Goal: Task Accomplishment & Management: Manage account settings

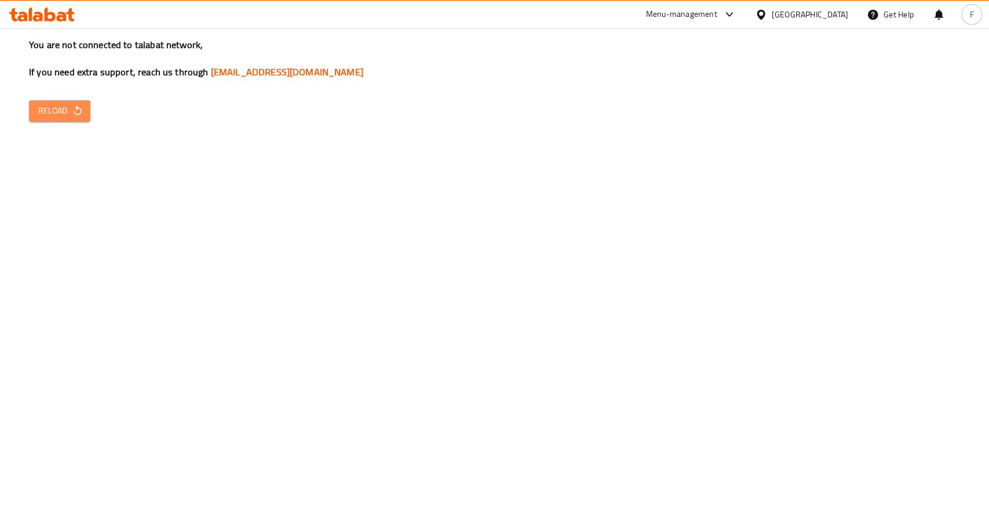
click at [69, 116] on span "Reload" at bounding box center [59, 111] width 43 height 14
click at [57, 115] on span "Reload" at bounding box center [59, 111] width 43 height 14
click at [55, 112] on span "Reload" at bounding box center [59, 111] width 43 height 14
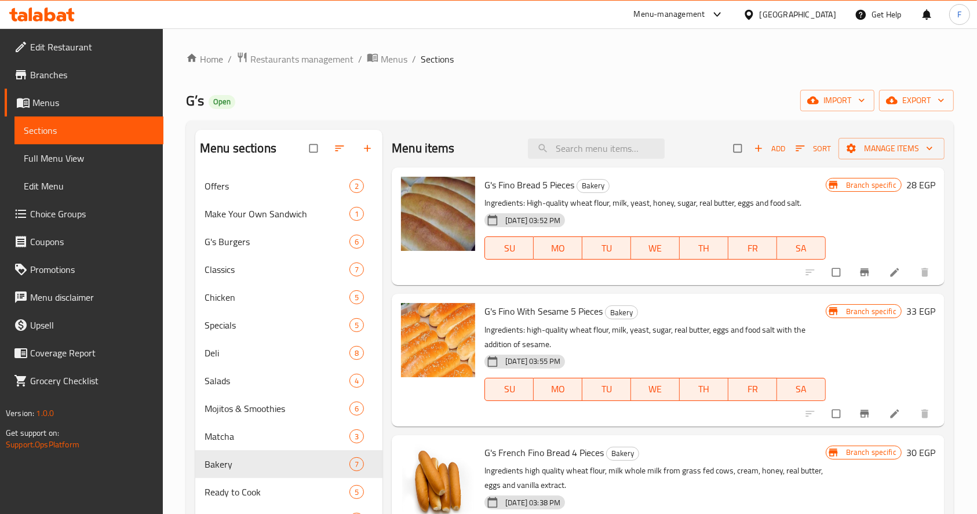
click at [337, 150] on icon "button" at bounding box center [340, 149] width 12 height 12
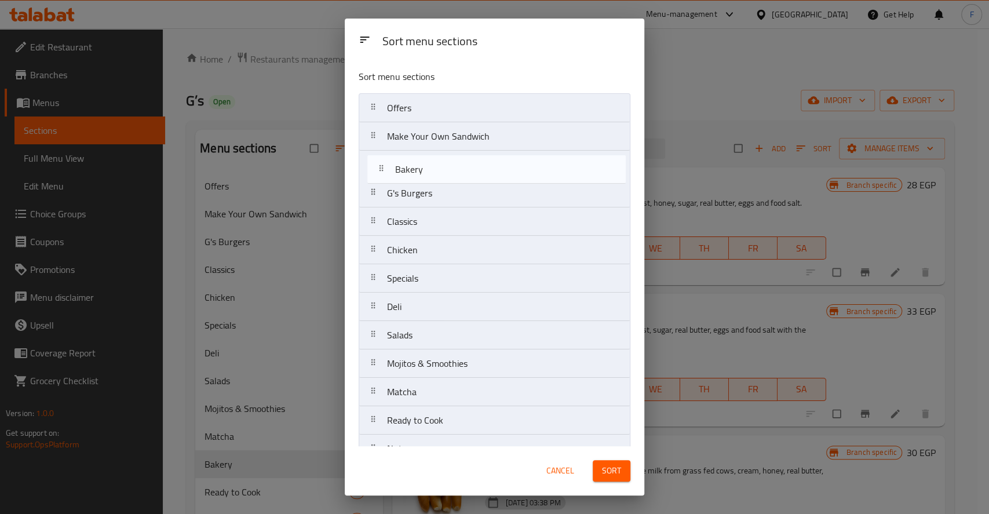
drag, startPoint x: 395, startPoint y: 390, endPoint x: 402, endPoint y: 168, distance: 222.1
click at [402, 168] on nav "Offers Make Your Own Sandwich G's Burgers Classics Chicken Specials Deli Salads…" at bounding box center [495, 477] width 272 height 768
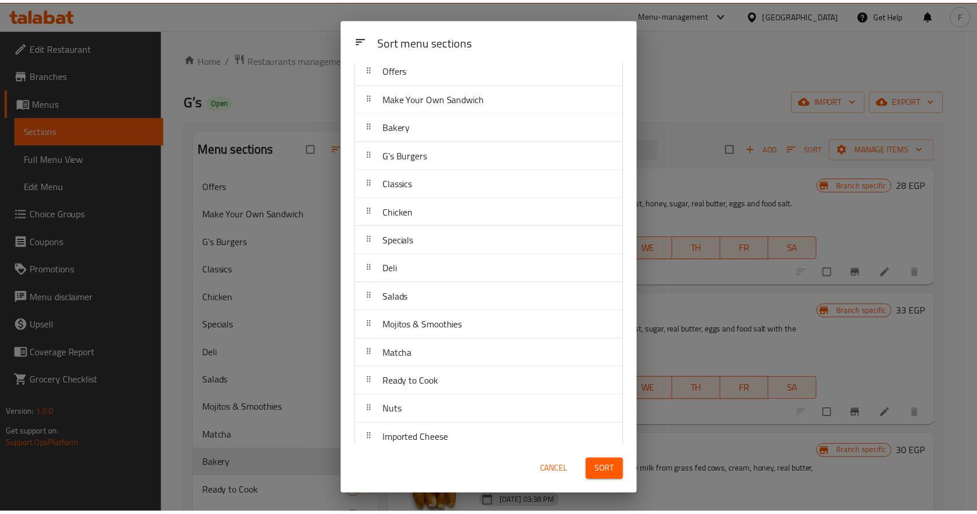
scroll to position [42, 0]
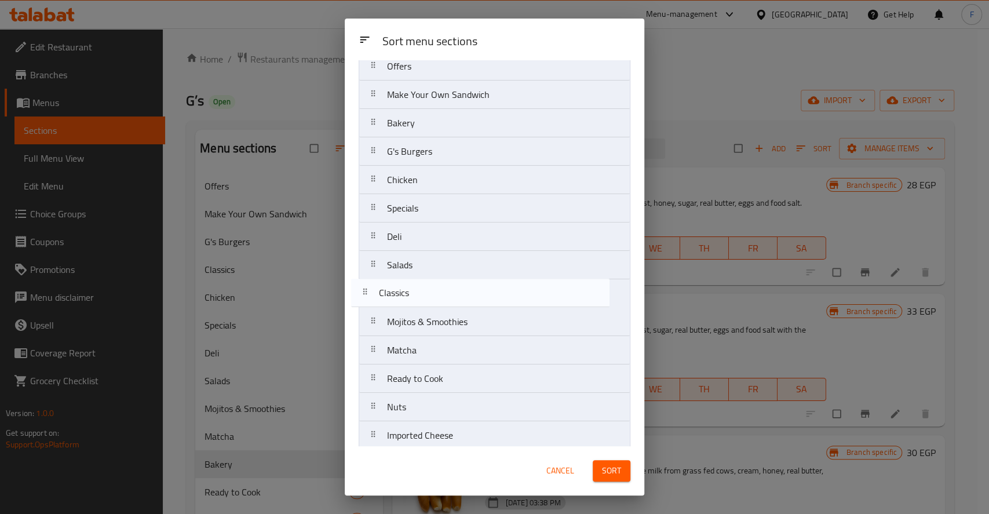
drag, startPoint x: 413, startPoint y: 188, endPoint x: 405, endPoint y: 308, distance: 120.8
click at [405, 308] on nav "Offers Make Your Own Sandwich Bakery G's Burgers Classics Chicken Specials Deli…" at bounding box center [495, 436] width 272 height 768
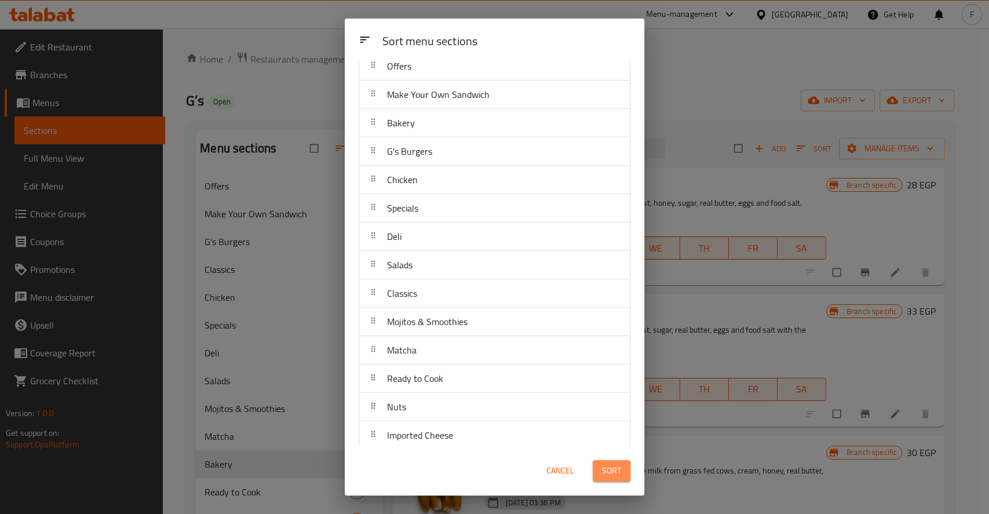
click at [617, 466] on span "Sort" at bounding box center [611, 471] width 19 height 14
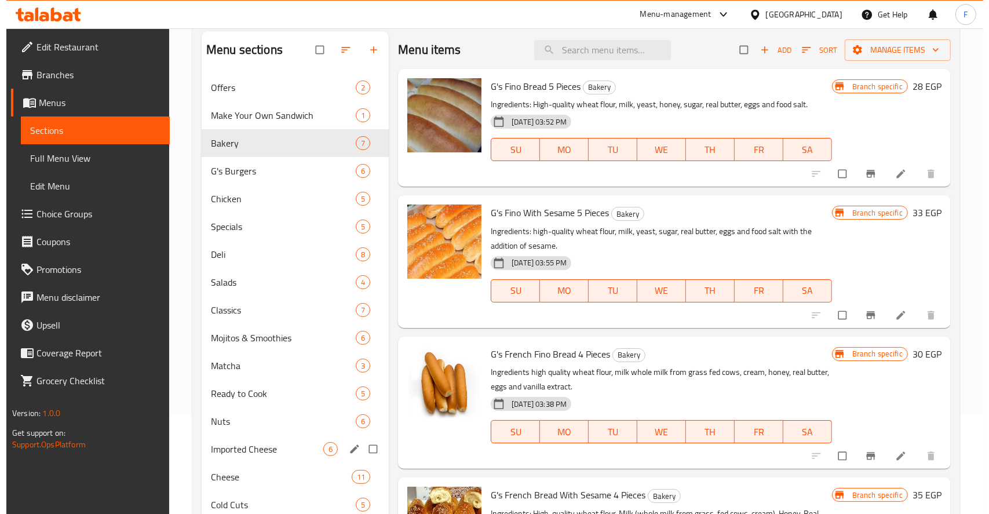
scroll to position [107, 0]
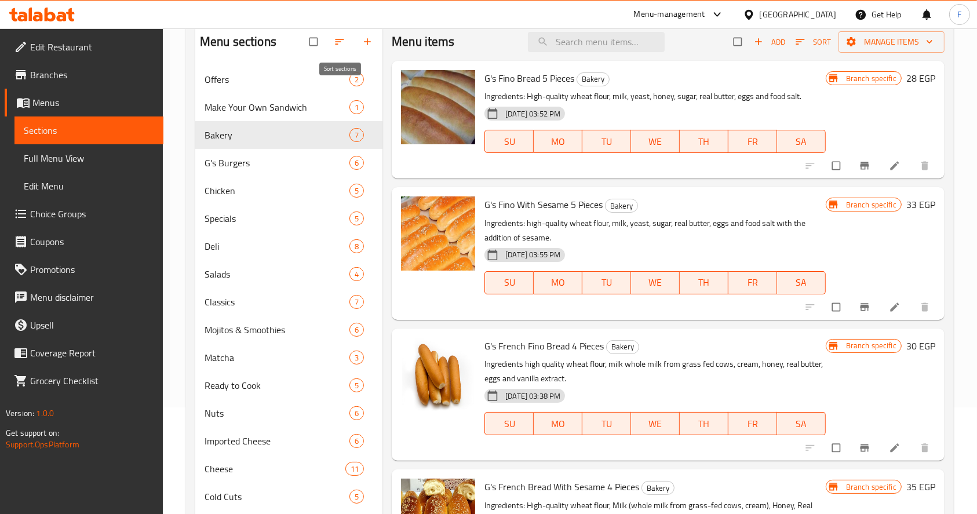
click at [341, 40] on icon "button" at bounding box center [340, 42] width 12 height 12
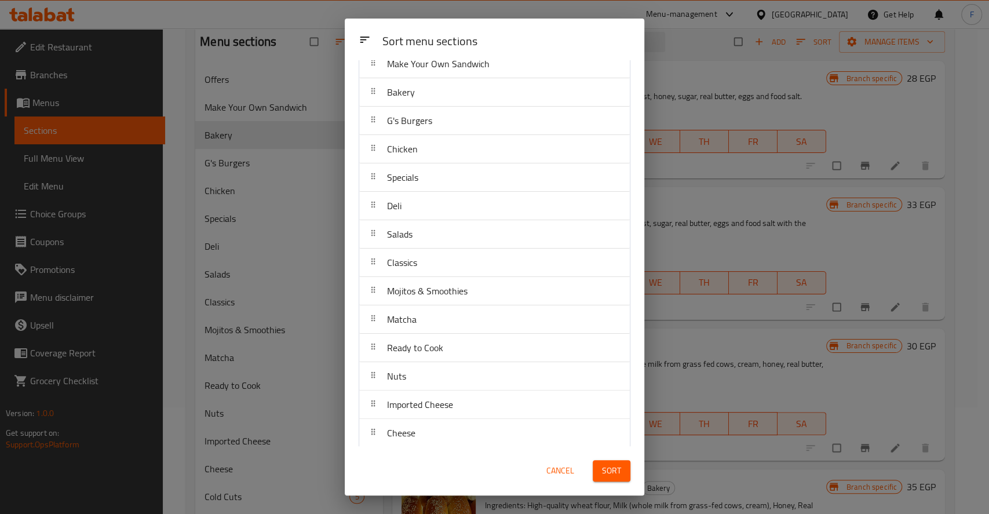
scroll to position [75, 0]
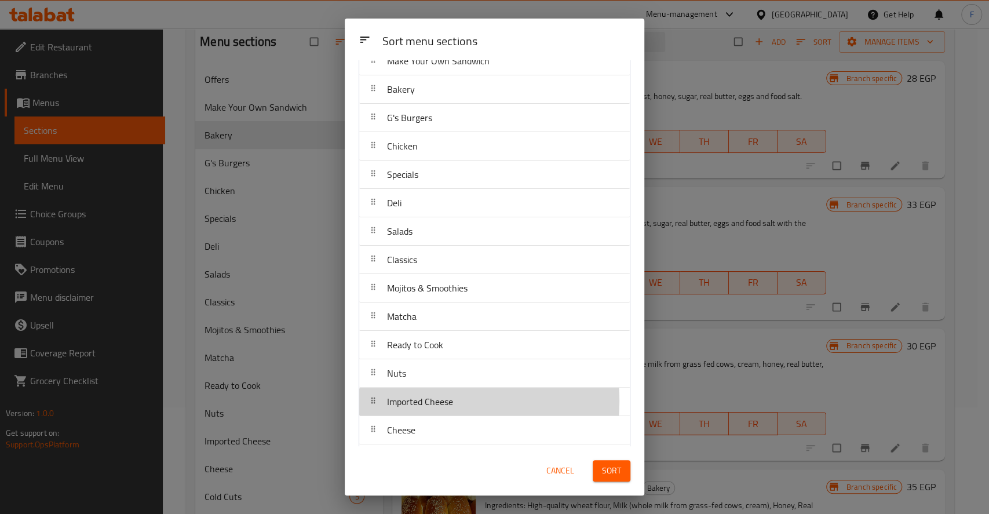
click at [427, 400] on span "Imported Cheese" at bounding box center [420, 401] width 66 height 17
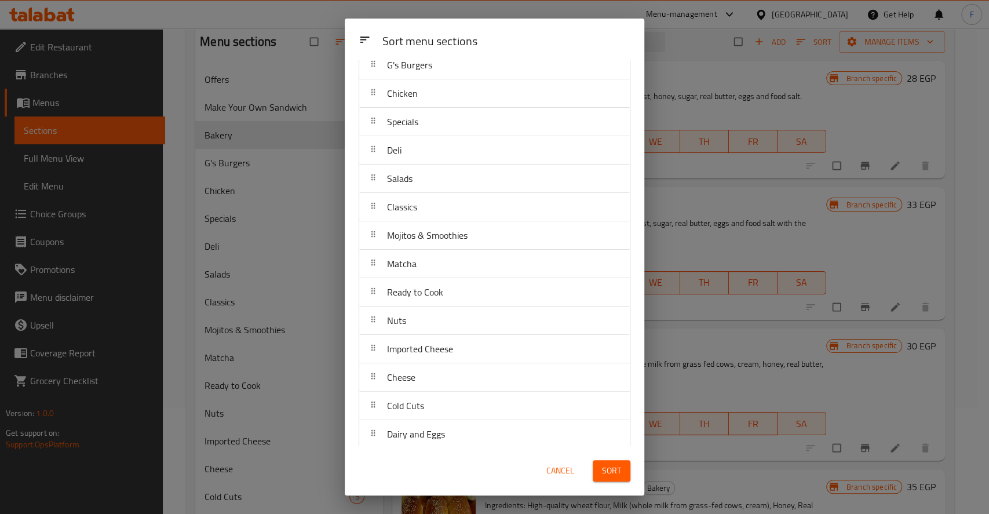
scroll to position [133, 0]
click at [416, 376] on div "Cheese" at bounding box center [401, 373] width 38 height 28
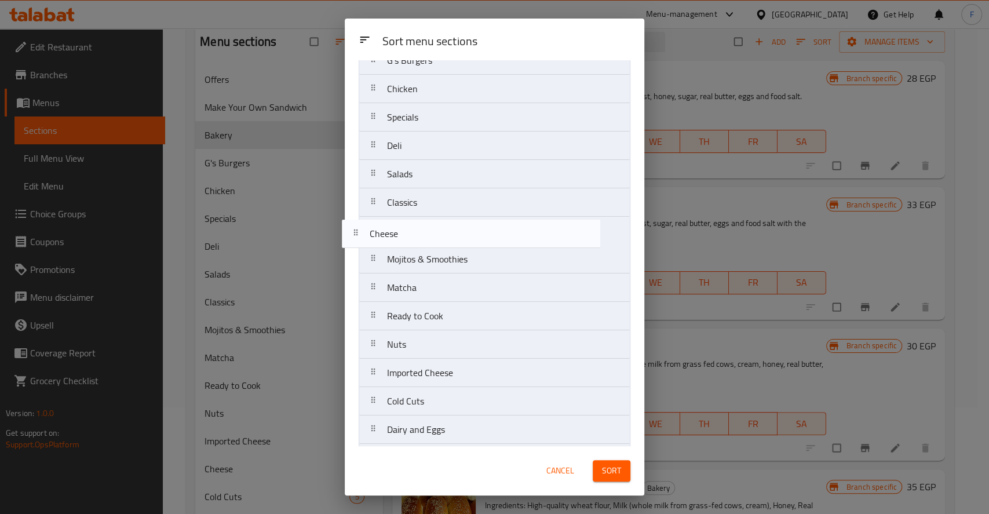
scroll to position [133, 0]
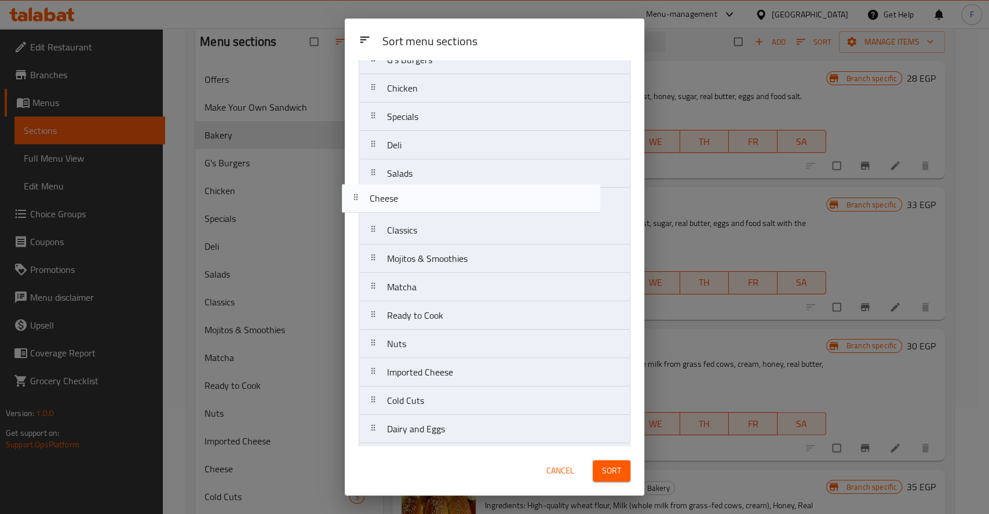
drag, startPoint x: 410, startPoint y: 377, endPoint x: 392, endPoint y: 197, distance: 180.6
click at [392, 197] on nav "Offers Make Your Own Sandwich Bakery G's Burgers Chicken Specials Deli Salads C…" at bounding box center [495, 344] width 272 height 768
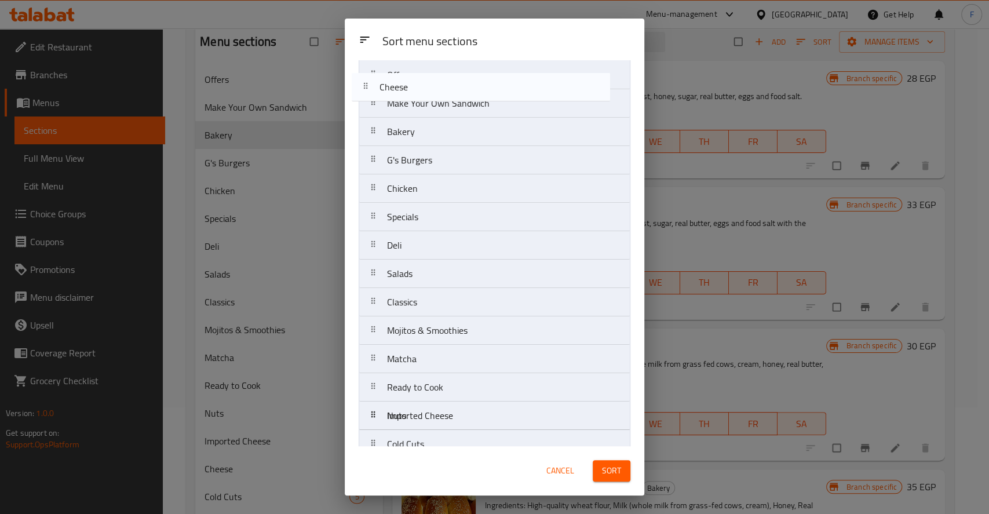
scroll to position [0, 0]
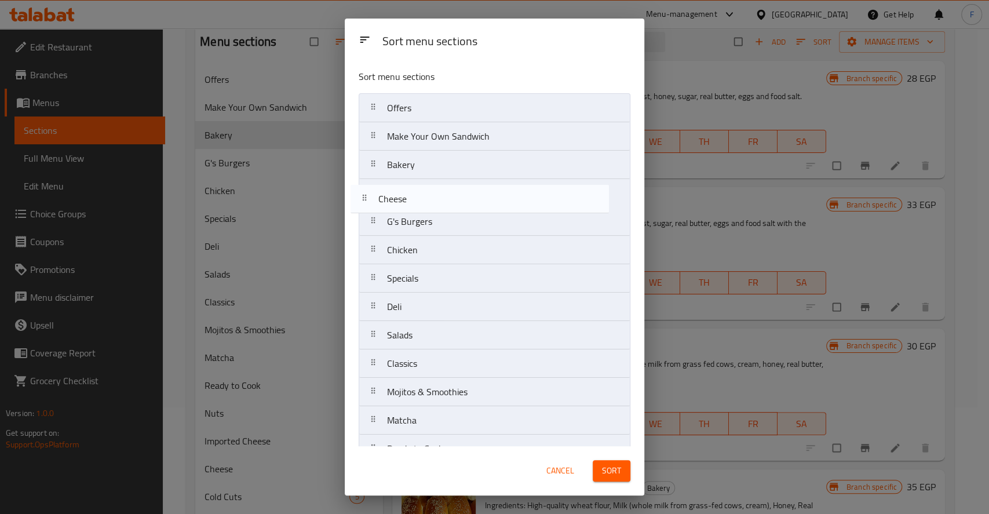
drag, startPoint x: 405, startPoint y: 205, endPoint x: 395, endPoint y: 187, distance: 20.2
click at [395, 187] on nav "Offers Make Your Own Sandwich Bakery G's Burgers Chicken Specials Deli Salads C…" at bounding box center [495, 477] width 272 height 768
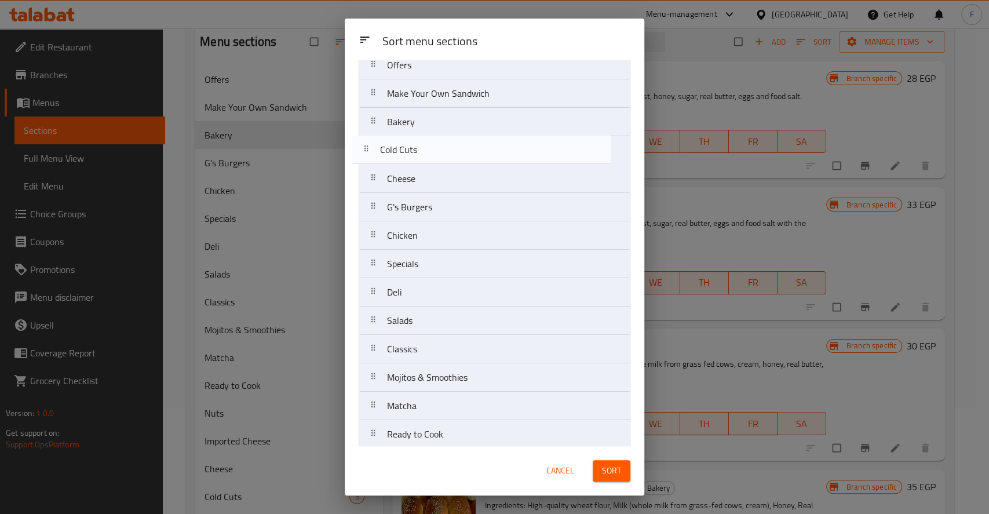
scroll to position [39, 0]
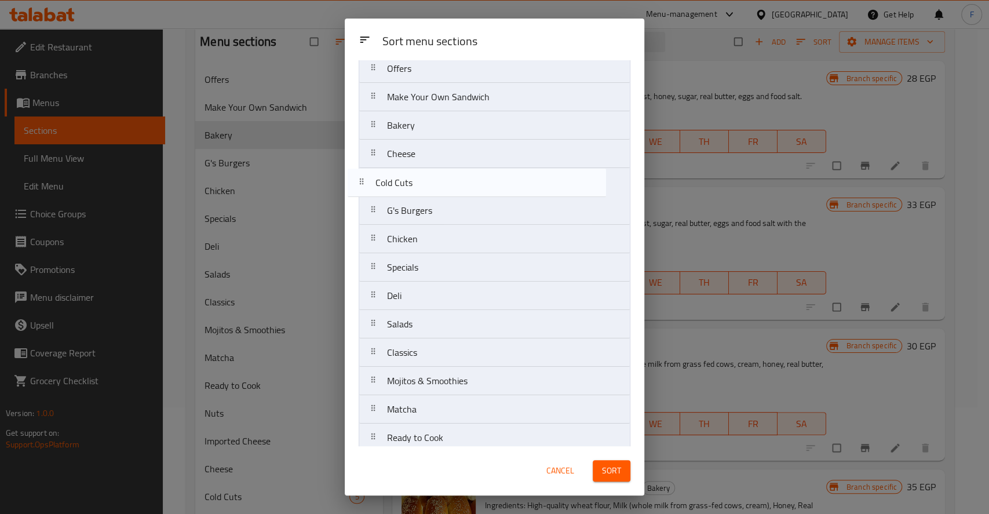
drag, startPoint x: 417, startPoint y: 285, endPoint x: 405, endPoint y: 184, distance: 102.1
click at [405, 184] on nav "Offers Make Your Own Sandwich Bakery Cheese G's Burgers Chicken Specials Deli S…" at bounding box center [495, 438] width 272 height 768
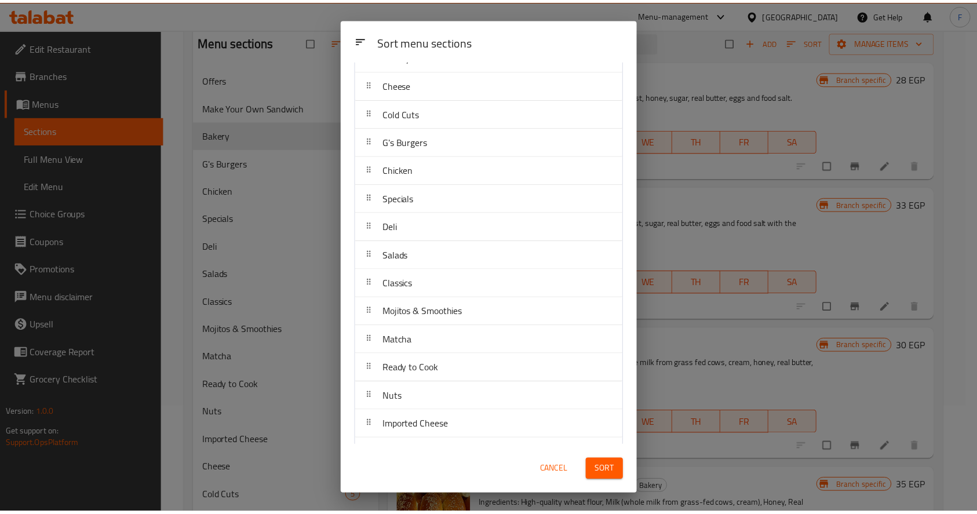
scroll to position [111, 0]
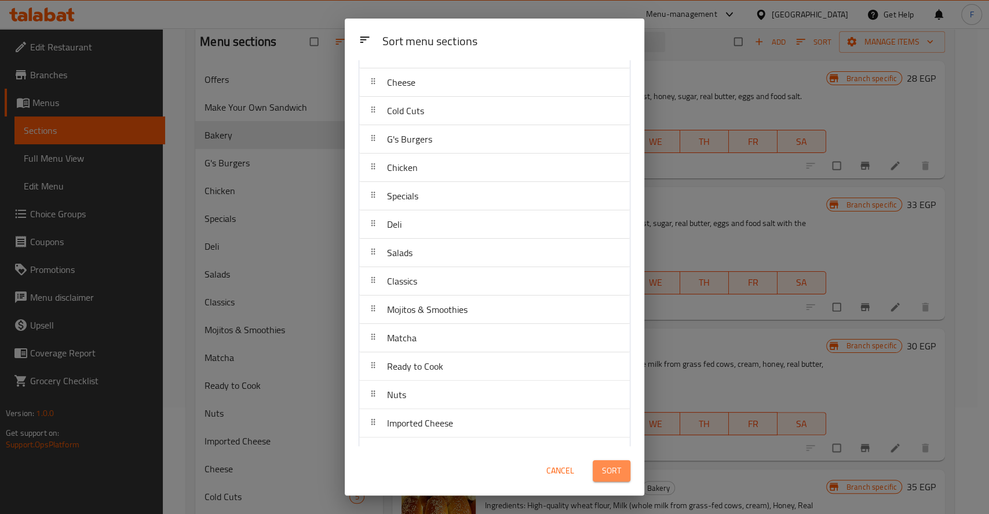
click at [604, 469] on span "Sort" at bounding box center [611, 471] width 19 height 14
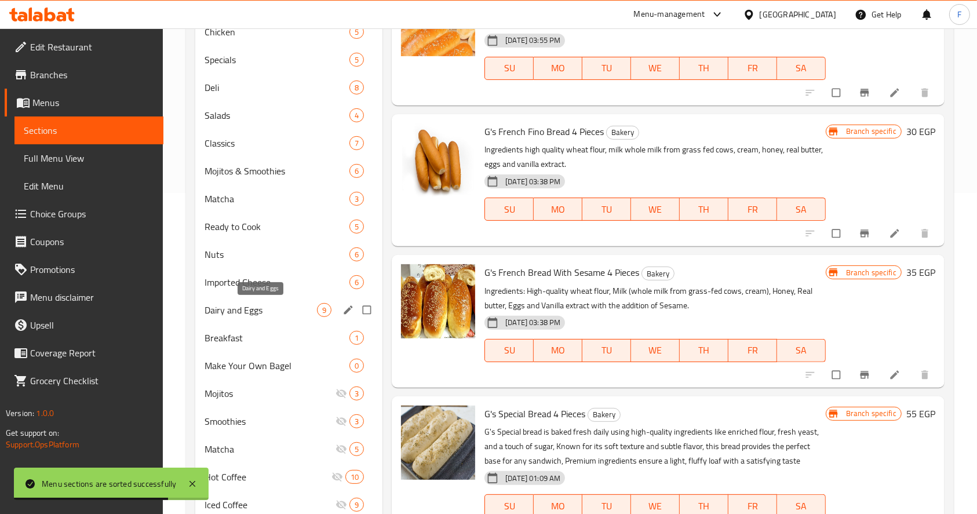
scroll to position [320, 0]
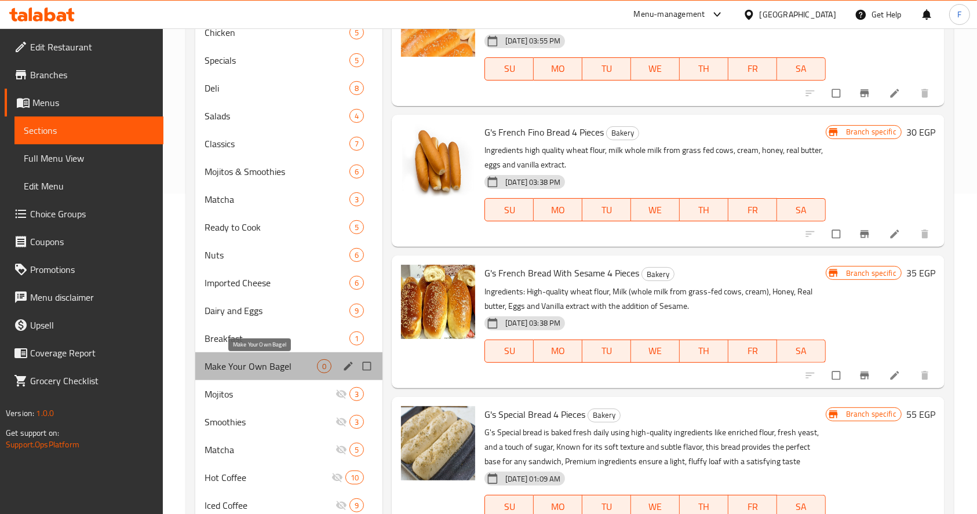
click at [264, 369] on span "Make Your Own Bagel" at bounding box center [261, 366] width 112 height 14
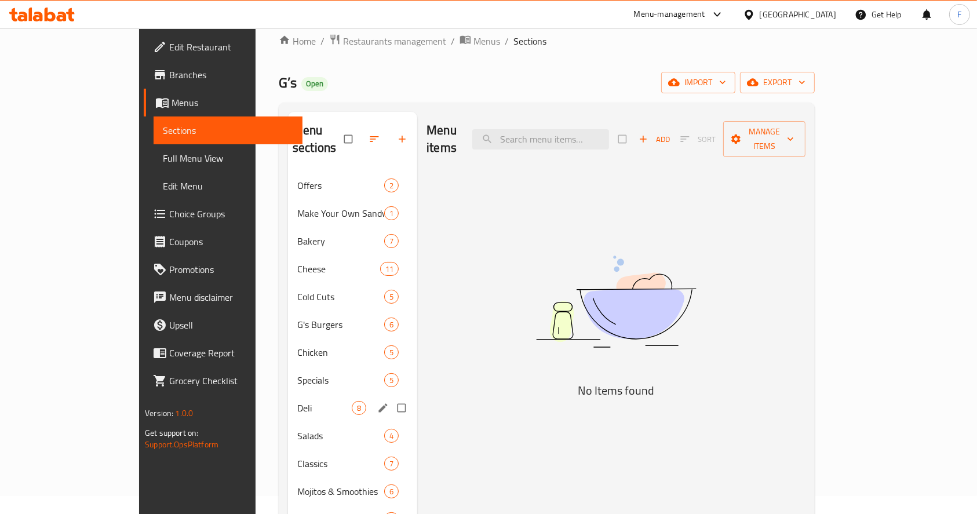
scroll to position [17, 0]
click at [297, 180] on span "Offers" at bounding box center [324, 187] width 54 height 14
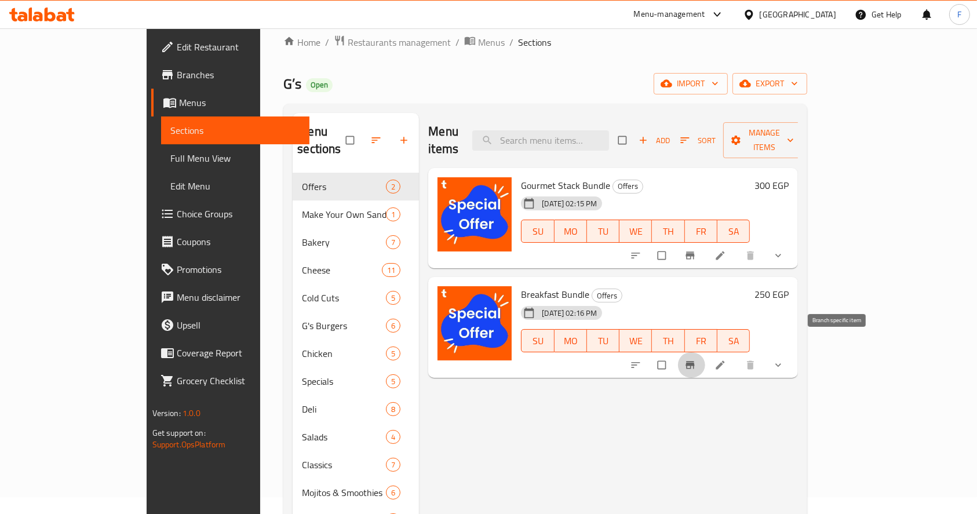
click at [696, 359] on icon "Branch-specific-item" at bounding box center [690, 365] width 12 height 12
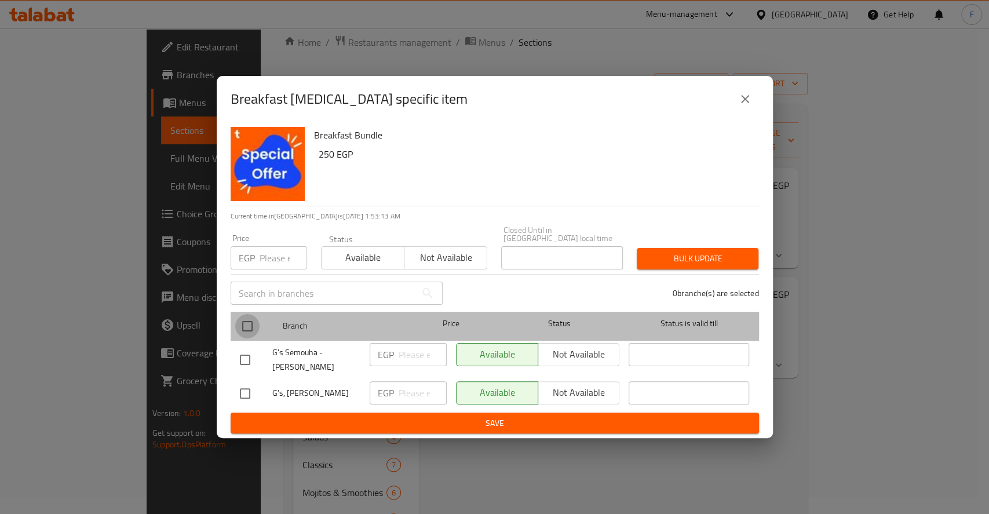
click at [249, 318] on input "checkbox" at bounding box center [247, 326] width 24 height 24
checkbox input "true"
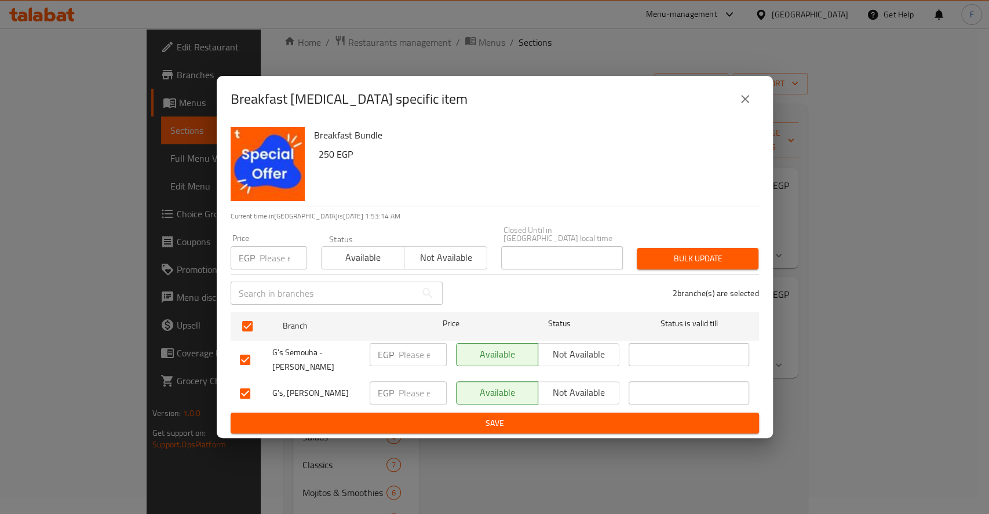
click at [560, 349] on span "Not available" at bounding box center [579, 354] width 72 height 17
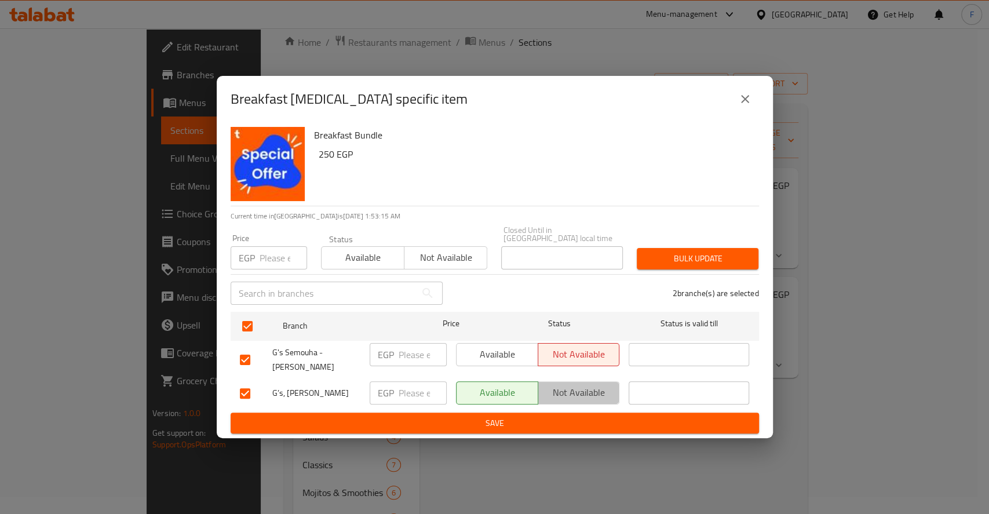
click at [574, 389] on span "Not available" at bounding box center [579, 392] width 72 height 17
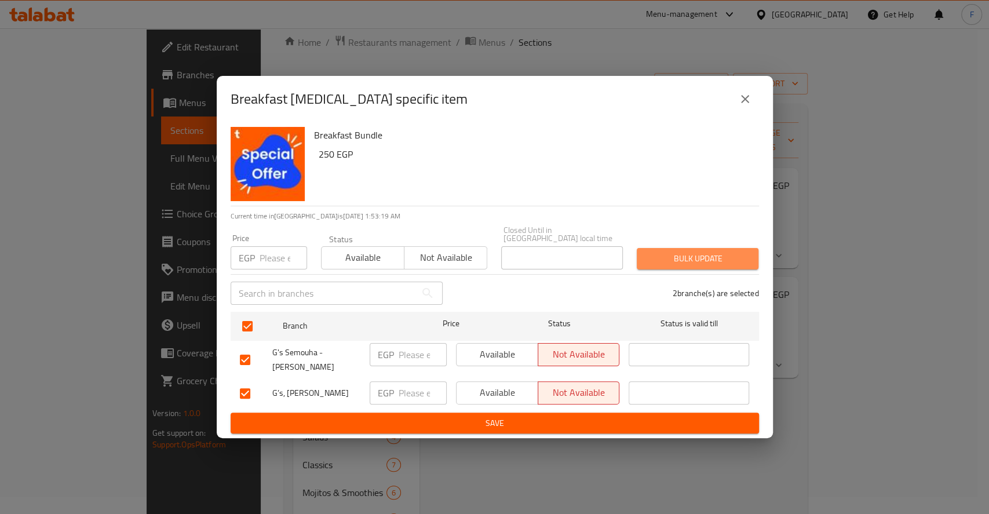
click at [688, 257] on span "Bulk update" at bounding box center [697, 259] width 103 height 14
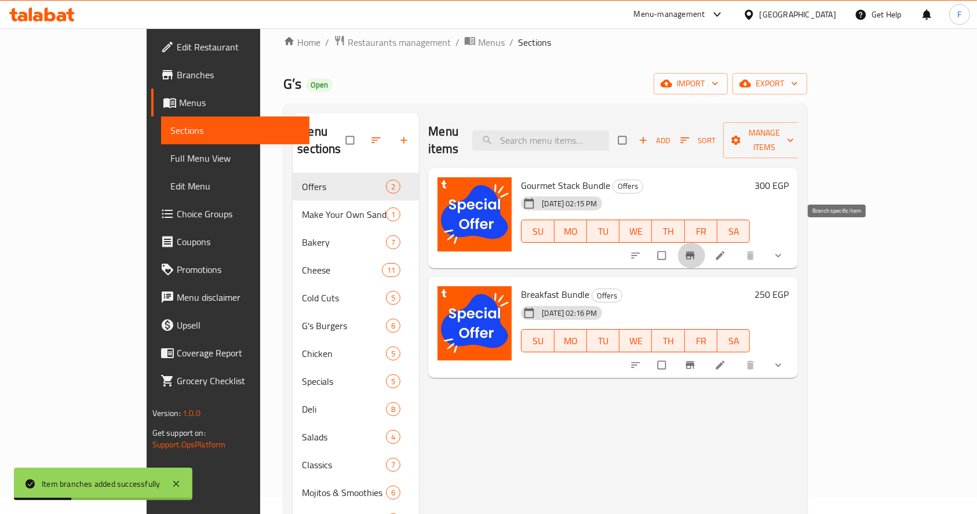
click at [696, 250] on icon "Branch-specific-item" at bounding box center [690, 256] width 12 height 12
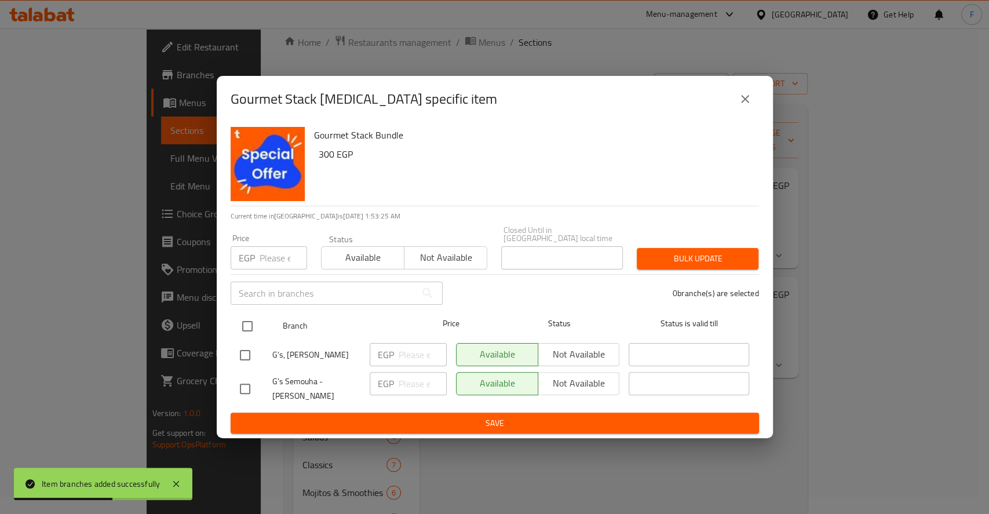
click at [251, 320] on input "checkbox" at bounding box center [247, 326] width 24 height 24
checkbox input "true"
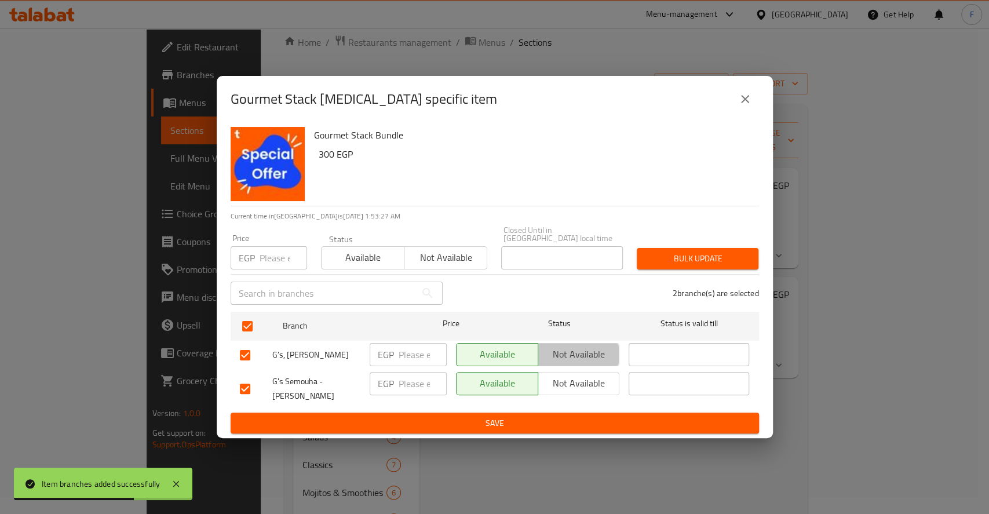
click at [556, 351] on span "Not available" at bounding box center [579, 354] width 72 height 17
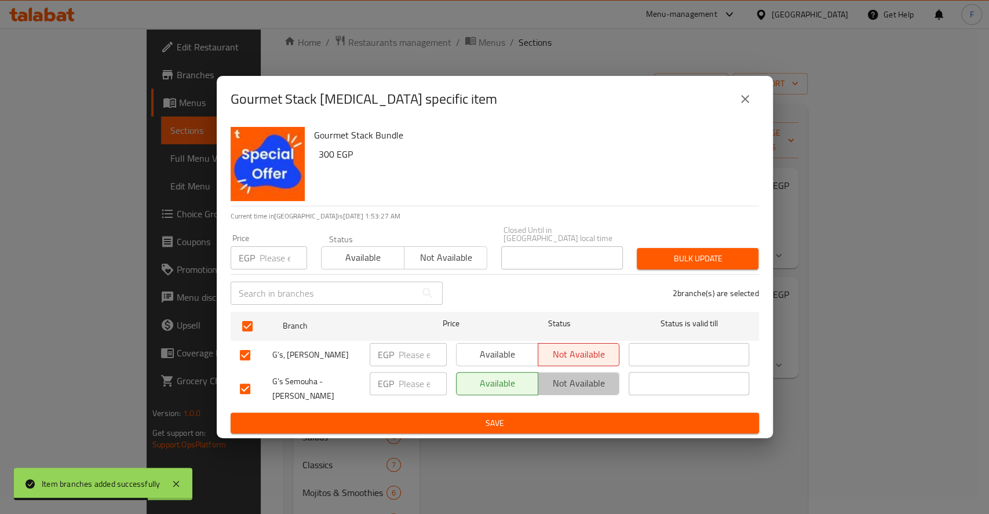
click at [567, 375] on span "Not available" at bounding box center [579, 383] width 72 height 17
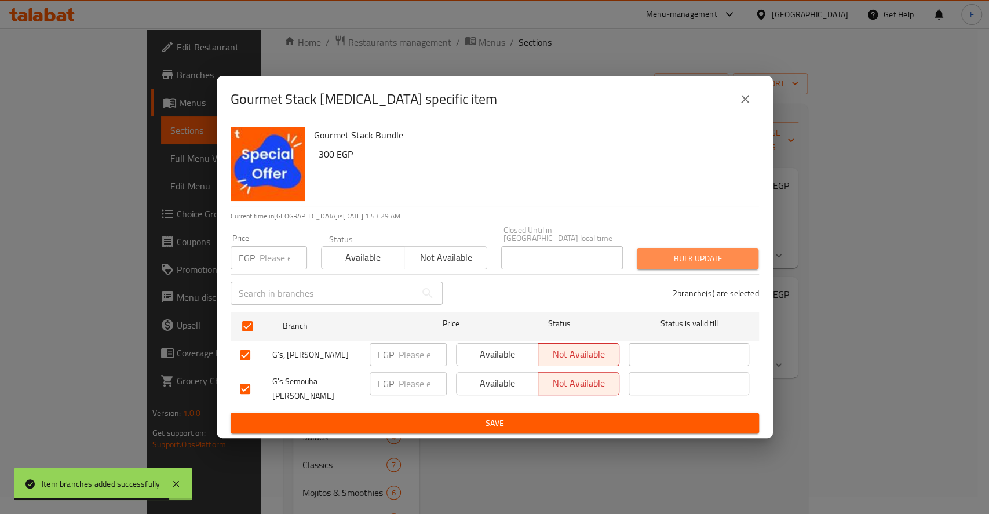
click at [693, 262] on button "Bulk update" at bounding box center [698, 258] width 122 height 21
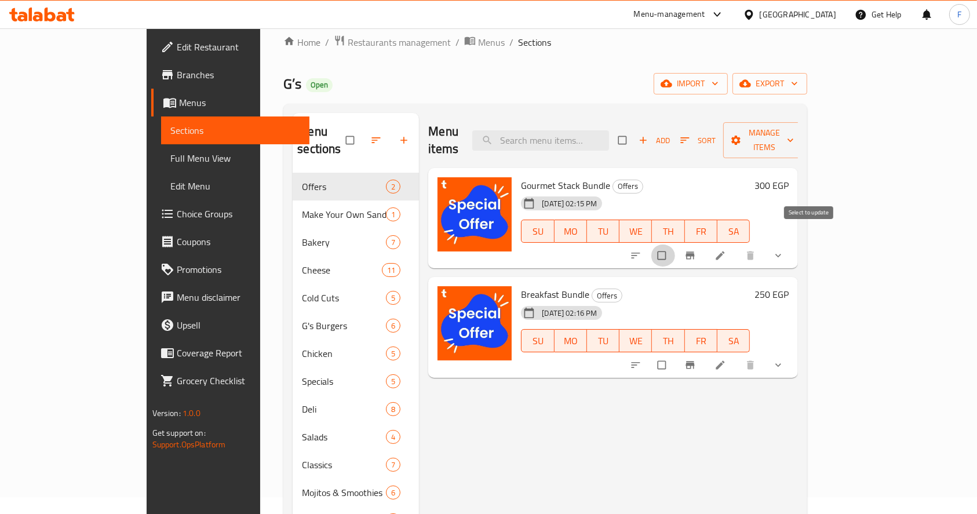
click at [675, 245] on input "checkbox" at bounding box center [663, 256] width 24 height 22
checkbox input "true"
click at [675, 354] on input "checkbox" at bounding box center [663, 365] width 24 height 22
checkbox input "true"
click at [796, 136] on span "Manage items" at bounding box center [765, 140] width 64 height 29
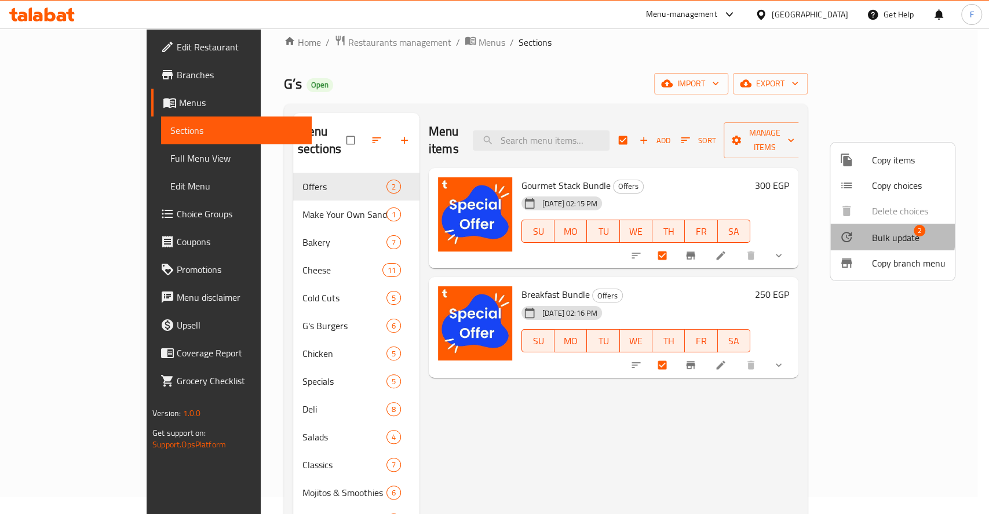
click at [853, 235] on div at bounding box center [856, 237] width 32 height 14
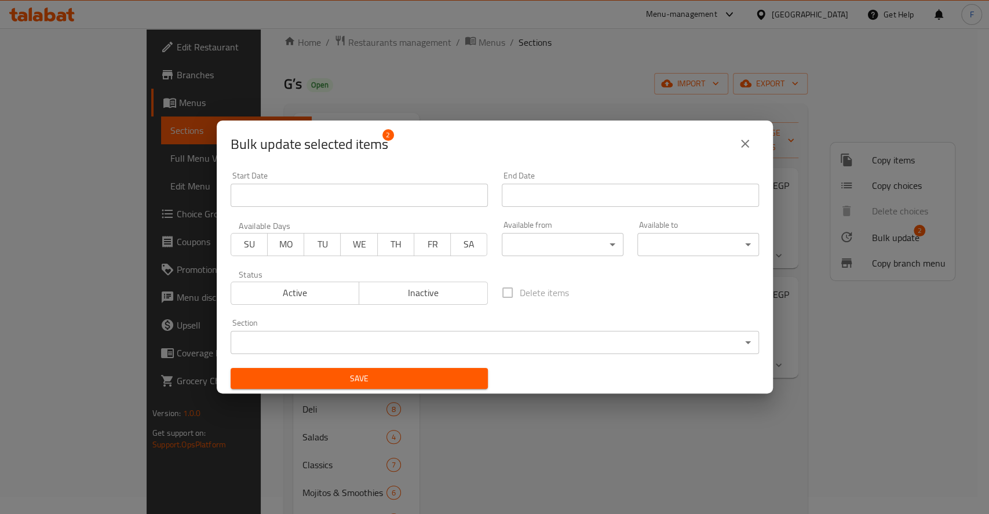
click at [435, 295] on span "Inactive" at bounding box center [423, 293] width 119 height 17
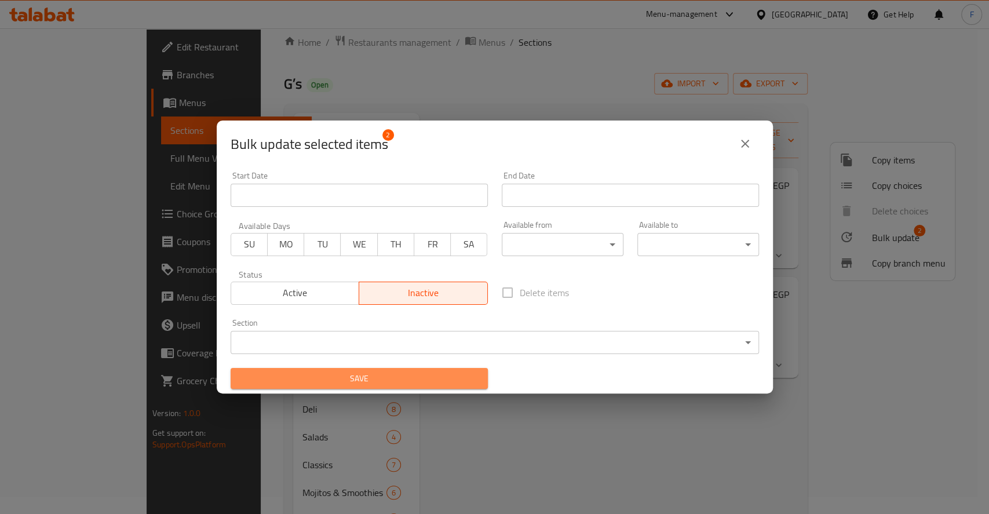
click at [392, 380] on span "Save" at bounding box center [359, 378] width 239 height 14
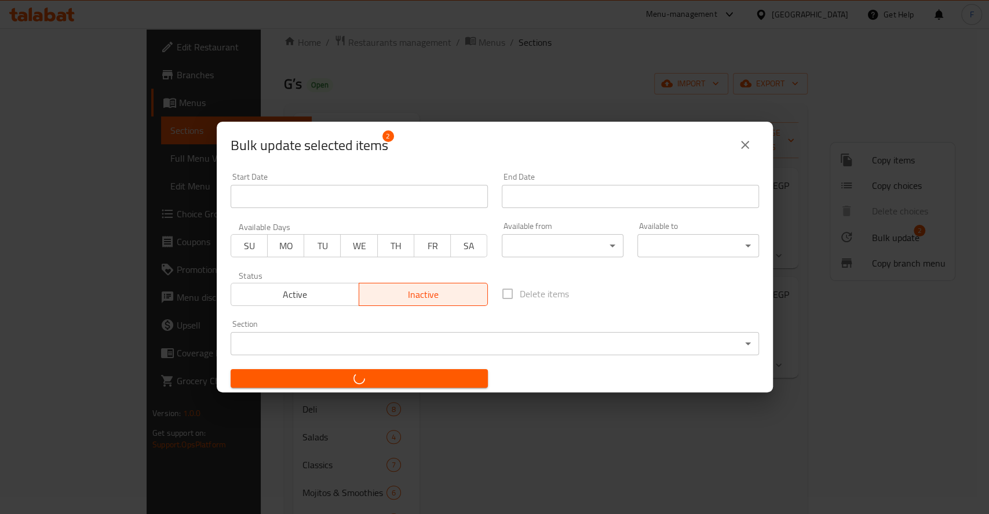
checkbox input "false"
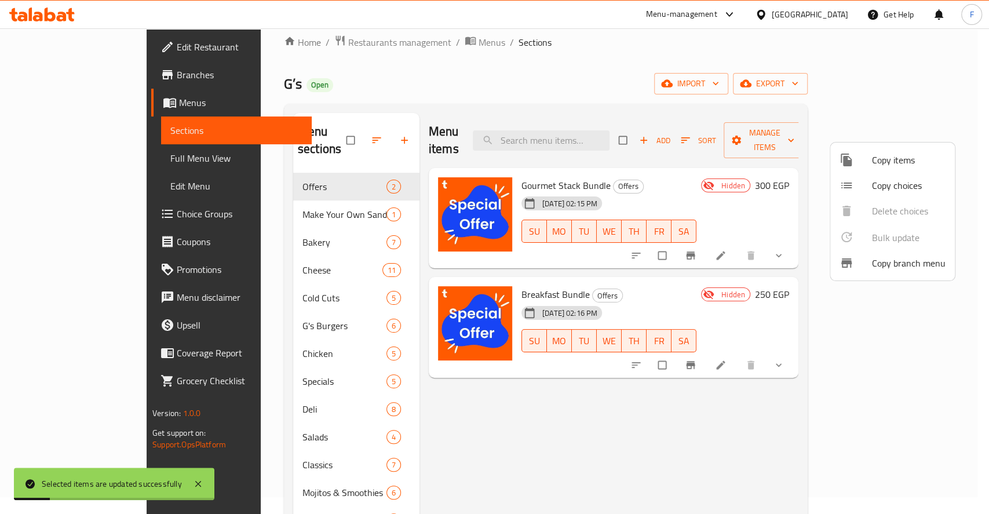
click at [559, 425] on div at bounding box center [494, 257] width 989 height 514
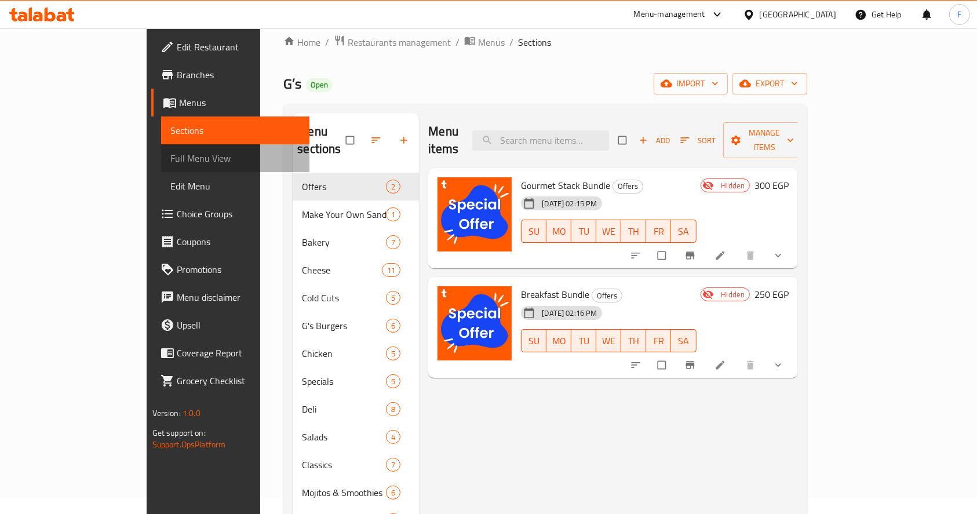
click at [170, 155] on span "Full Menu View" at bounding box center [235, 158] width 130 height 14
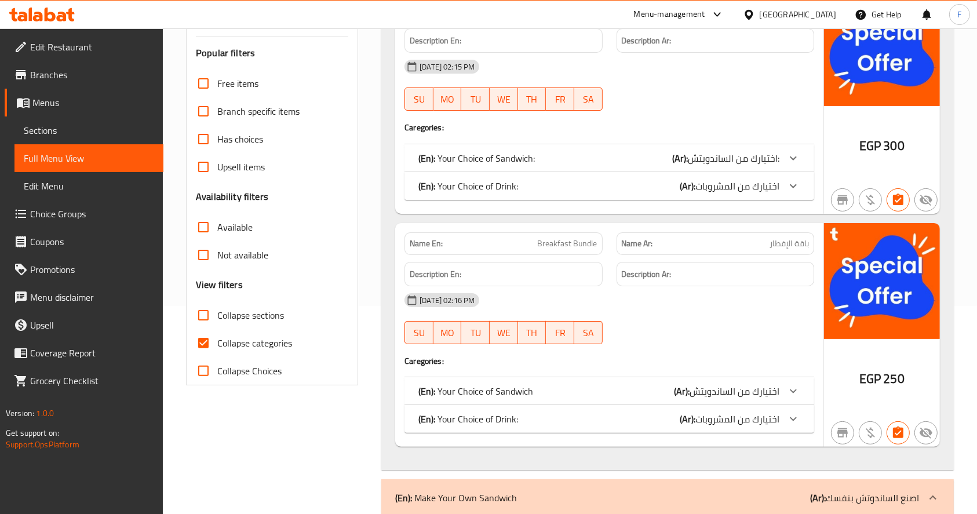
scroll to position [202, 0]
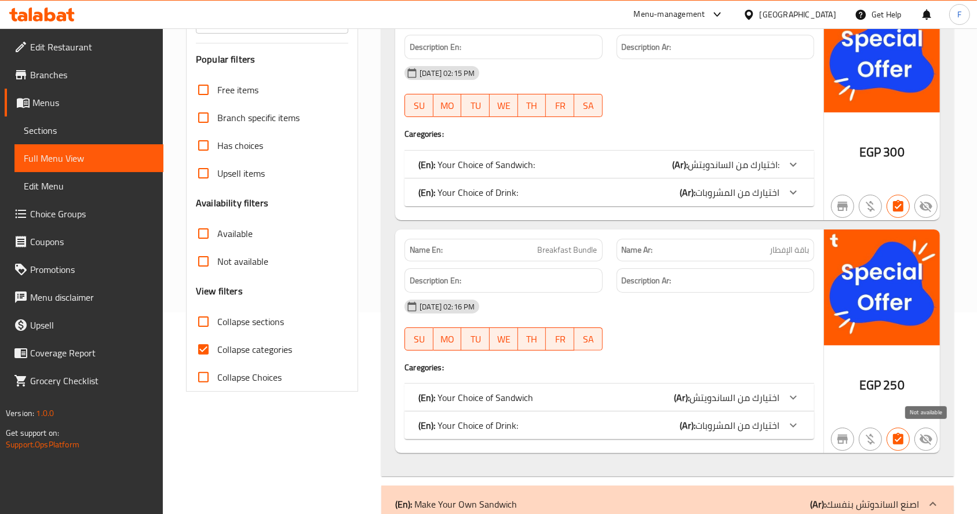
click at [926, 439] on icon "button" at bounding box center [926, 439] width 13 height 11
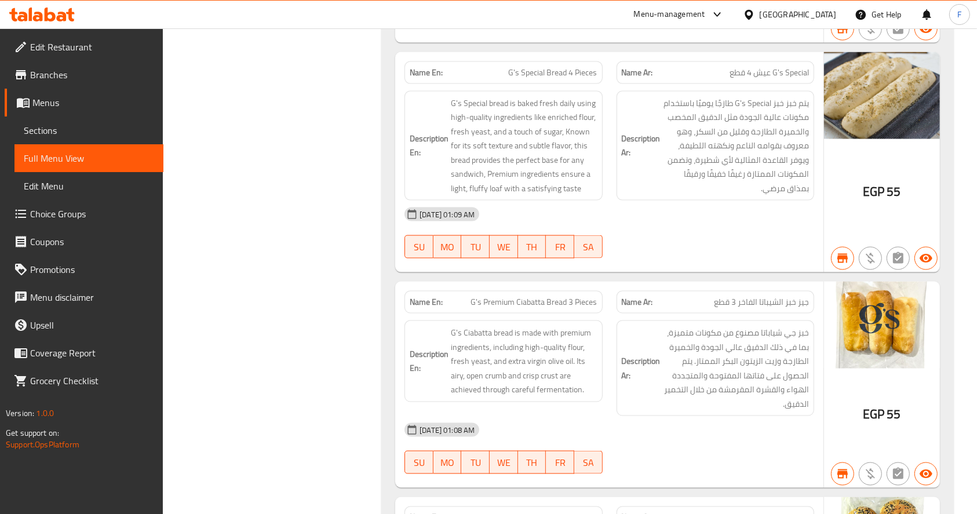
scroll to position [1681, 0]
click at [86, 195] on link "Edit Menu" at bounding box center [88, 186] width 149 height 28
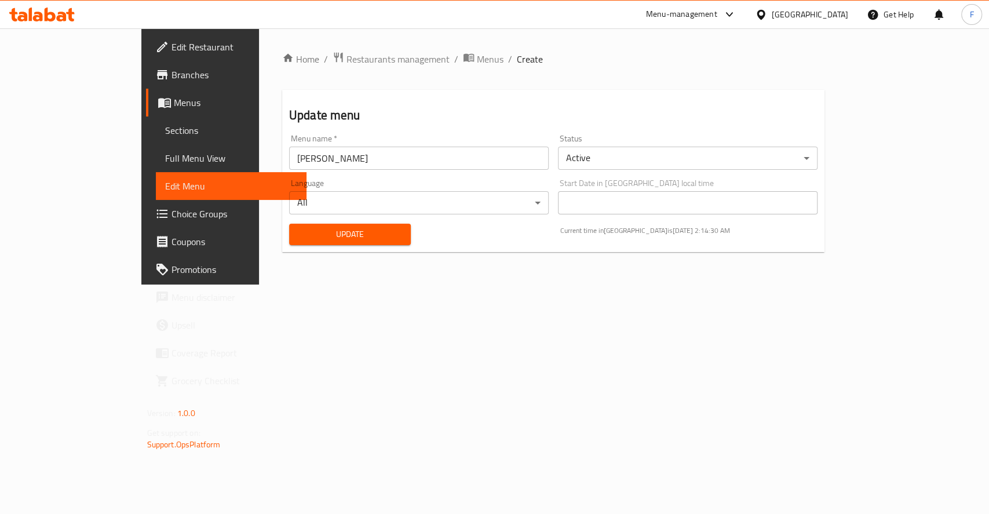
click at [165, 136] on span "Sections" at bounding box center [231, 130] width 132 height 14
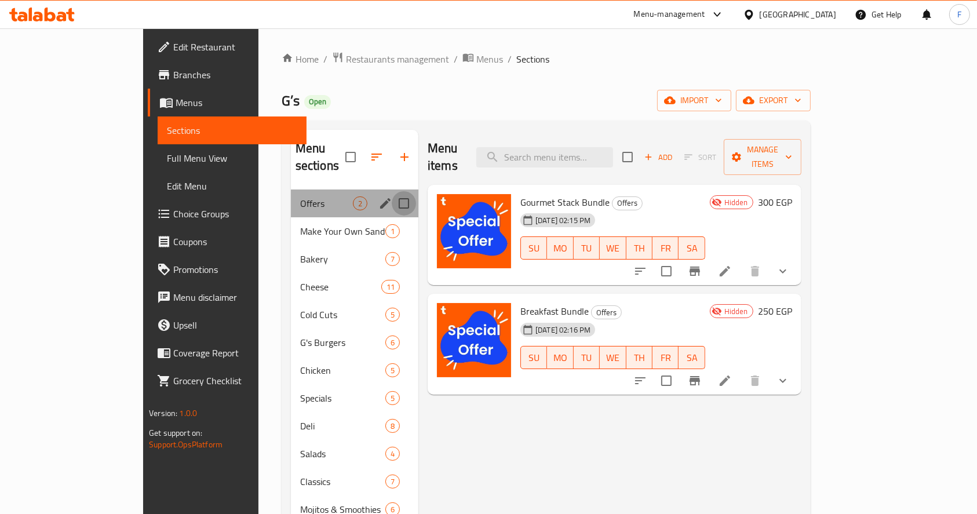
click at [392, 191] on input "Menu sections" at bounding box center [404, 203] width 24 height 24
checkbox input "true"
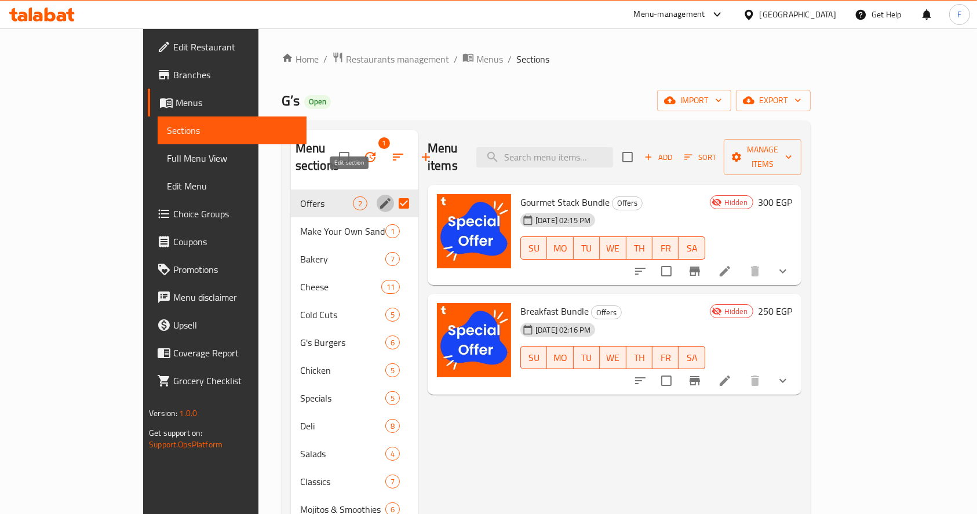
click at [378, 196] on icon "edit" at bounding box center [385, 203] width 14 height 14
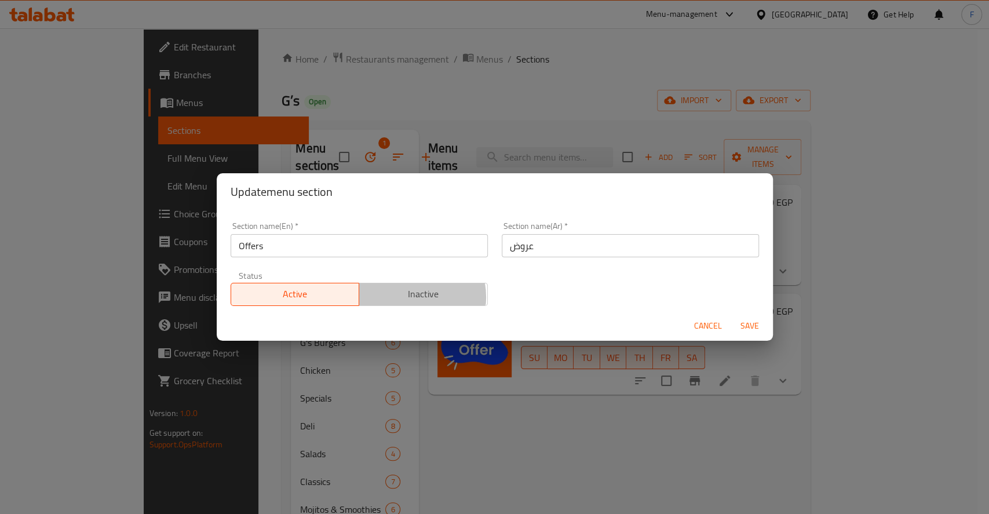
click at [410, 297] on span "Inactive" at bounding box center [423, 294] width 119 height 17
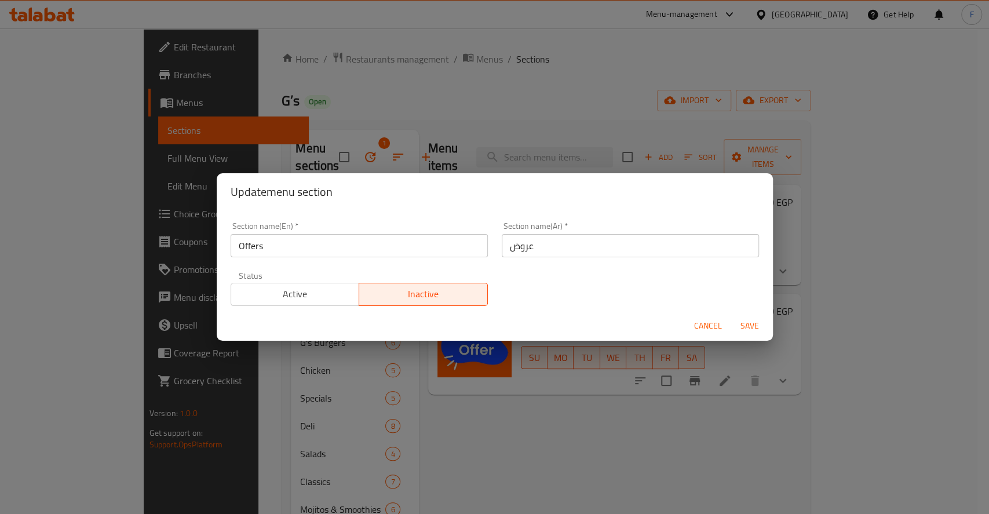
click at [746, 328] on span "Save" at bounding box center [750, 326] width 28 height 14
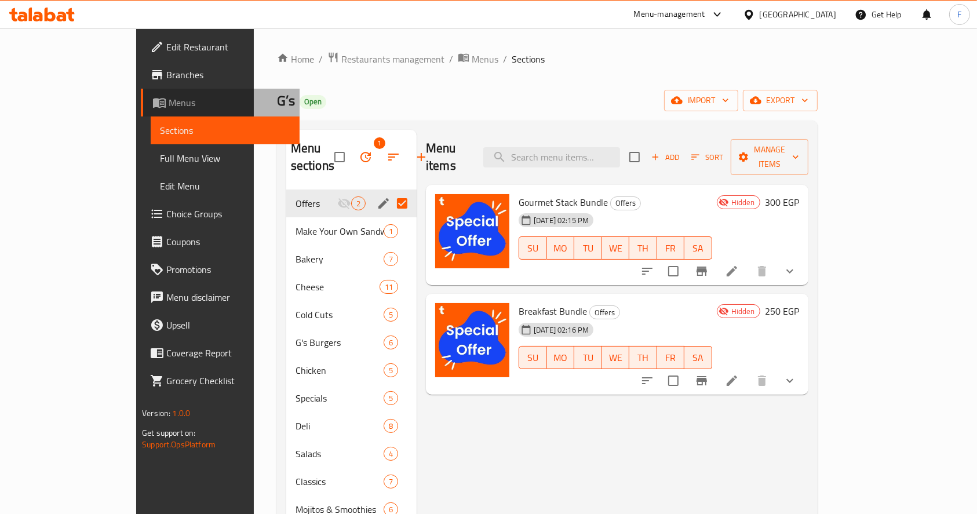
click at [169, 105] on span "Menus" at bounding box center [230, 103] width 122 height 14
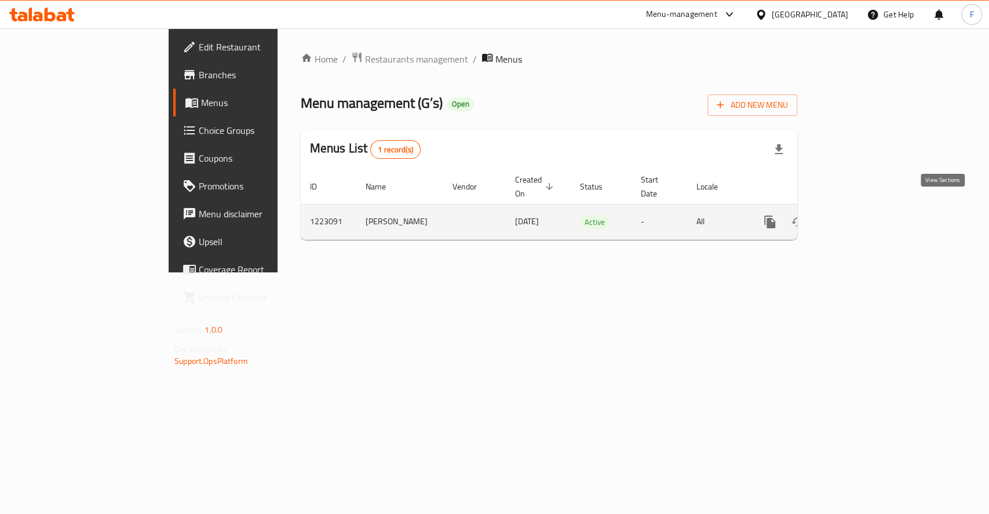
click at [861, 215] on icon "enhanced table" at bounding box center [854, 222] width 14 height 14
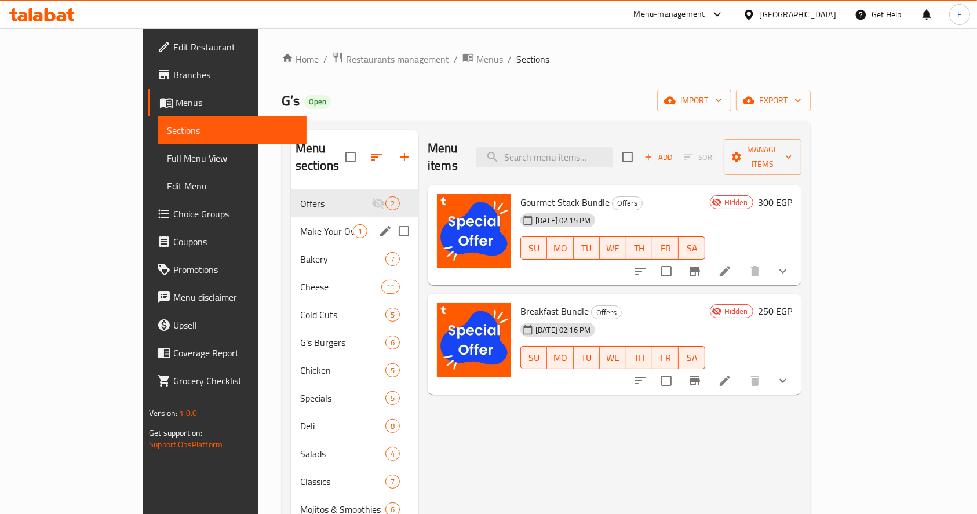
click at [291, 224] on div "Make Your Own Sandwich 1" at bounding box center [354, 231] width 127 height 28
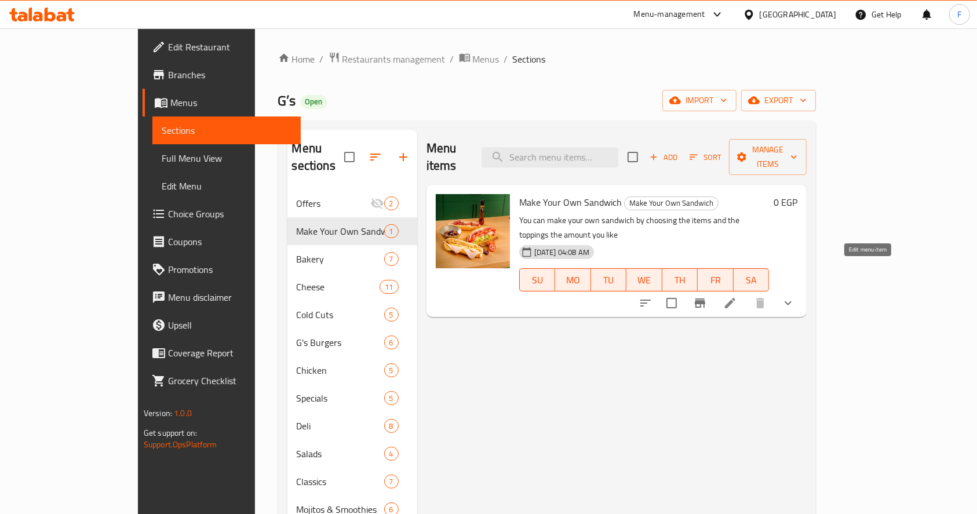
click at [735, 298] on icon at bounding box center [730, 303] width 10 height 10
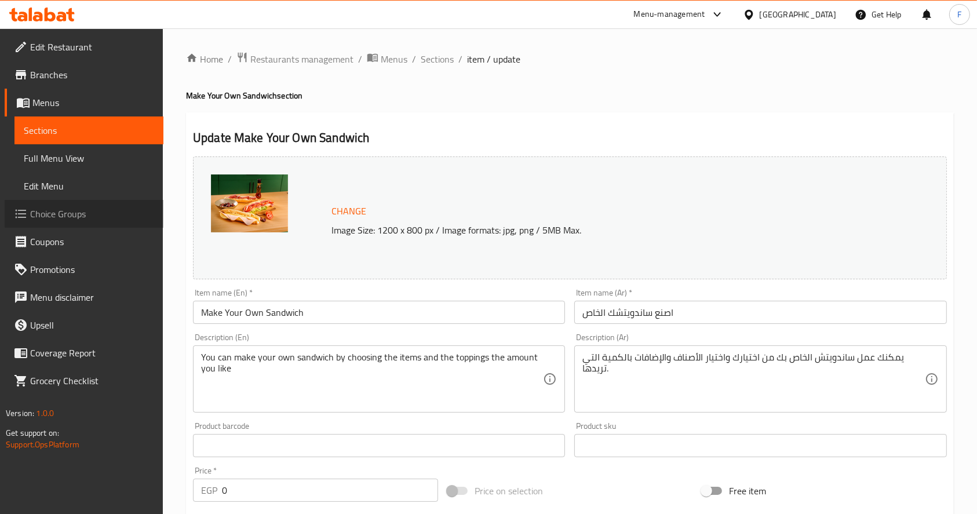
click at [85, 218] on span "Choice Groups" at bounding box center [92, 214] width 124 height 14
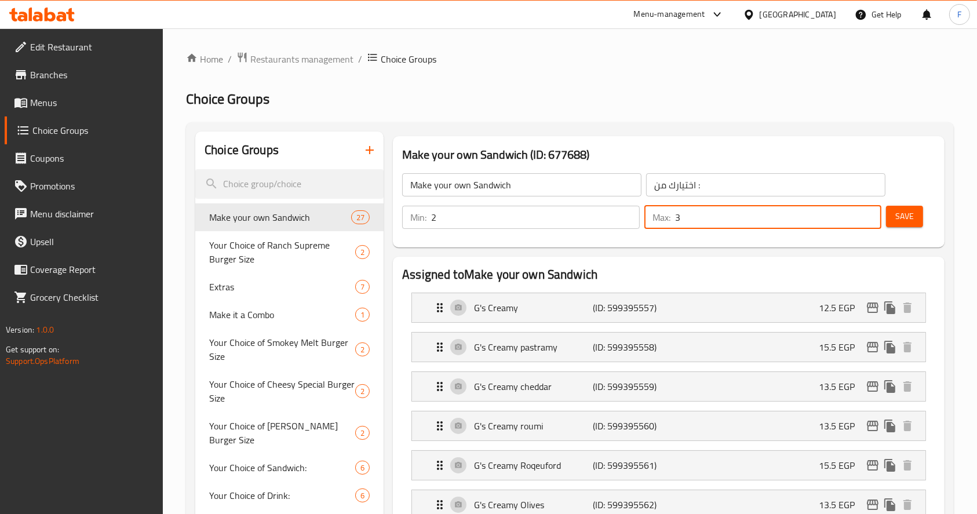
click at [701, 217] on input "3" at bounding box center [778, 217] width 207 height 23
click at [867, 212] on input "4" at bounding box center [778, 217] width 207 height 23
click at [867, 212] on input "6" at bounding box center [778, 217] width 207 height 23
type input "7"
click at [868, 215] on input "7" at bounding box center [778, 217] width 207 height 23
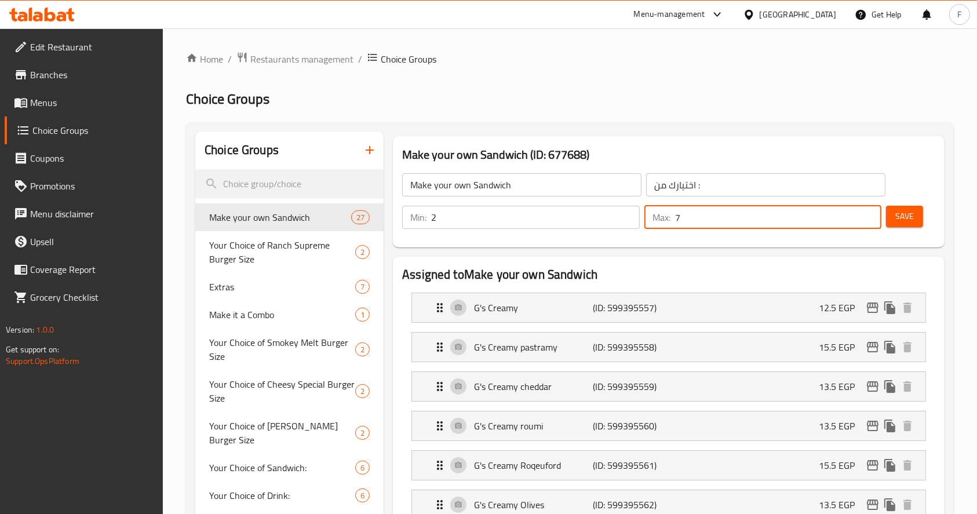
click at [905, 216] on span "Save" at bounding box center [904, 216] width 19 height 14
click at [894, 217] on button "Save" at bounding box center [904, 216] width 37 height 21
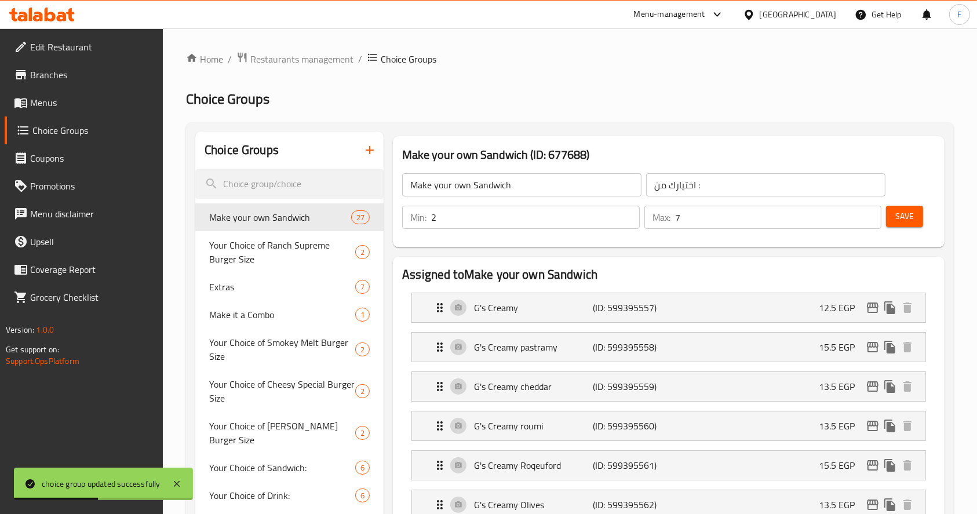
click at [74, 158] on span "Coupons" at bounding box center [92, 158] width 124 height 14
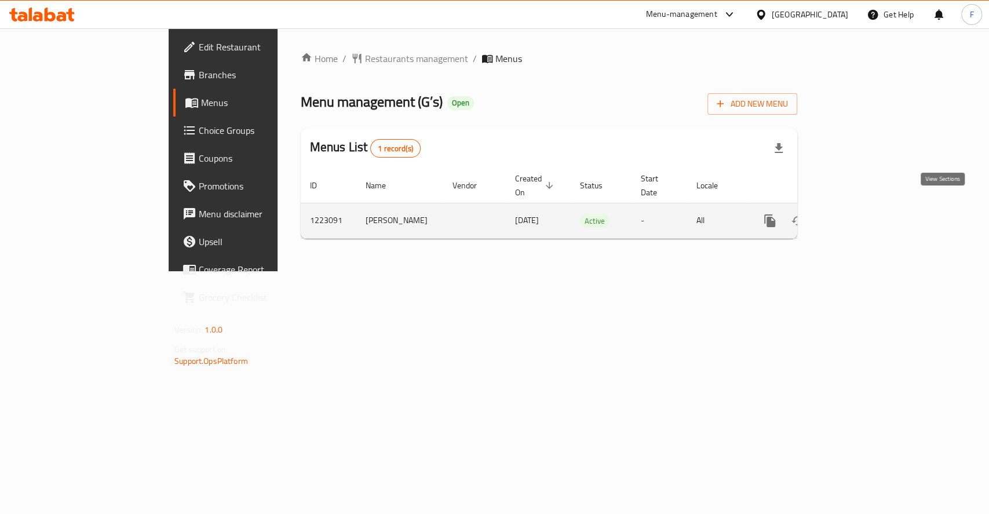
click at [868, 216] on link "enhanced table" at bounding box center [854, 221] width 28 height 28
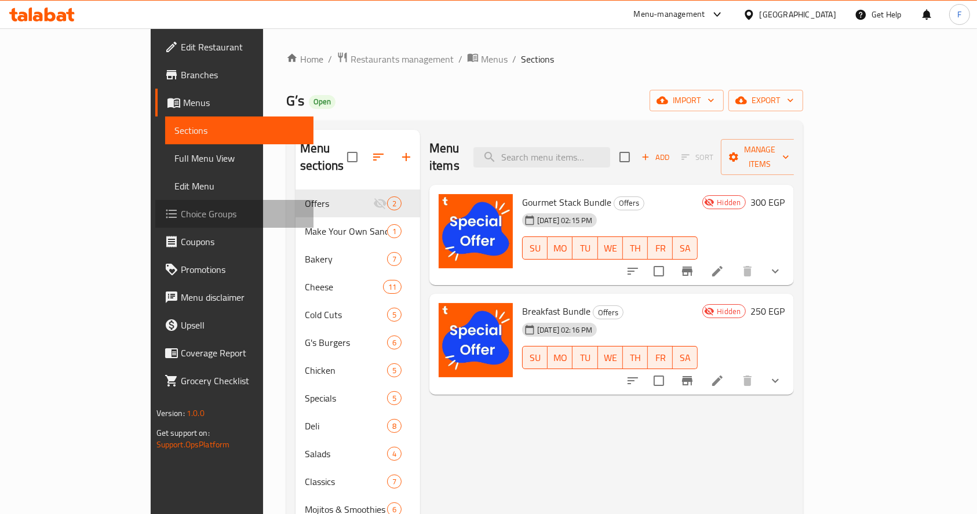
click at [181, 213] on span "Choice Groups" at bounding box center [243, 214] width 124 height 14
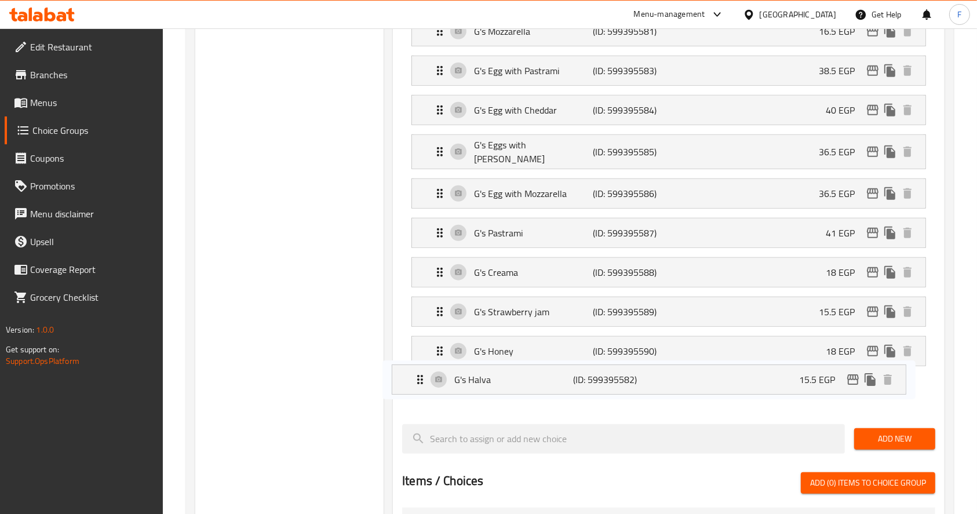
scroll to position [947, 0]
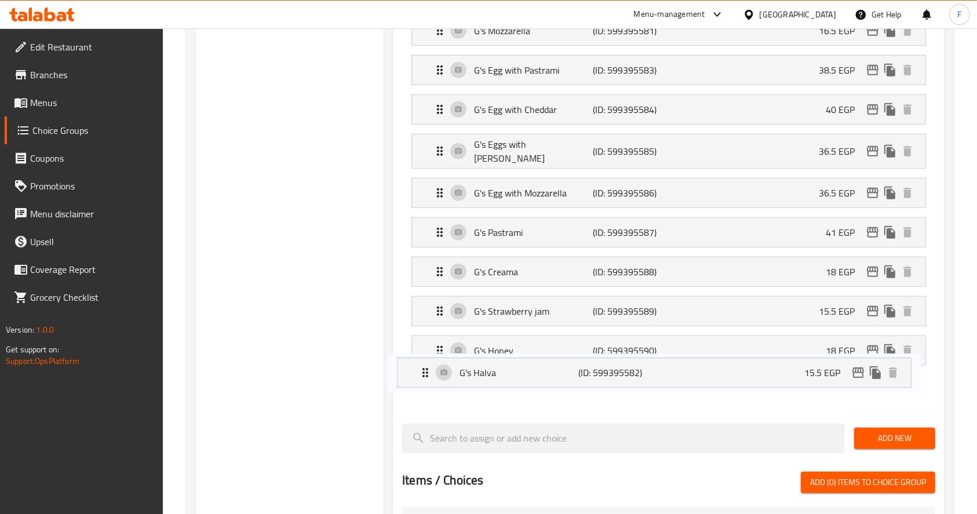
drag, startPoint x: 561, startPoint y: 144, endPoint x: 547, endPoint y: 382, distance: 238.1
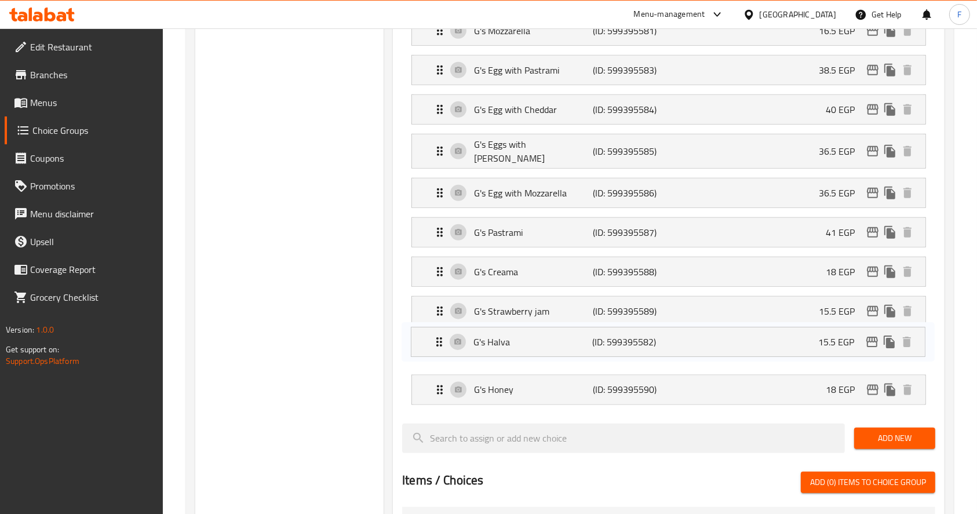
drag, startPoint x: 572, startPoint y: 385, endPoint x: 570, endPoint y: 334, distance: 51.0
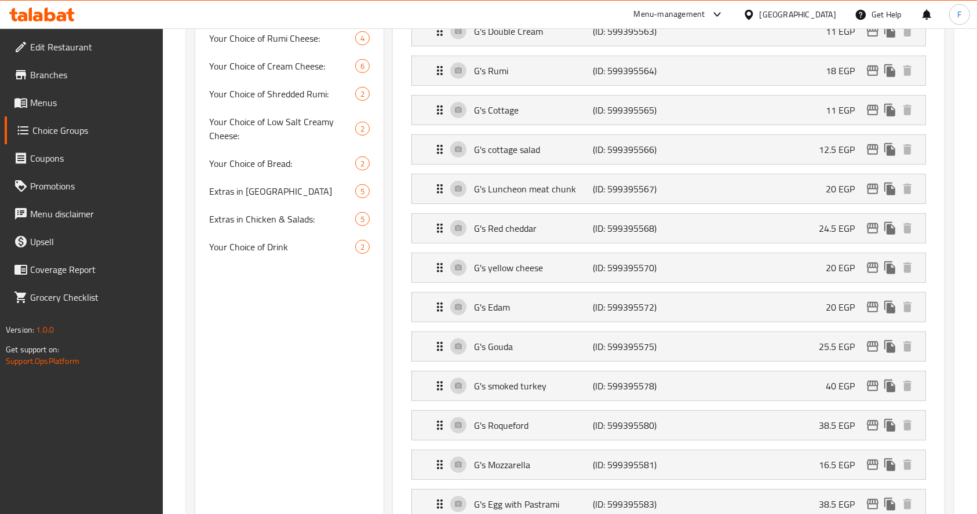
scroll to position [511, 0]
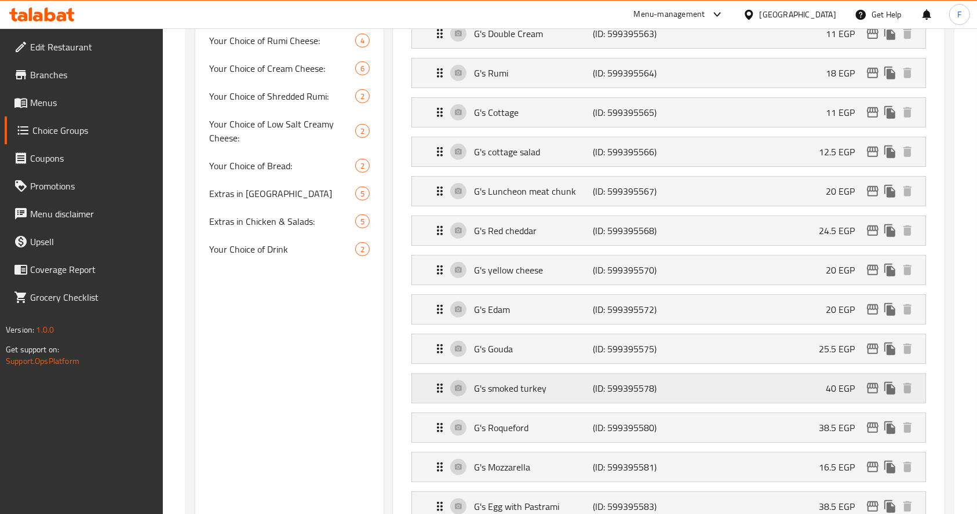
click at [545, 381] on p "G's smoked turkey" at bounding box center [533, 388] width 119 height 14
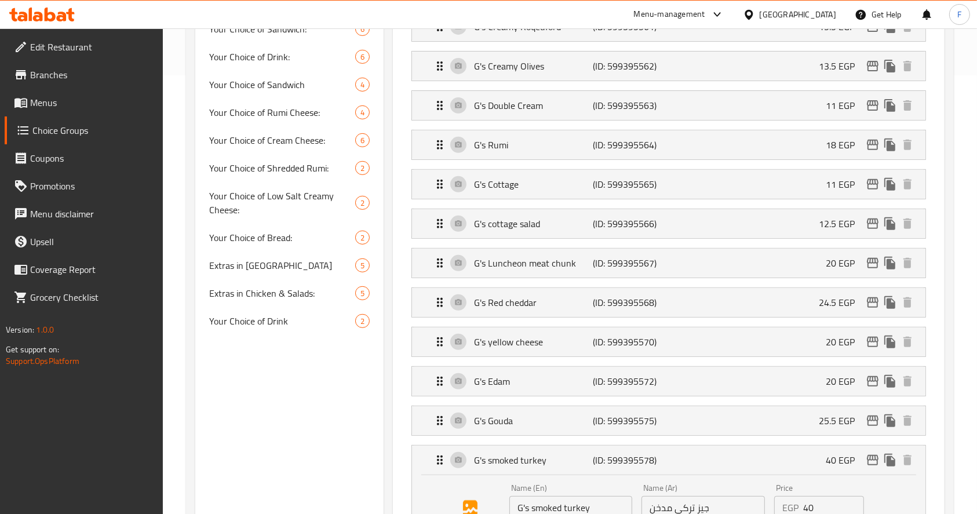
scroll to position [439, 0]
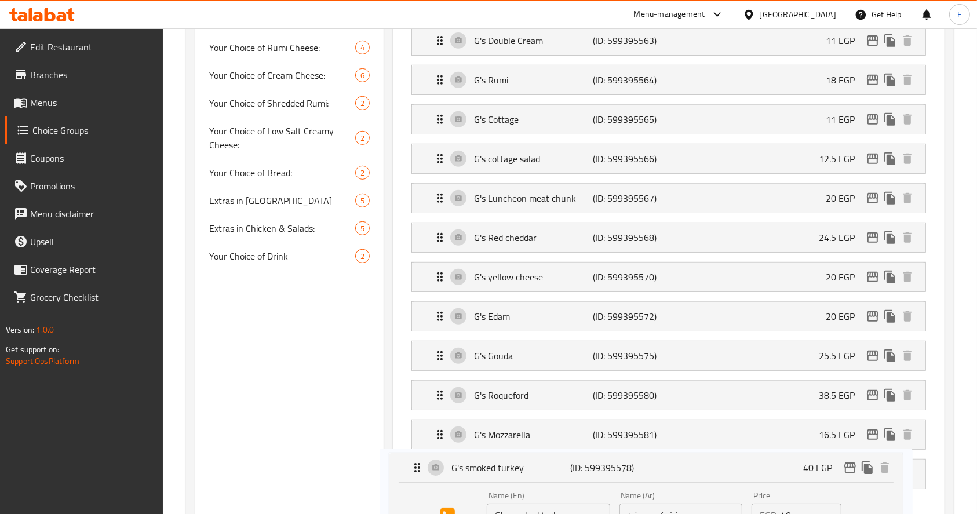
drag, startPoint x: 440, startPoint y: 456, endPoint x: 389, endPoint y: 173, distance: 287.4
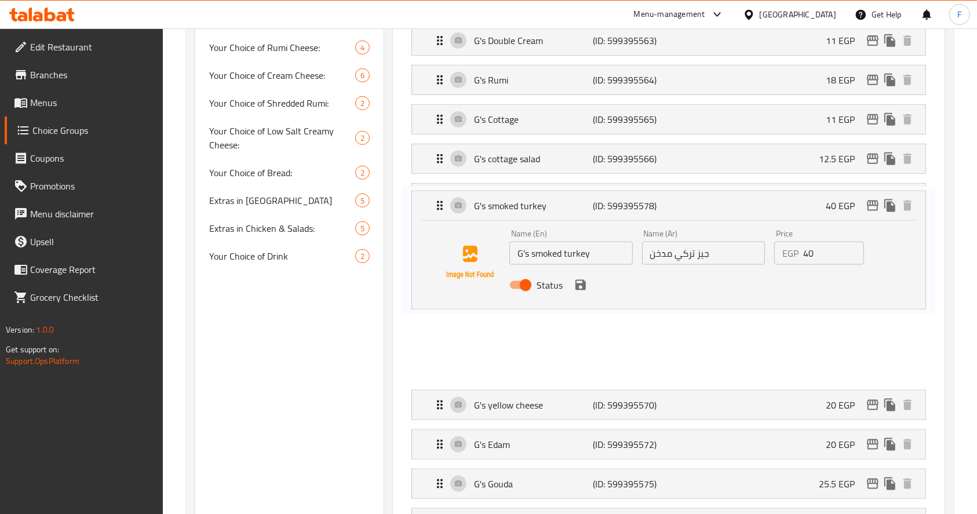
scroll to position [573, 0]
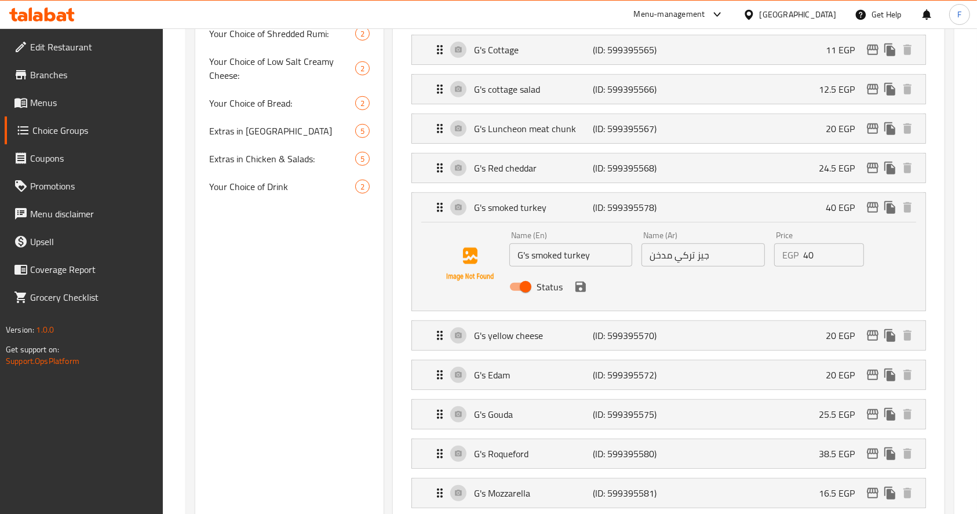
drag, startPoint x: 432, startPoint y: 206, endPoint x: 439, endPoint y: 67, distance: 139.2
click at [439, 67] on nav "G's Creamy (ID: 599395557) 12.5 EGP Name (En) G's Creamy Name (En) Name (Ar) جي…" at bounding box center [668, 293] width 533 height 1167
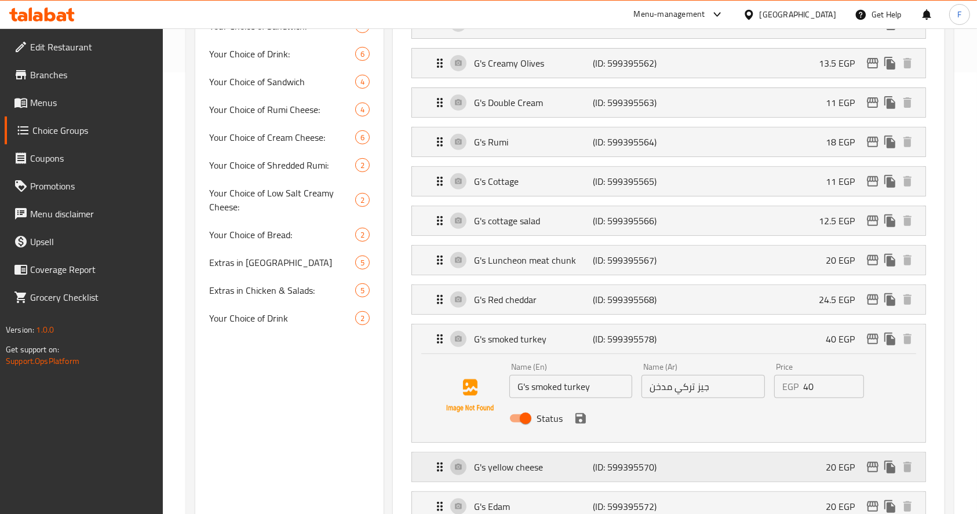
scroll to position [425, 0]
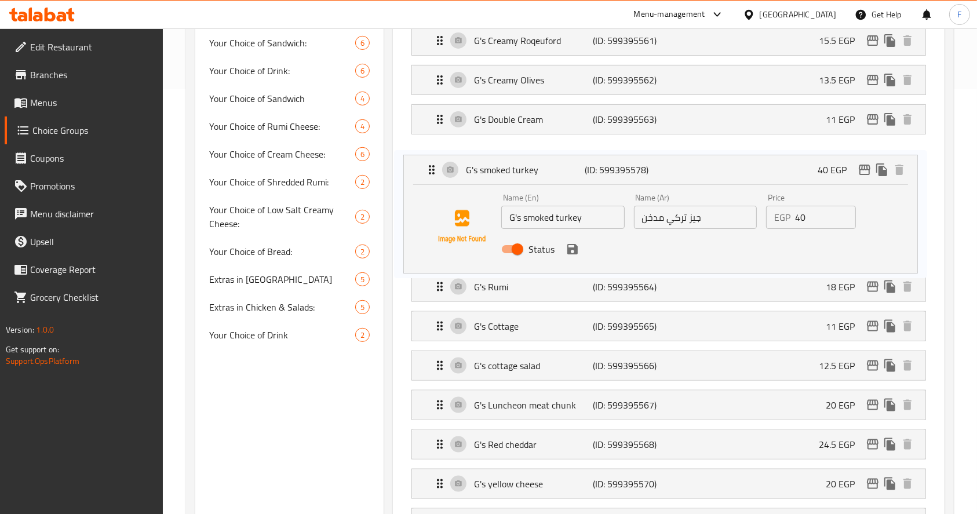
drag, startPoint x: 439, startPoint y: 349, endPoint x: 430, endPoint y: 159, distance: 190.3
click at [430, 159] on nav "G's Creamy (ID: 599395557) 12.5 EGP Name (En) G's Creamy Name (En) Name (Ar) جي…" at bounding box center [668, 442] width 533 height 1167
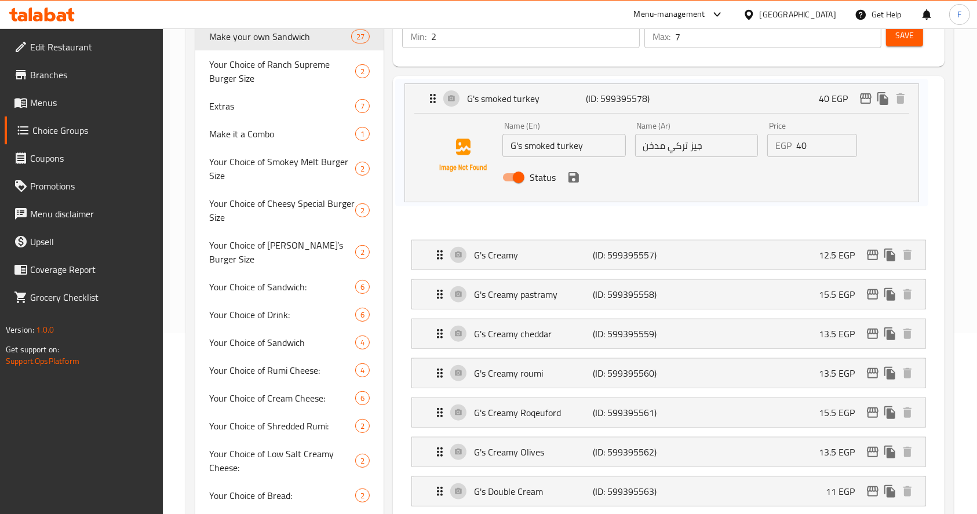
scroll to position [181, 0]
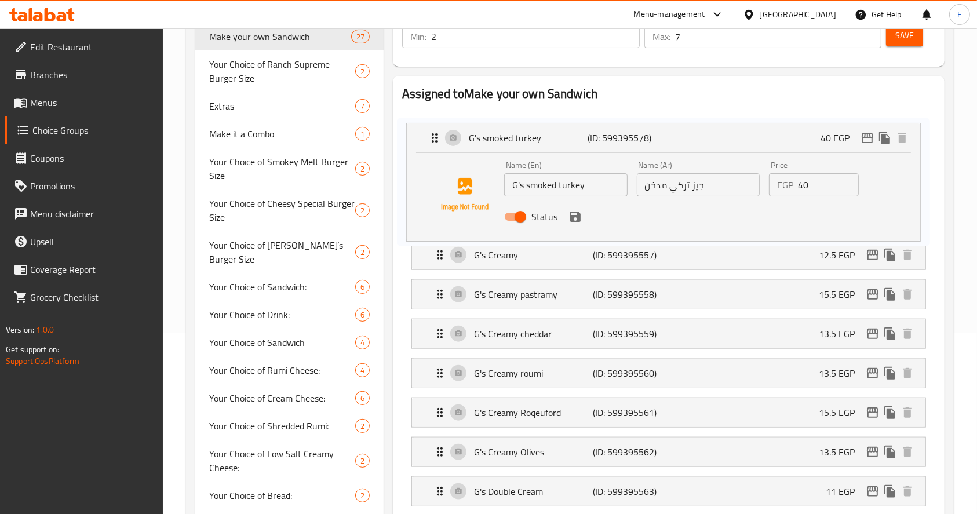
drag, startPoint x: 436, startPoint y: 397, endPoint x: 431, endPoint y: 127, distance: 269.5
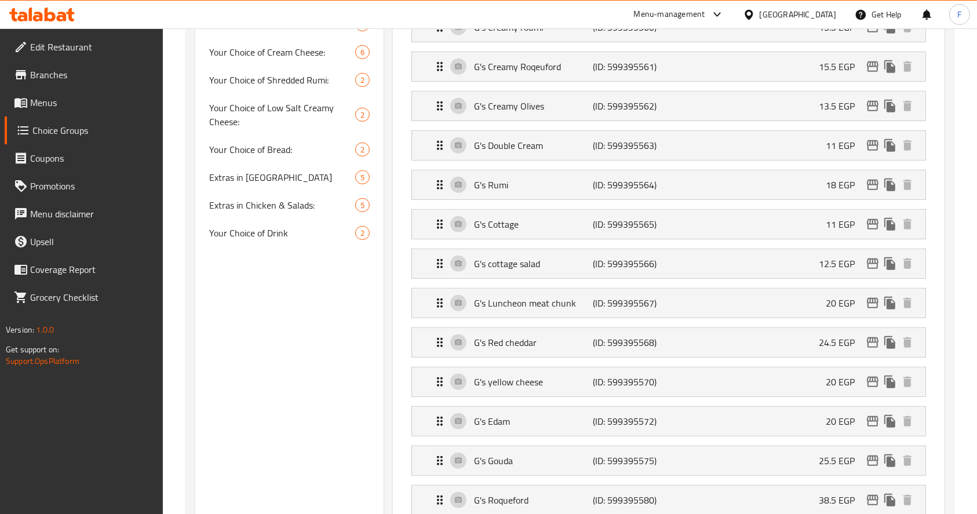
scroll to position [523, 0]
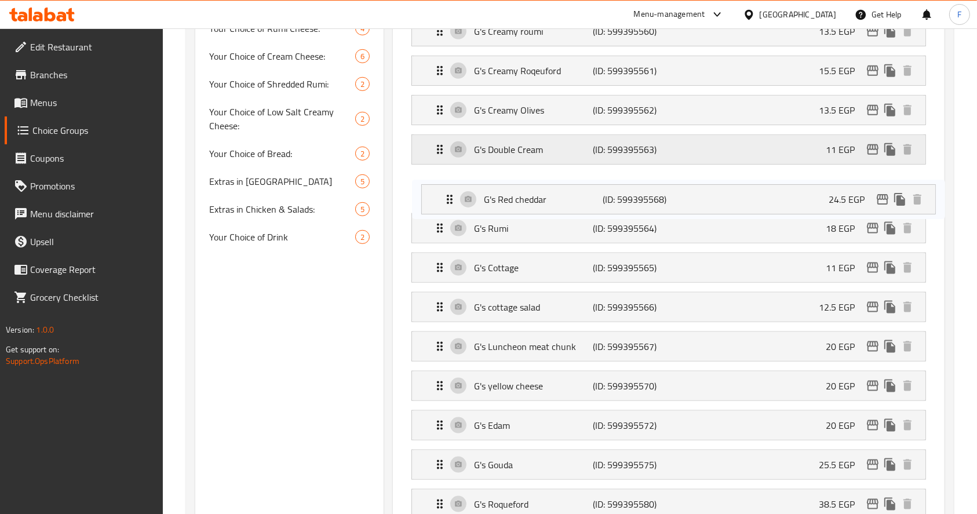
drag, startPoint x: 436, startPoint y: 345, endPoint x: 449, endPoint y: 137, distance: 208.4
click at [449, 137] on nav "G's smoked turkey (ID: 599395578) 40 EGP Name (En) G's smoked turkey Name (En) …" at bounding box center [668, 344] width 533 height 1167
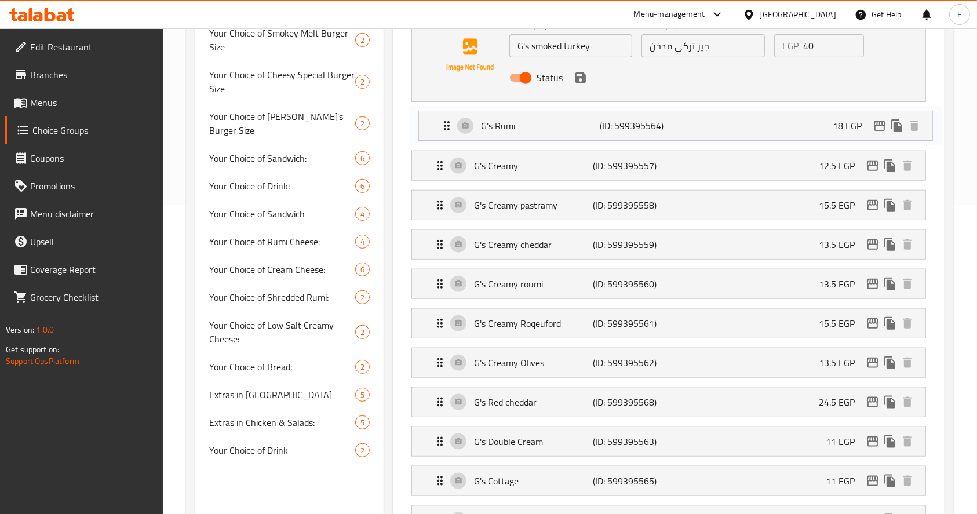
scroll to position [308, 0]
drag, startPoint x: 433, startPoint y: 228, endPoint x: 440, endPoint y: 118, distance: 110.9
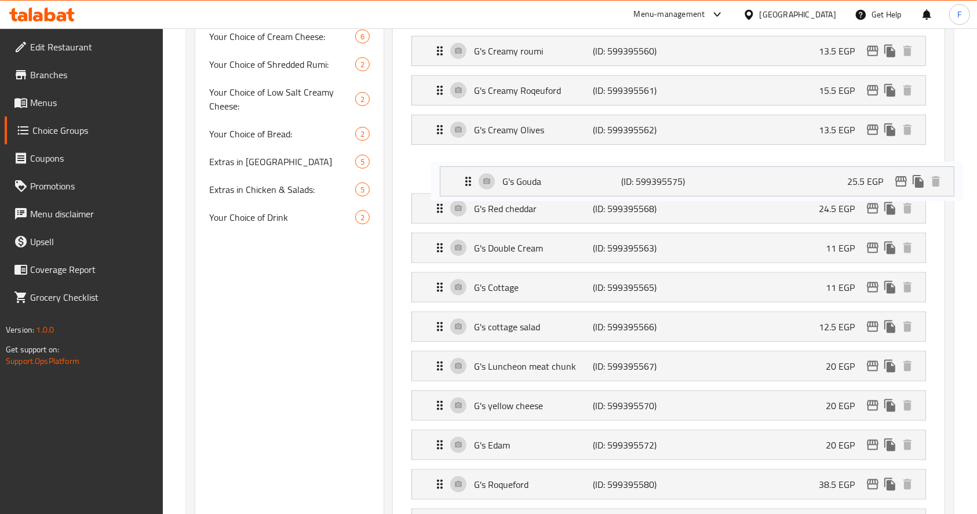
scroll to position [542, 0]
drag, startPoint x: 438, startPoint y: 439, endPoint x: 462, endPoint y: 119, distance: 320.9
click at [462, 119] on nav "G's smoked turkey (ID: 599395578) 40 EGP Name (En) G's smoked turkey Name (En) …" at bounding box center [668, 324] width 533 height 1167
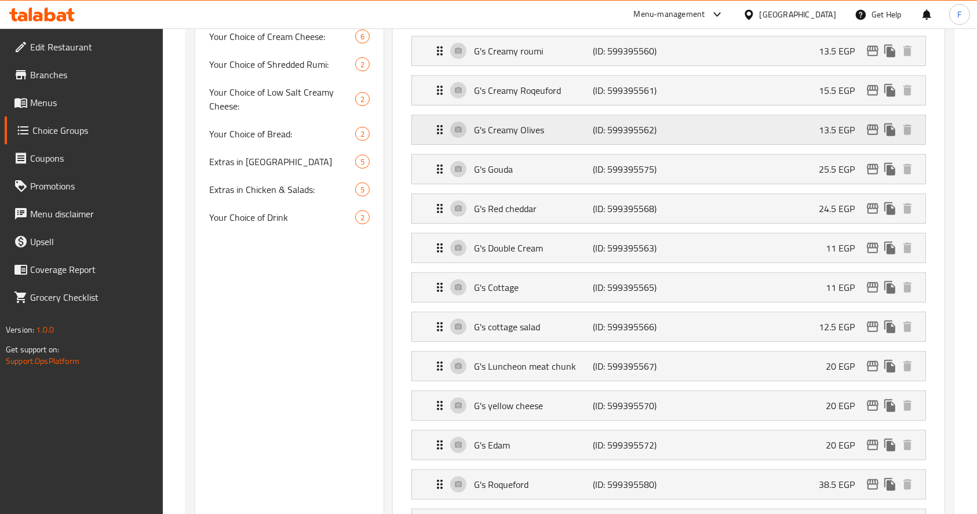
drag, startPoint x: 433, startPoint y: 436, endPoint x: 449, endPoint y: 132, distance: 304.7
click at [449, 132] on nav "G's smoked turkey (ID: 599395578) 40 EGP Name (En) G's smoked turkey Name (En) …" at bounding box center [668, 324] width 533 height 1167
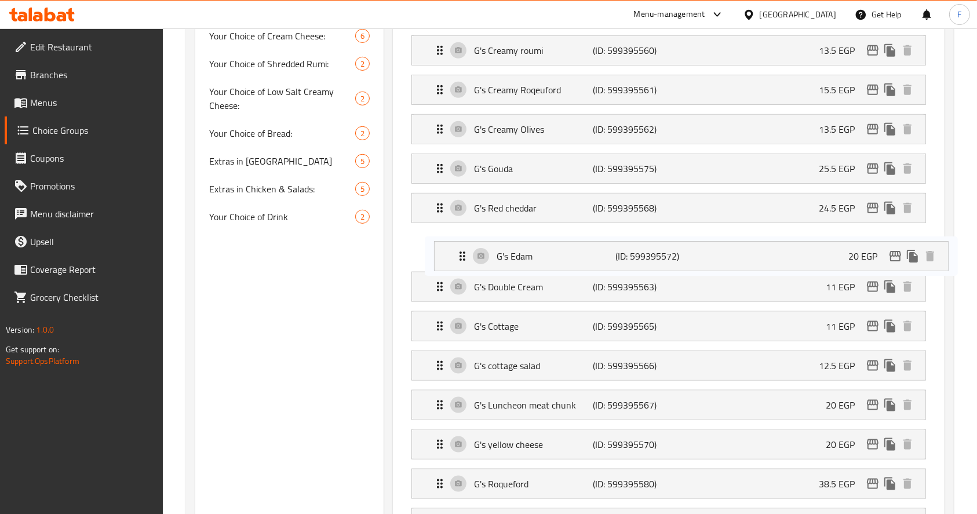
scroll to position [544, 0]
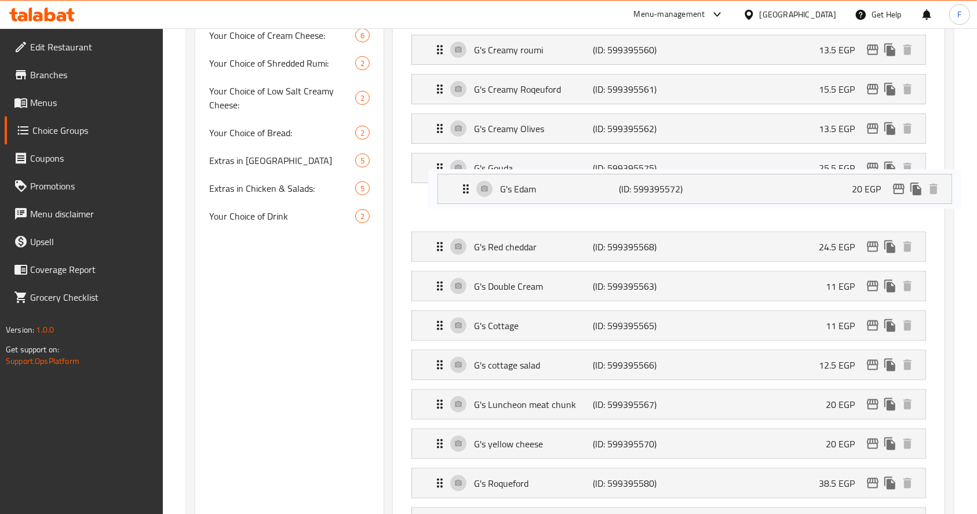
drag, startPoint x: 438, startPoint y: 438, endPoint x: 461, endPoint y: 187, distance: 251.5
click at [461, 187] on nav "G's smoked turkey (ID: 599395578) 40 EGP Name (En) G's smoked turkey Name (En) …" at bounding box center [668, 323] width 533 height 1167
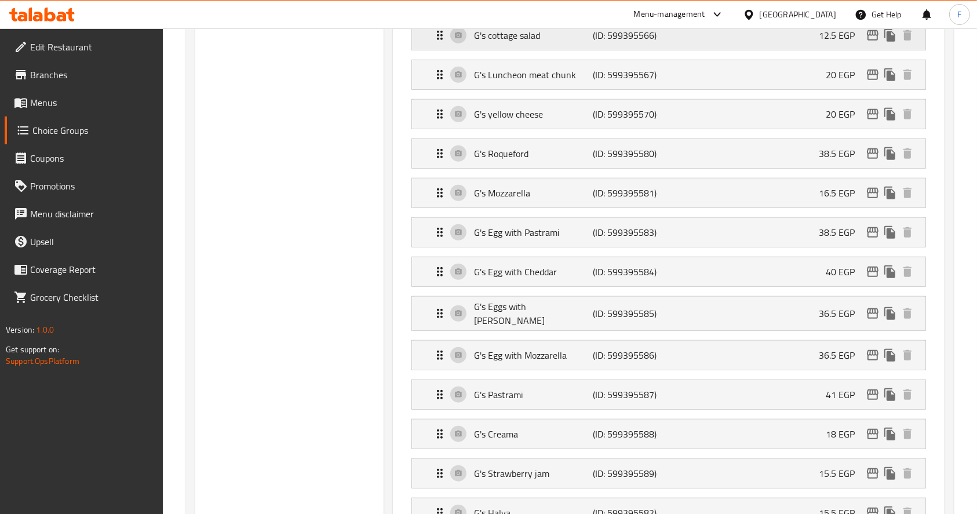
scroll to position [873, 0]
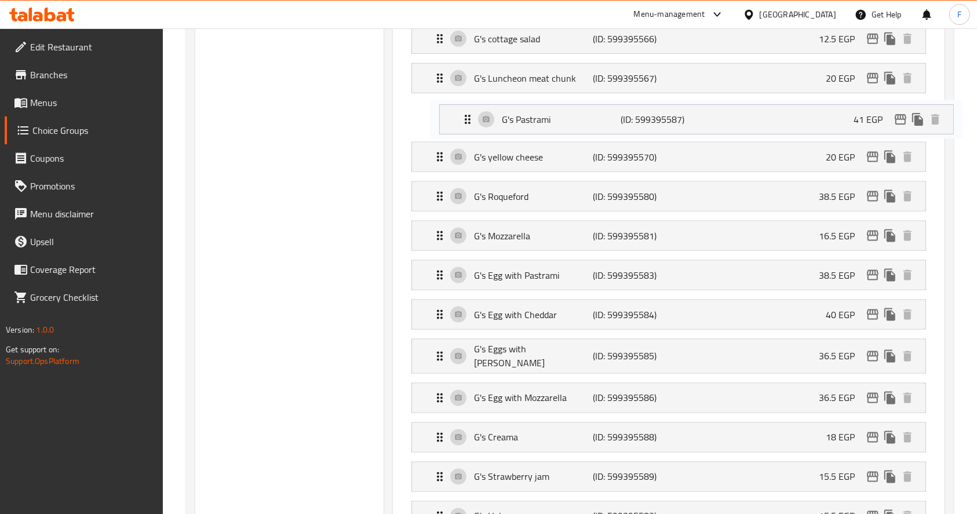
drag, startPoint x: 438, startPoint y: 383, endPoint x: 467, endPoint y: 98, distance: 286.5
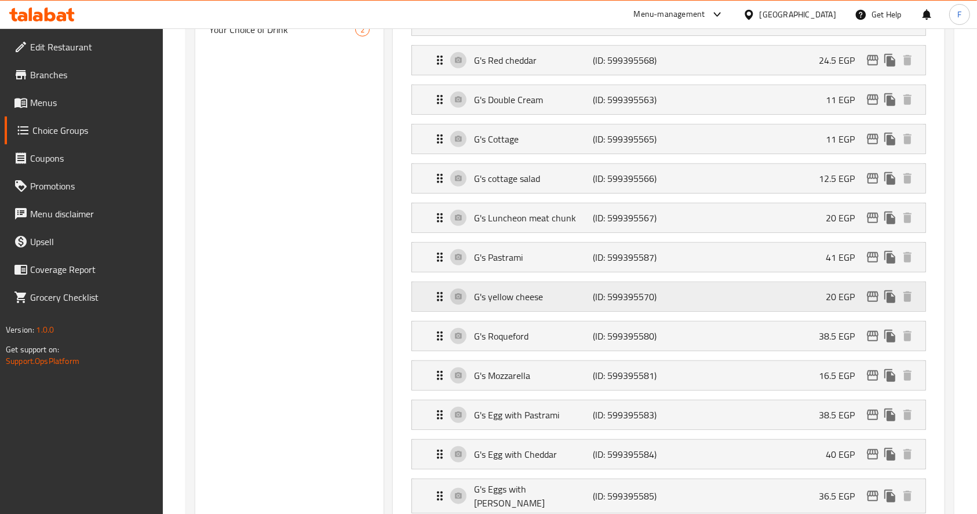
scroll to position [714, 0]
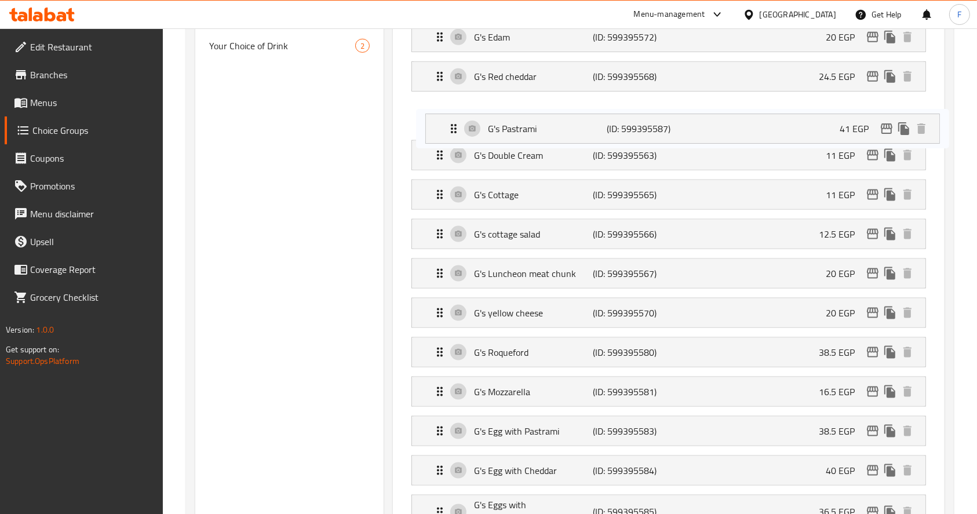
drag, startPoint x: 438, startPoint y: 268, endPoint x: 452, endPoint y: 117, distance: 151.3
click at [452, 117] on nav "G's smoked turkey (ID: 599395578) 40 EGP Name (En) G's smoked turkey Name (En) …" at bounding box center [668, 152] width 533 height 1167
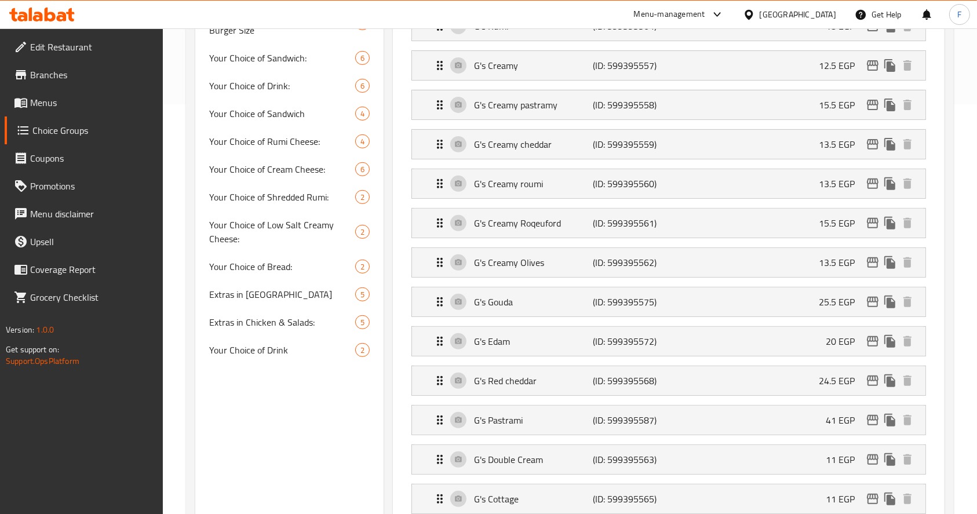
scroll to position [401, 0]
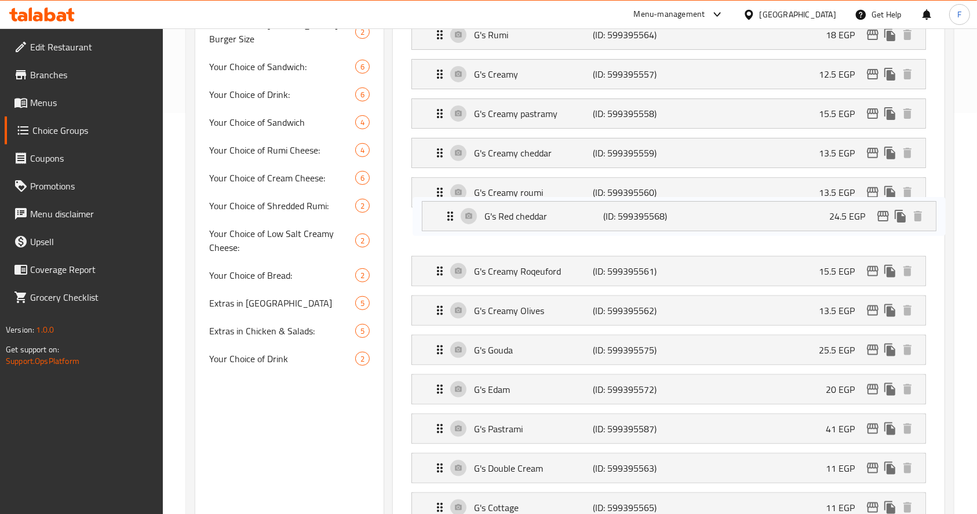
drag, startPoint x: 438, startPoint y: 387, endPoint x: 453, endPoint y: 63, distance: 324.9
click at [453, 63] on nav "G's smoked turkey (ID: 599395578) 40 EGP Name (En) G's smoked turkey Name (En) …" at bounding box center [668, 465] width 533 height 1167
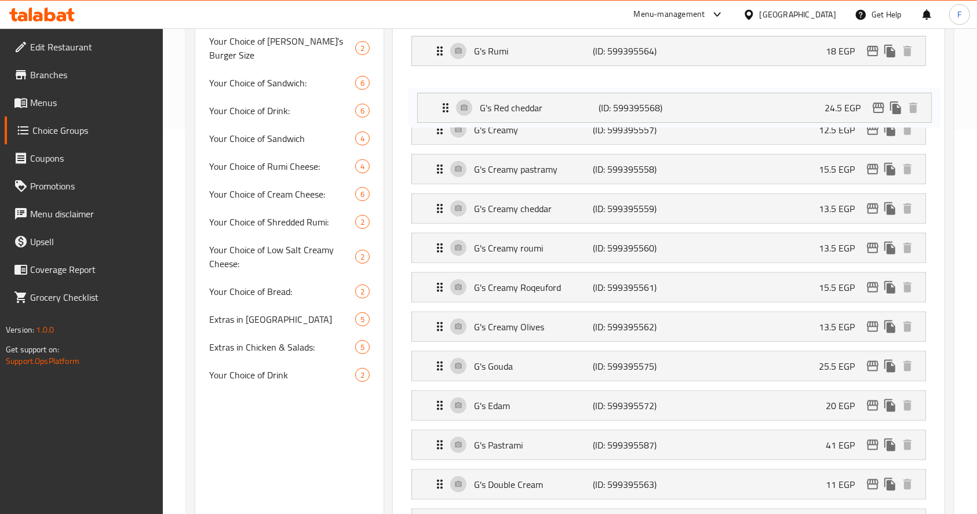
drag, startPoint x: 438, startPoint y: 233, endPoint x: 443, endPoint y: 83, distance: 150.2
click at [443, 83] on nav "G's smoked turkey (ID: 599395578) 40 EGP Name (En) G's smoked turkey Name (En) …" at bounding box center [668, 482] width 533 height 1167
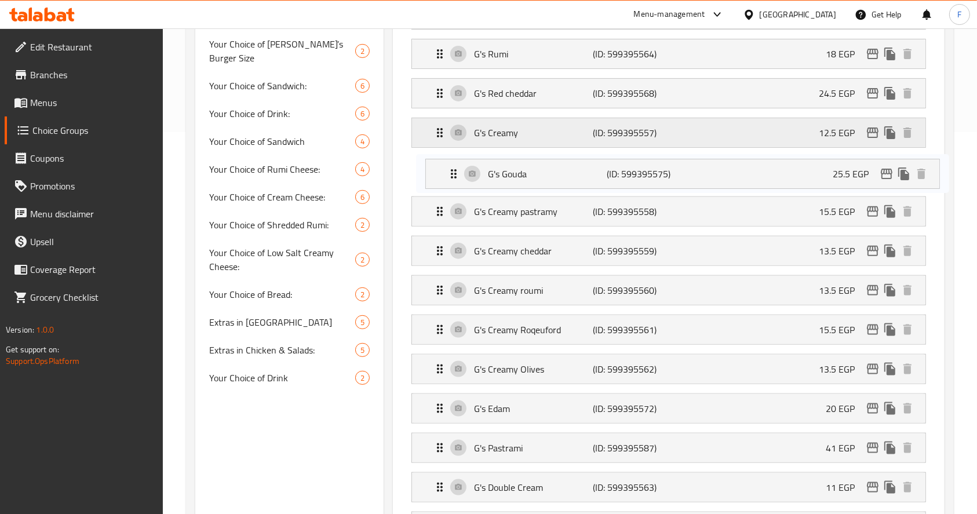
drag, startPoint x: 438, startPoint y: 373, endPoint x: 454, endPoint y: 141, distance: 231.8
click at [454, 141] on nav "G's smoked turkey (ID: 599395578) 40 EGP Name (En) G's smoked turkey Name (En) …" at bounding box center [668, 484] width 533 height 1167
drag, startPoint x: 440, startPoint y: 169, endPoint x: 439, endPoint y: 121, distance: 48.7
click at [439, 121] on nav "G's smoked turkey (ID: 599395578) 40 EGP Name (En) G's smoked turkey Name (En) …" at bounding box center [668, 484] width 533 height 1167
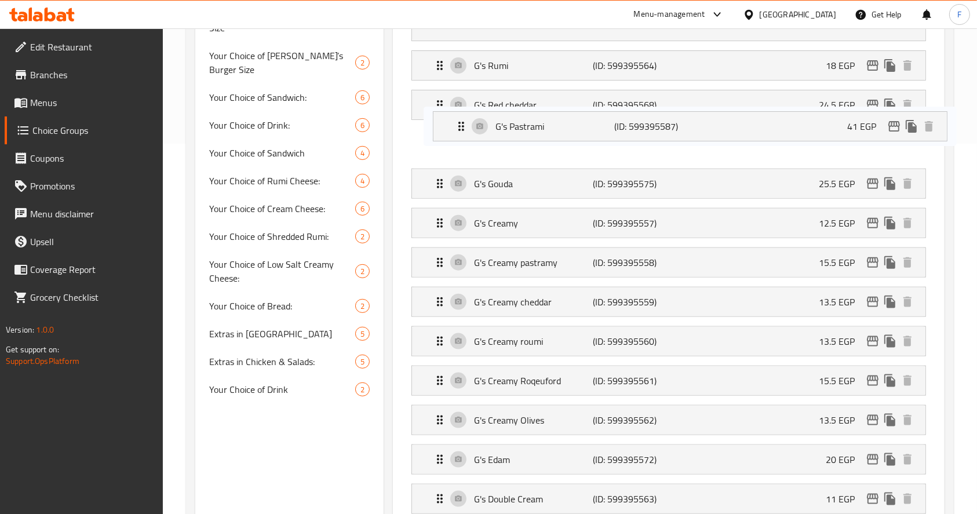
scroll to position [368, 0]
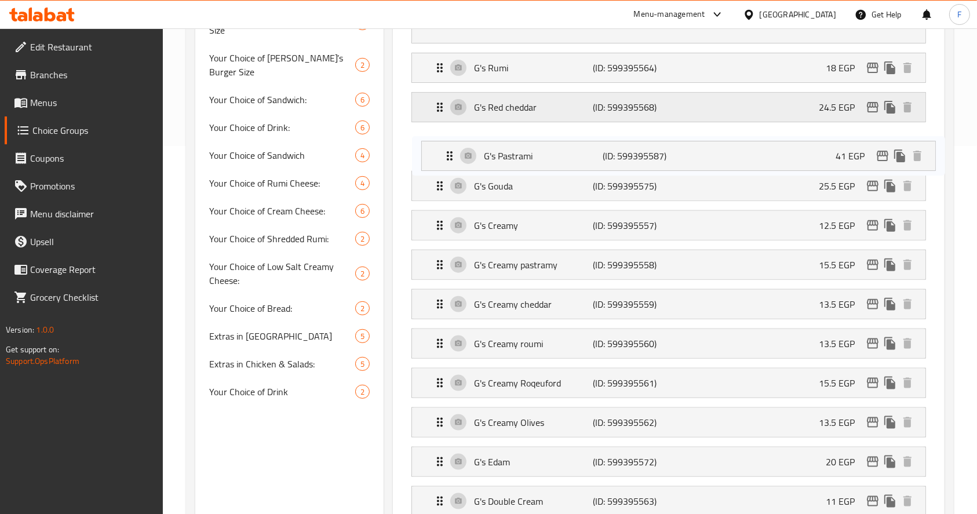
drag, startPoint x: 438, startPoint y: 442, endPoint x: 450, endPoint y: 116, distance: 325.9
click at [450, 116] on nav "G's smoked turkey (ID: 599395578) 40 EGP Name (En) G's smoked turkey Name (En) …" at bounding box center [668, 498] width 533 height 1167
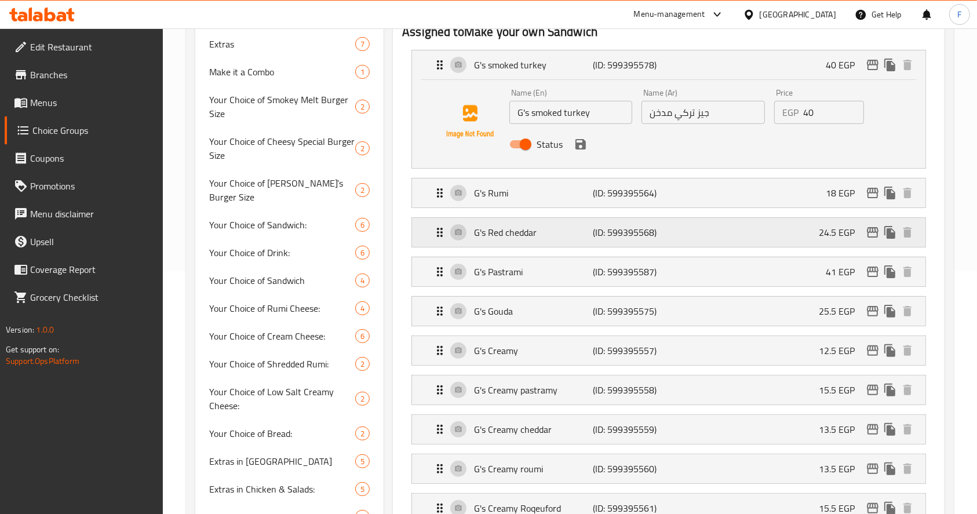
scroll to position [242, 0]
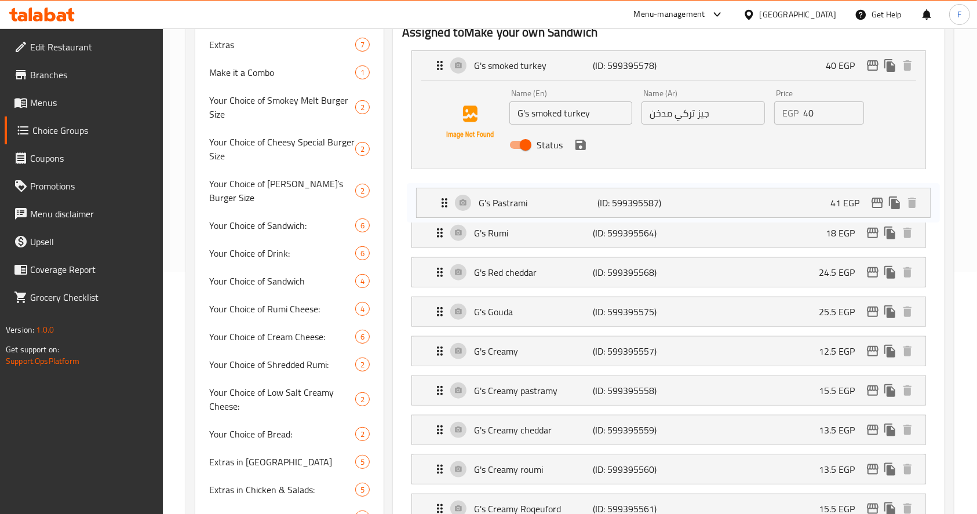
drag, startPoint x: 433, startPoint y: 270, endPoint x: 439, endPoint y: 178, distance: 91.8
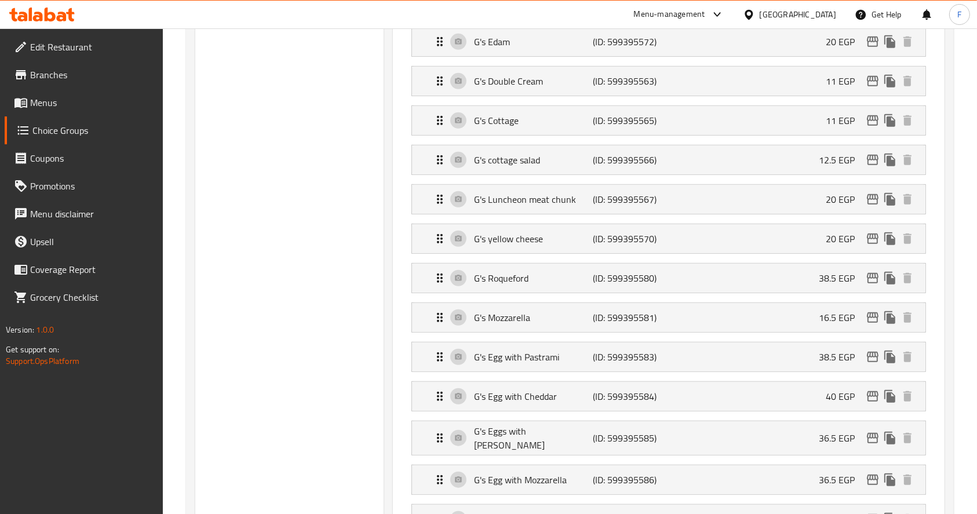
scroll to position [791, 0]
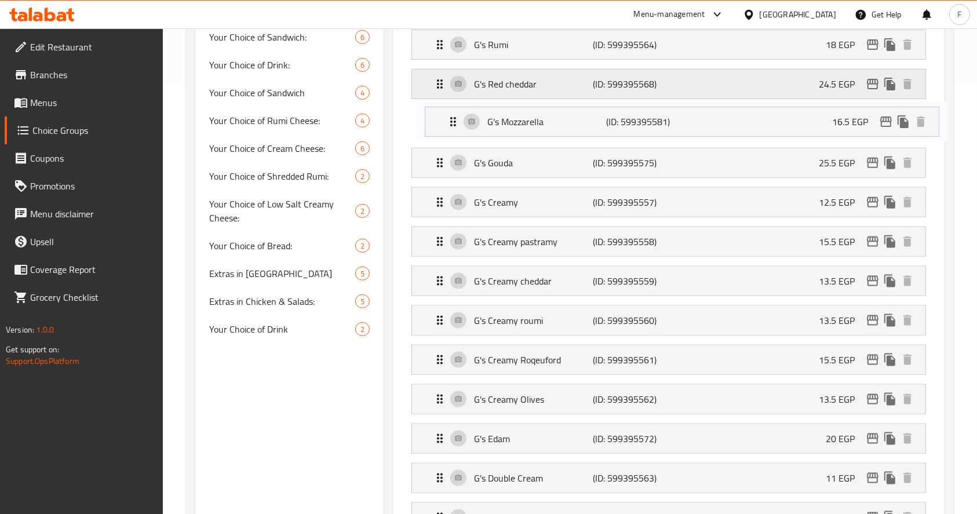
drag, startPoint x: 439, startPoint y: 311, endPoint x: 454, endPoint y: 74, distance: 237.5
click at [454, 74] on nav "G's smoked turkey (ID: 599395578) 40 EGP Name (En) G's smoked turkey Name (En) …" at bounding box center [668, 436] width 533 height 1167
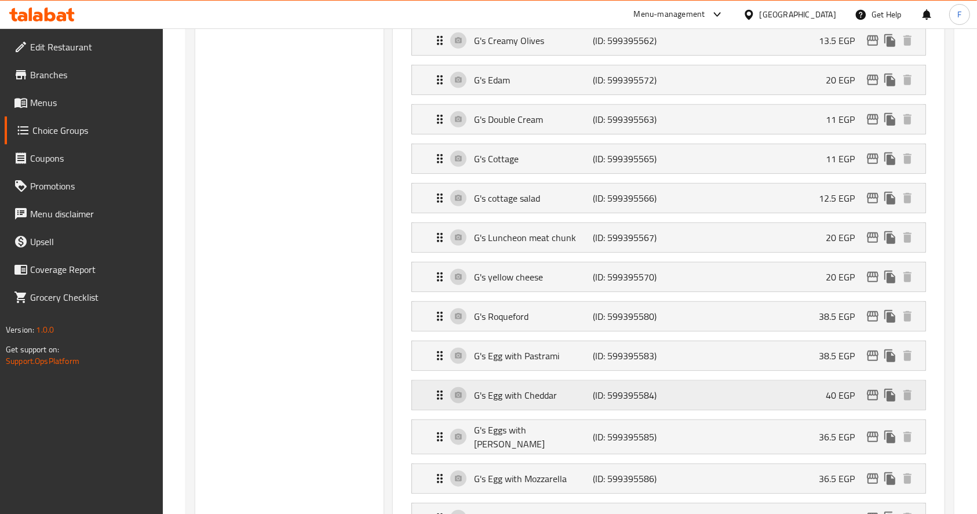
scroll to position [785, 0]
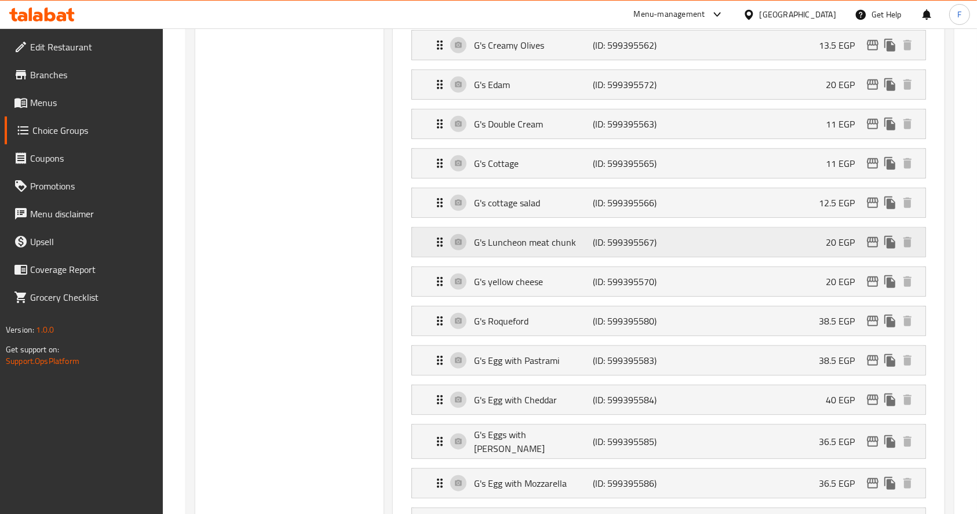
click at [548, 239] on p "G's Luncheon meat chunk" at bounding box center [533, 242] width 119 height 14
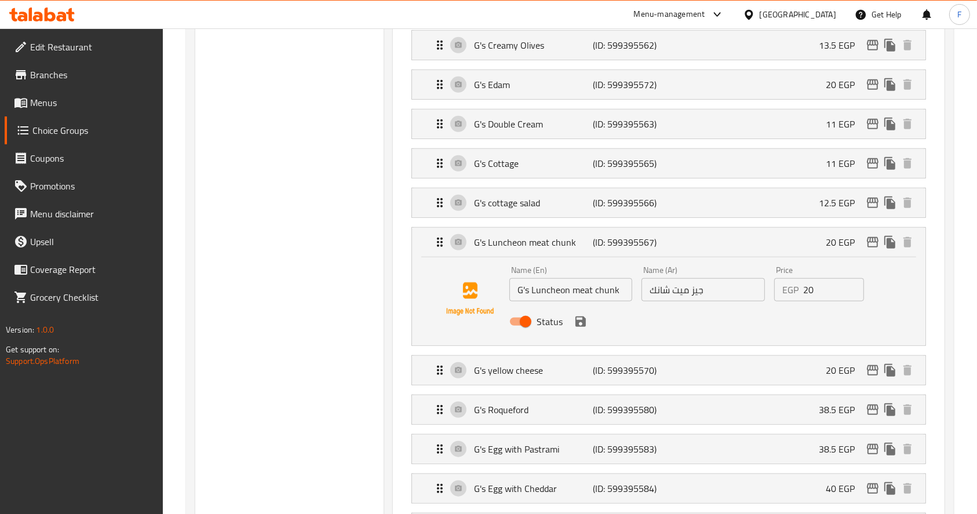
click at [614, 287] on input "G's Luncheon meat chunk" at bounding box center [570, 289] width 123 height 23
click at [626, 290] on input "G's Luncheon meat chunk" at bounding box center [570, 289] width 123 height 23
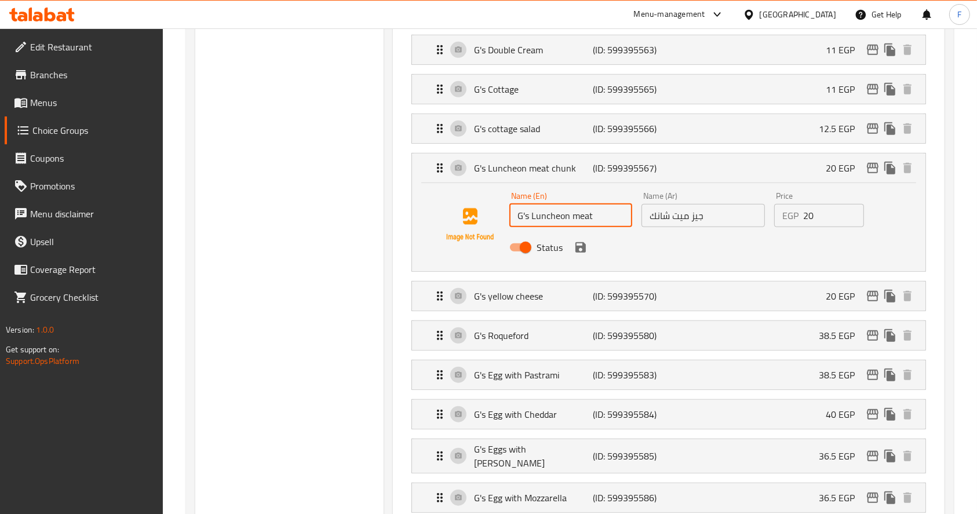
scroll to position [856, 0]
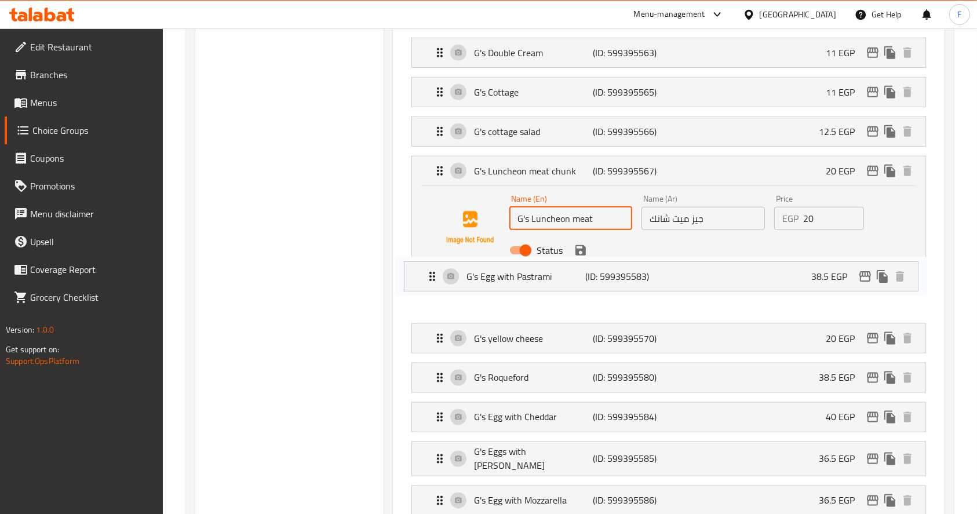
drag, startPoint x: 518, startPoint y: 376, endPoint x: 522, endPoint y: 159, distance: 216.2
click at [522, 182] on nav "G's smoked turkey (ID: 599395578) 40 EGP Name (En) G's smoked turkey Name (En) …" at bounding box center [668, 54] width 533 height 1255
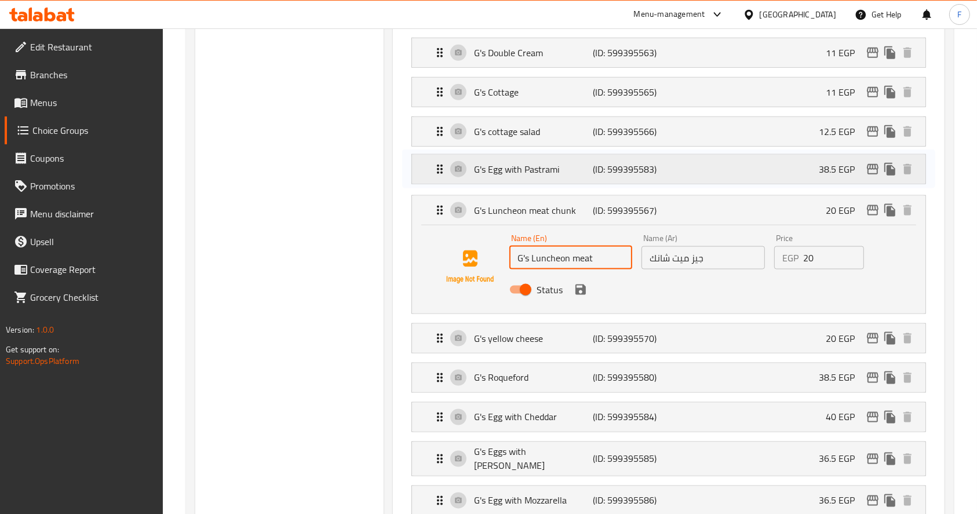
type input "G's Luncheon meat"
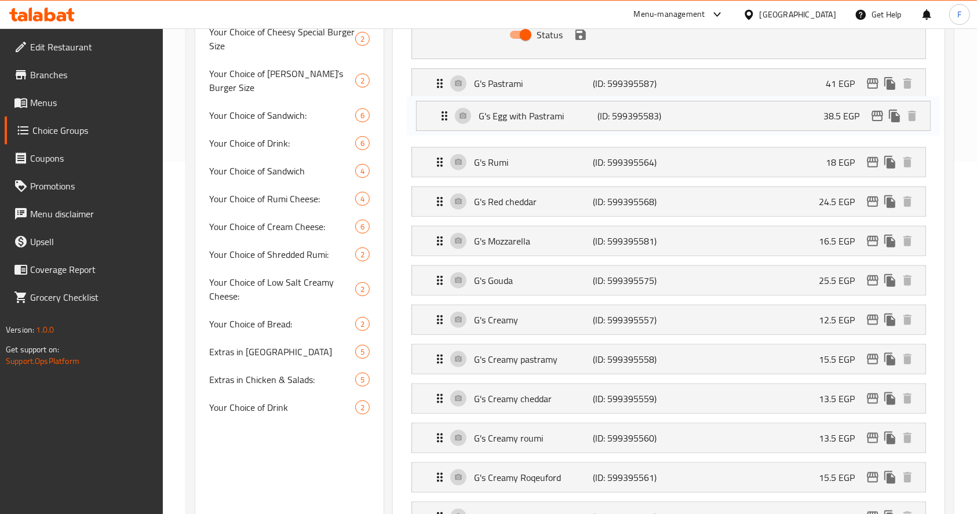
drag, startPoint x: 507, startPoint y: 173, endPoint x: 513, endPoint y: 116, distance: 56.6
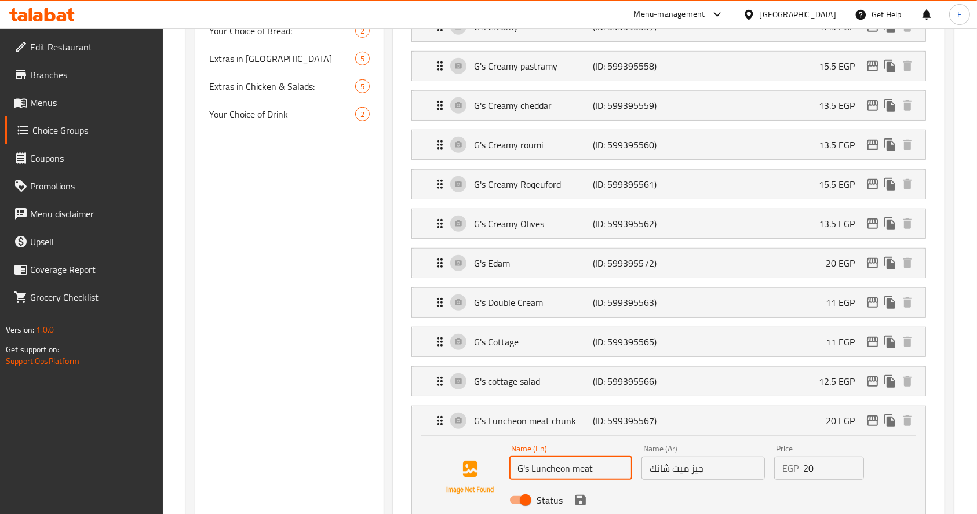
scroll to position [655, 0]
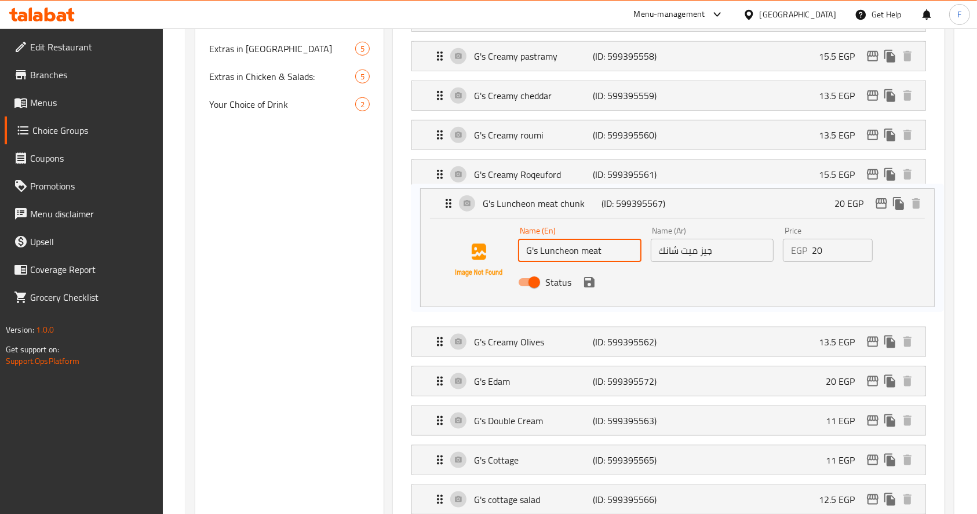
drag, startPoint x: 516, startPoint y: 396, endPoint x: 523, endPoint y: 154, distance: 242.9
click at [523, 154] on nav "G's smoked turkey (ID: 599395578) 40 EGP Name (En) G's smoked turkey Name (En) …" at bounding box center [668, 255] width 533 height 1255
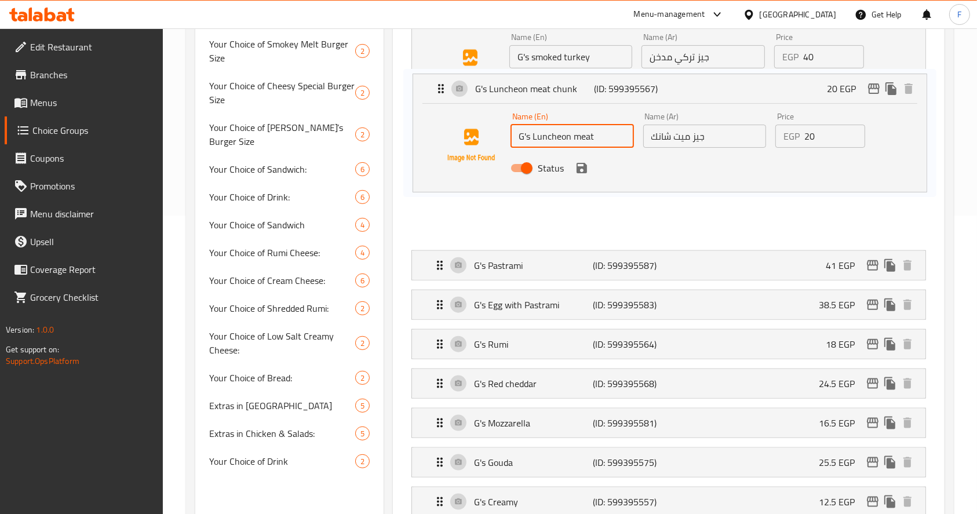
scroll to position [298, 0]
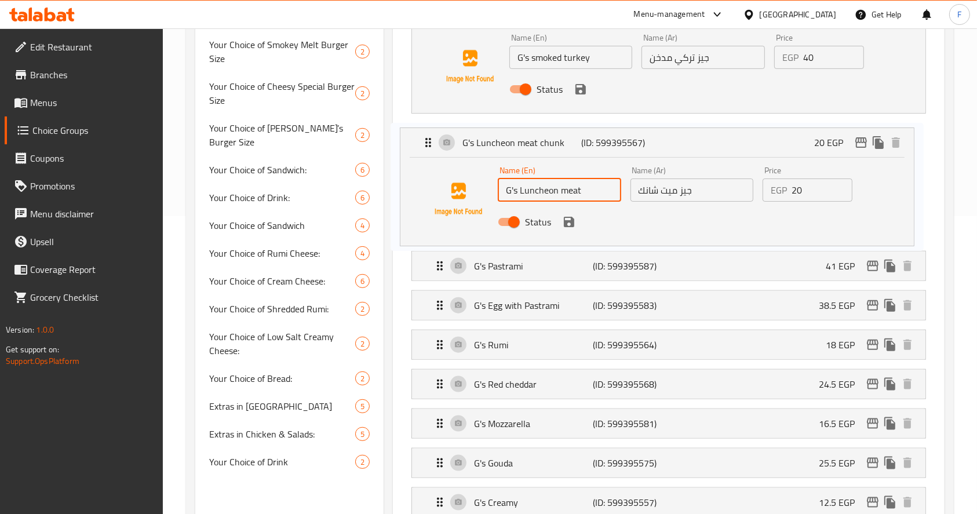
drag, startPoint x: 530, startPoint y: 175, endPoint x: 520, endPoint y: 139, distance: 38.0
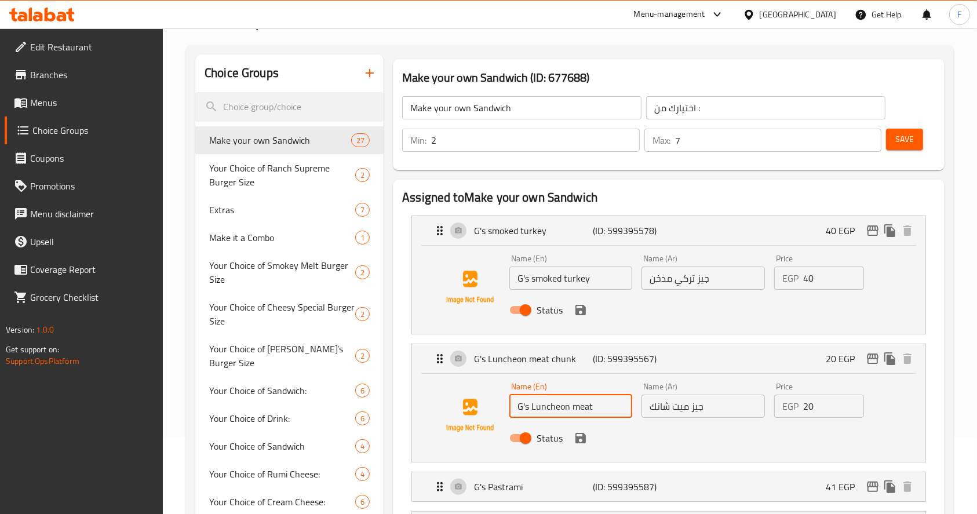
scroll to position [155, 0]
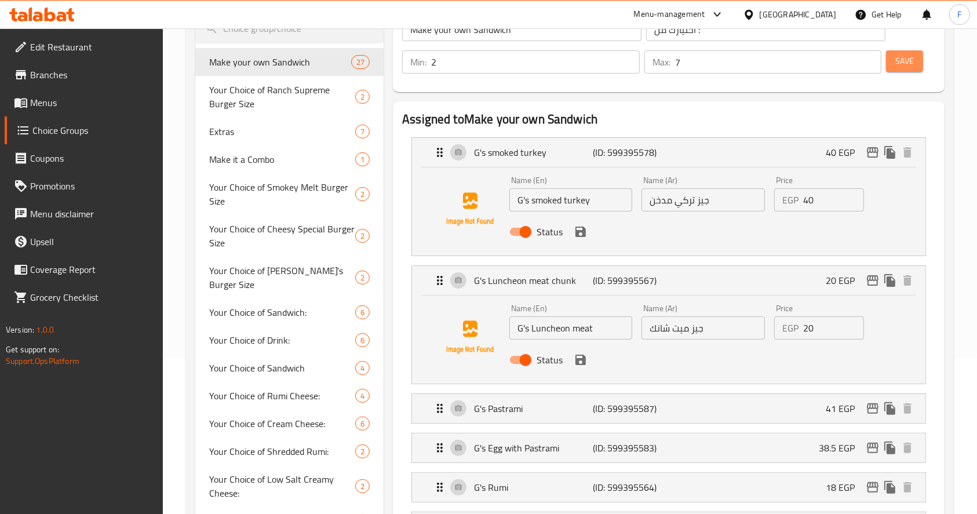
click at [909, 59] on span "Save" at bounding box center [904, 61] width 19 height 14
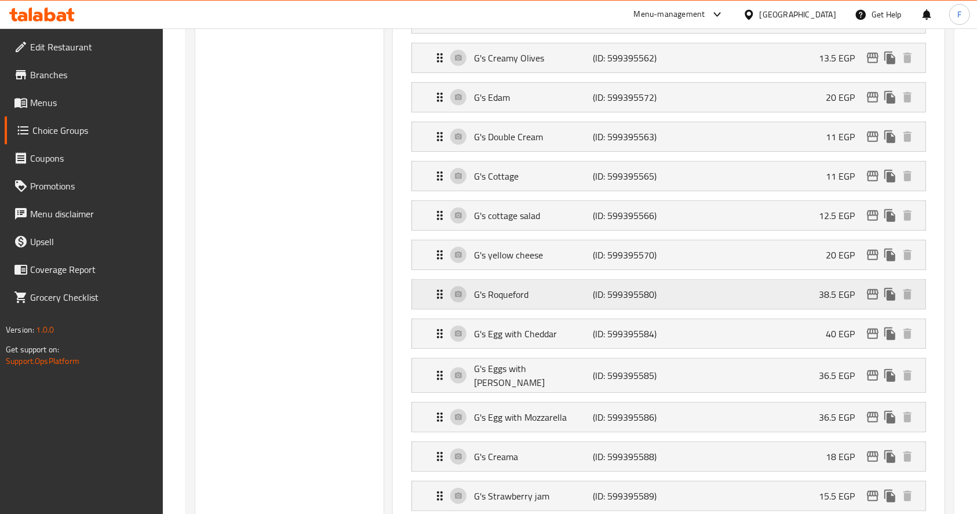
scroll to position [753, 0]
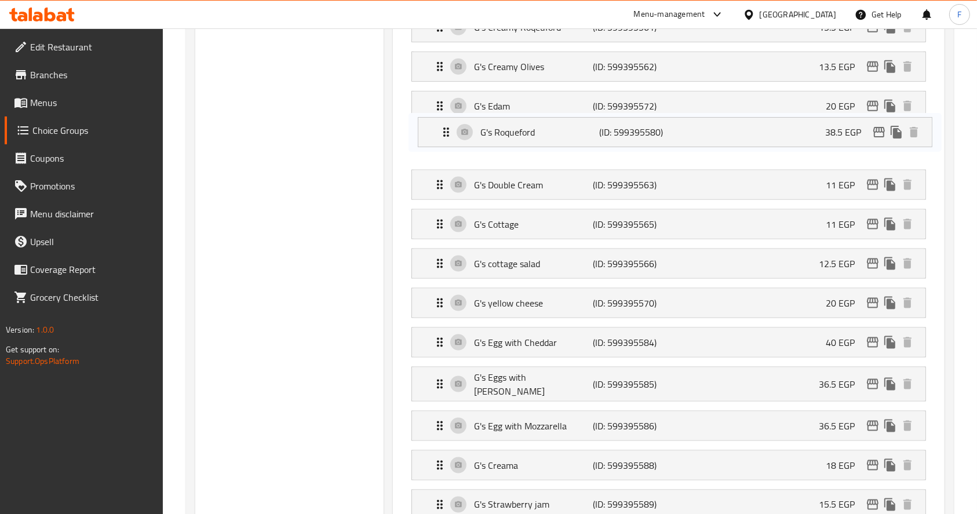
drag, startPoint x: 441, startPoint y: 299, endPoint x: 446, endPoint y: 88, distance: 211.0
click at [446, 88] on nav "G's smoked turkey (ID: 599395578) 40 EGP Name (En) G's smoked turkey Name (En) …" at bounding box center [668, 69] width 533 height 1078
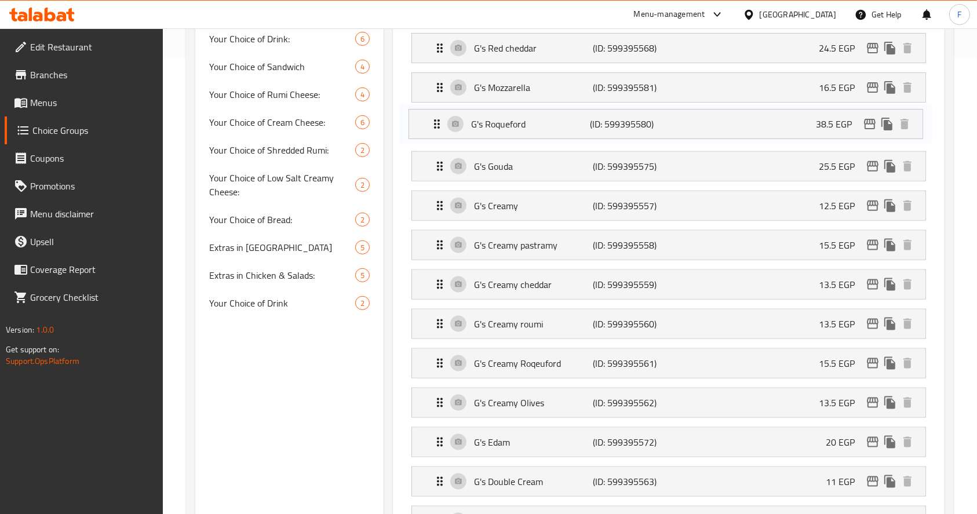
scroll to position [455, 0]
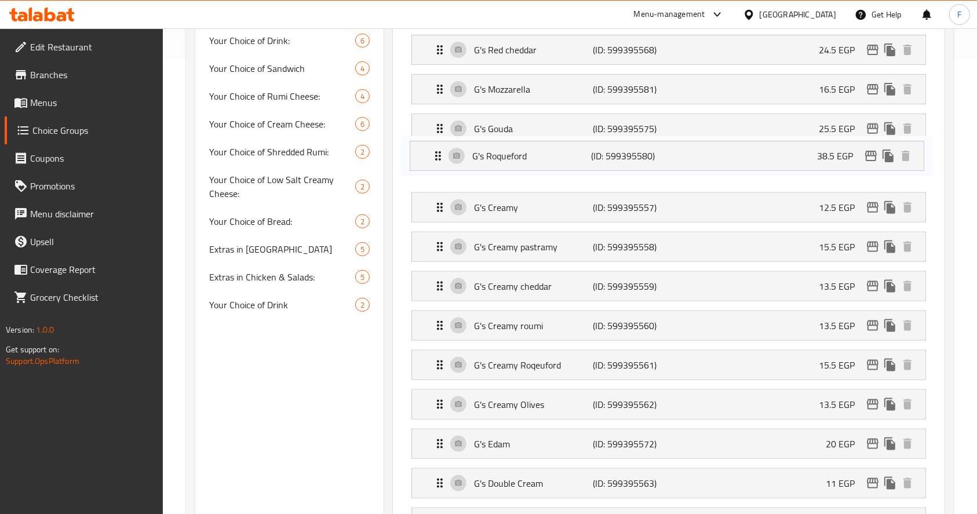
drag, startPoint x: 438, startPoint y: 143, endPoint x: 439, endPoint y: 151, distance: 8.2
click at [439, 151] on nav "G's smoked turkey (ID: 599395578) 40 EGP Name (En) G's smoked turkey Name (En) …" at bounding box center [668, 367] width 533 height 1078
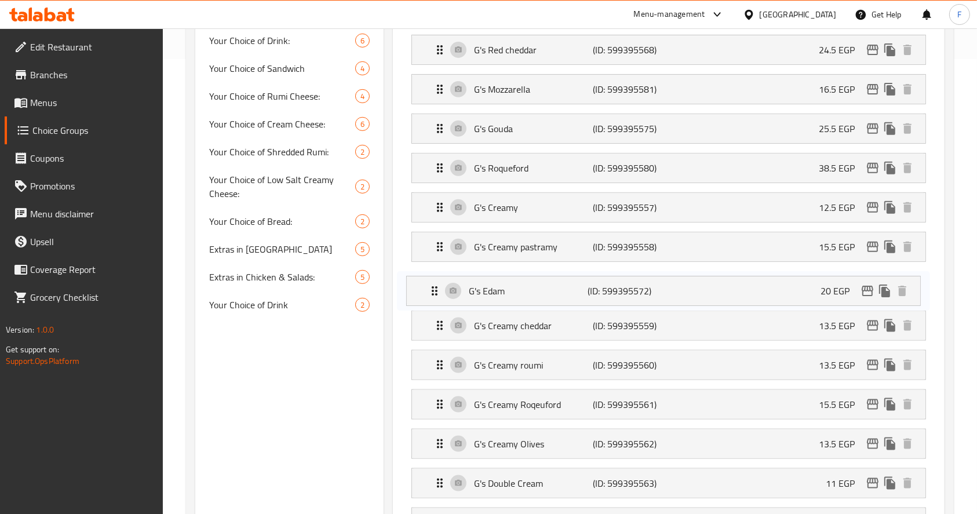
scroll to position [456, 0]
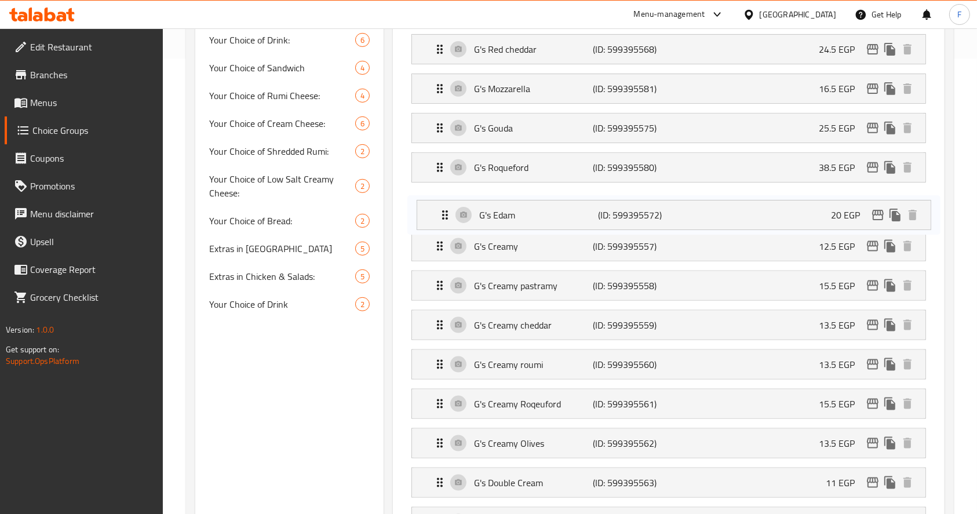
drag, startPoint x: 437, startPoint y: 445, endPoint x: 439, endPoint y: 178, distance: 267.2
click at [439, 178] on nav "G's smoked turkey (ID: 599395578) 40 EGP Name (En) G's smoked turkey Name (En) …" at bounding box center [668, 367] width 533 height 1078
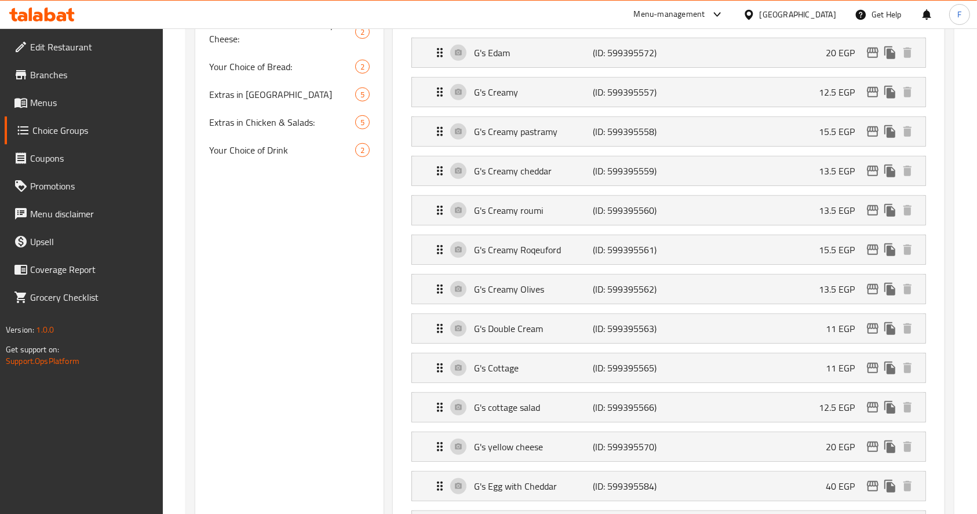
scroll to position [619, 0]
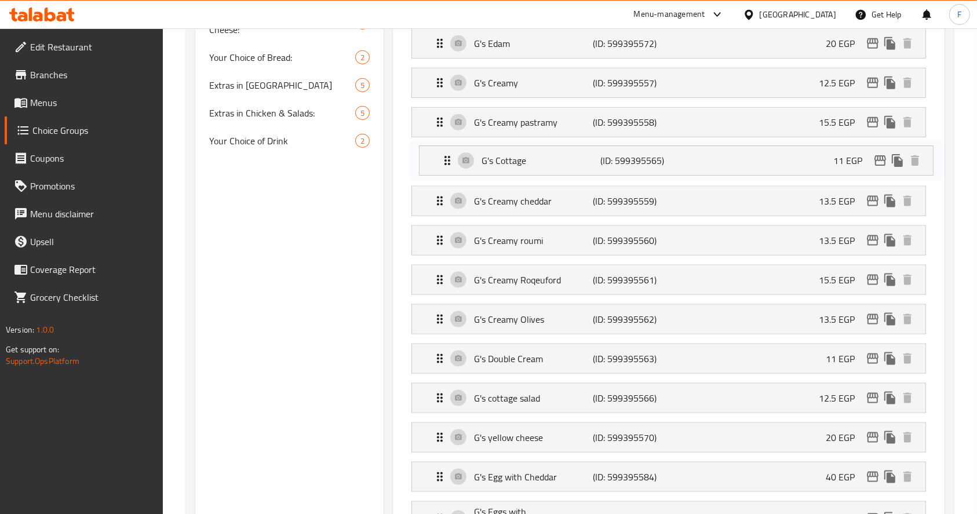
drag, startPoint x: 438, startPoint y: 359, endPoint x: 449, endPoint y: 42, distance: 317.2
click at [449, 42] on nav "G's smoked turkey (ID: 599395578) 40 EGP Name (En) G's smoked turkey Name (En) …" at bounding box center [668, 203] width 533 height 1078
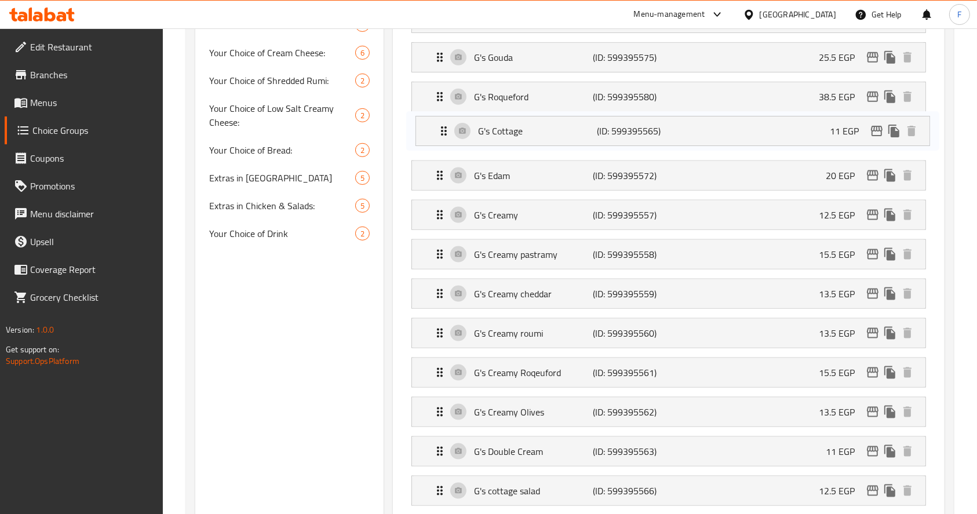
scroll to position [525, 0]
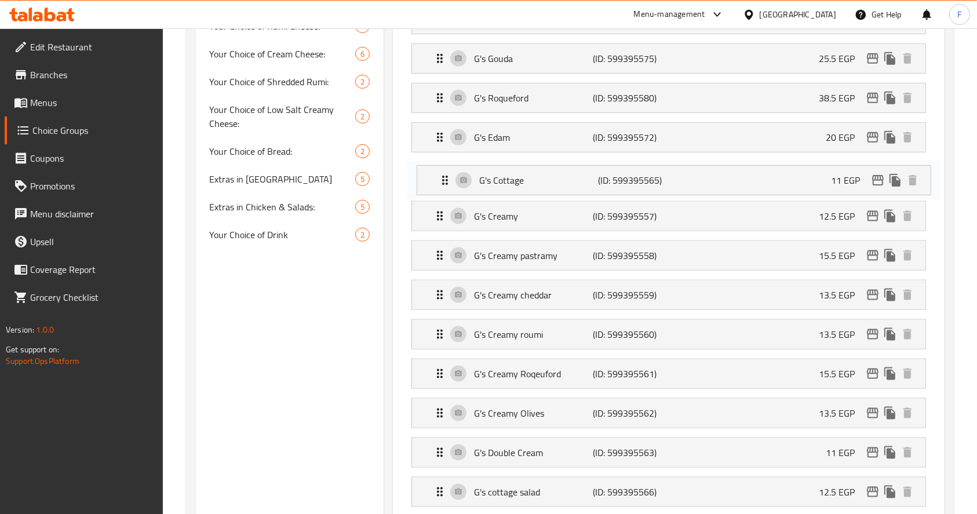
drag, startPoint x: 435, startPoint y: 163, endPoint x: 440, endPoint y: 180, distance: 17.6
click at [440, 180] on nav "G's smoked turkey (ID: 599395578) 40 EGP Name (En) G's smoked turkey Name (En) …" at bounding box center [668, 297] width 533 height 1078
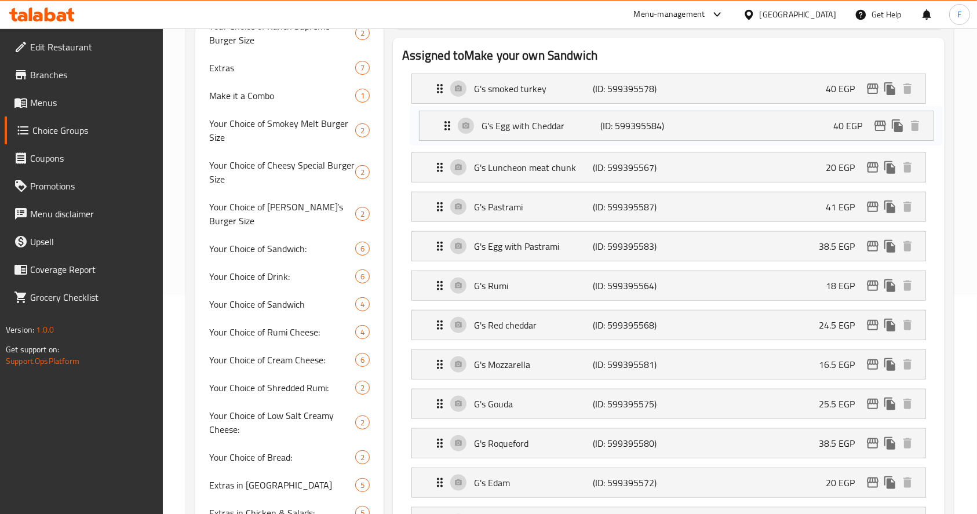
scroll to position [218, 0]
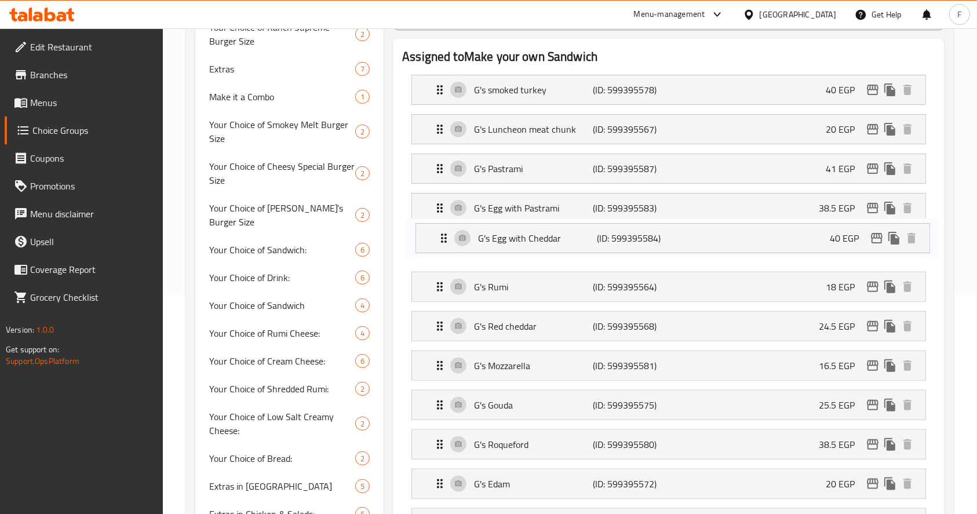
drag, startPoint x: 435, startPoint y: 266, endPoint x: 440, endPoint y: 226, distance: 40.3
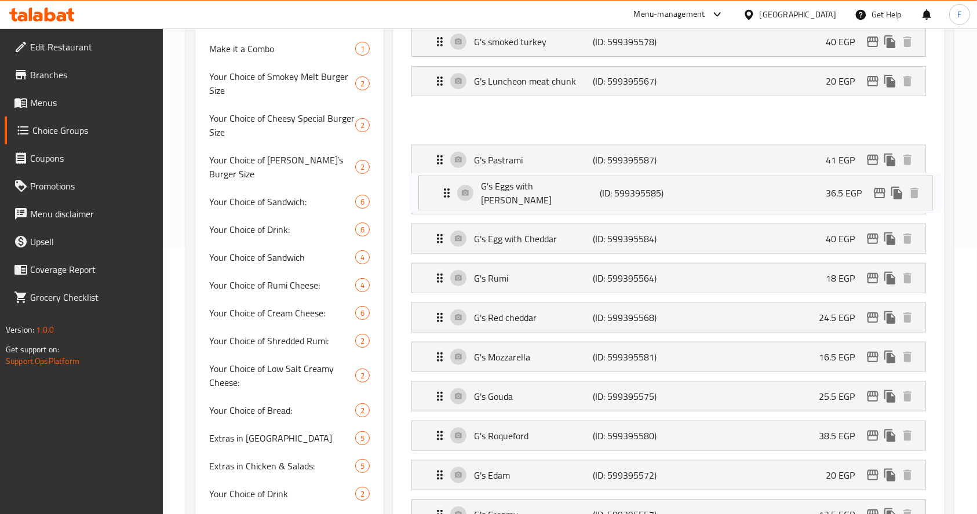
scroll to position [202, 0]
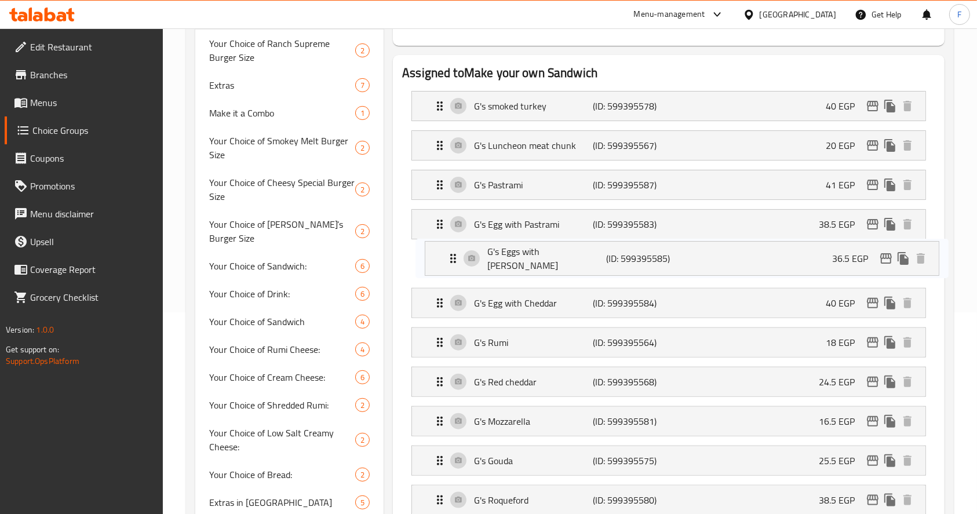
drag, startPoint x: 433, startPoint y: 183, endPoint x: 448, endPoint y: 242, distance: 60.4
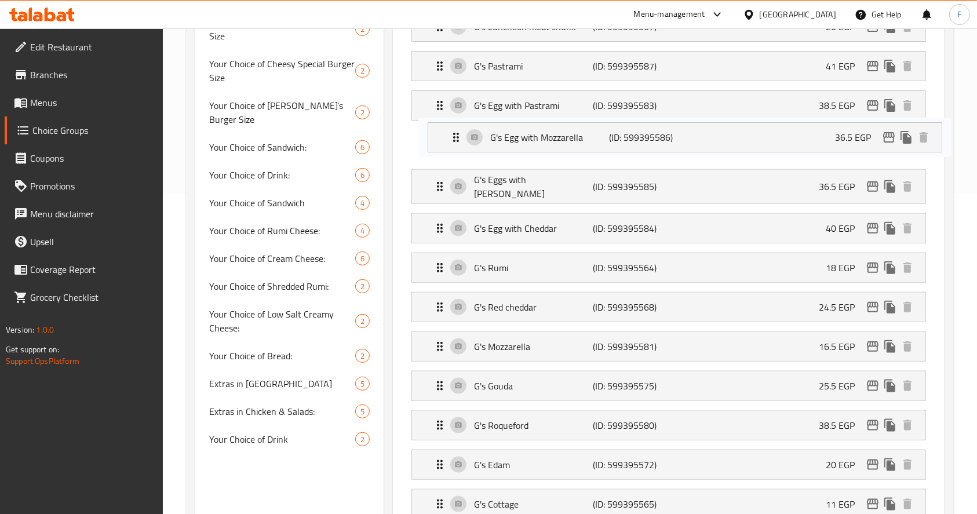
scroll to position [315, 0]
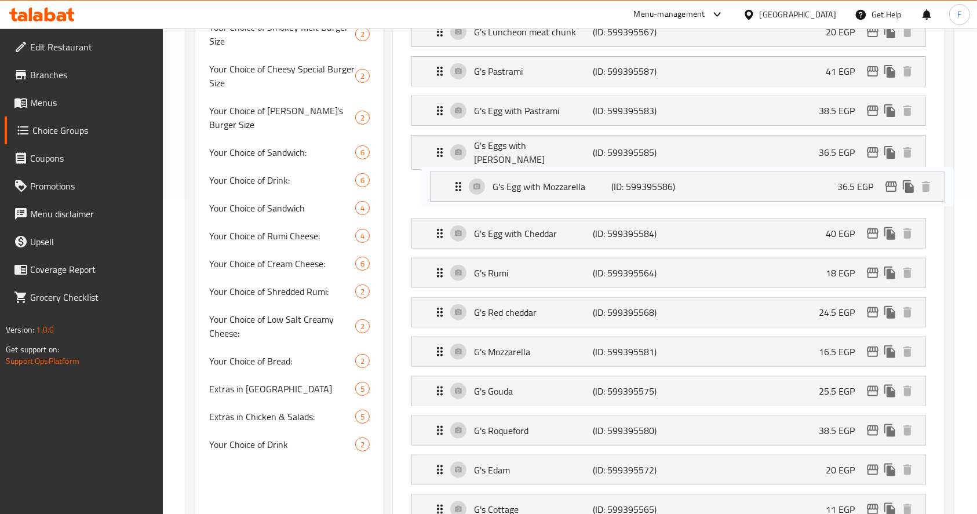
drag, startPoint x: 436, startPoint y: 247, endPoint x: 457, endPoint y: 161, distance: 88.3
click at [457, 161] on nav "G's smoked turkey (ID: 599395578) 40 EGP Name (En) G's smoked turkey Name (En) …" at bounding box center [668, 507] width 533 height 1078
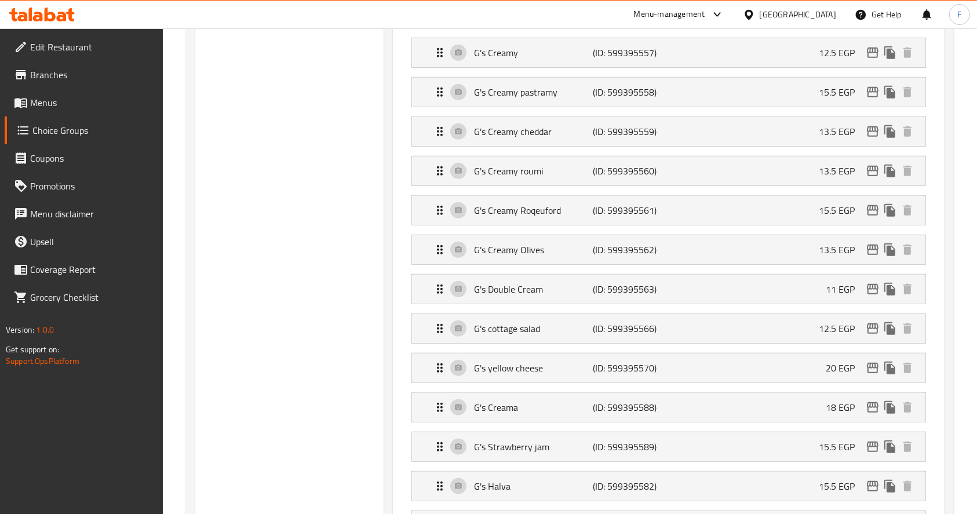
scroll to position [824, 0]
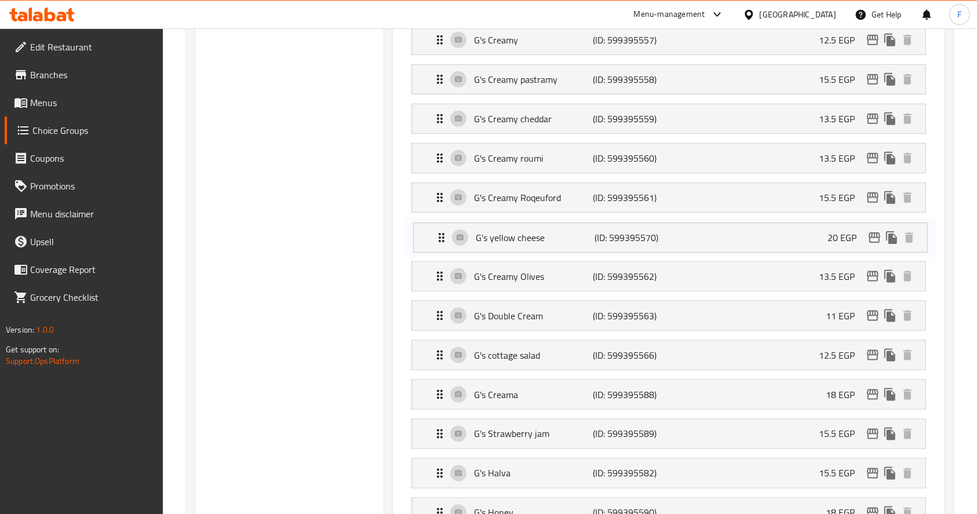
drag, startPoint x: 502, startPoint y: 275, endPoint x: 503, endPoint y: 352, distance: 77.7
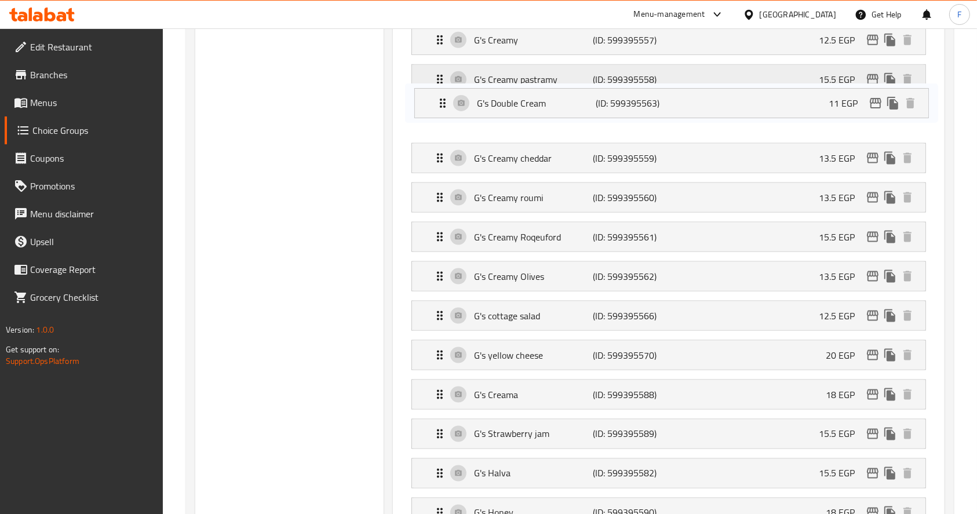
drag, startPoint x: 511, startPoint y: 343, endPoint x: 513, endPoint y: 75, distance: 267.2
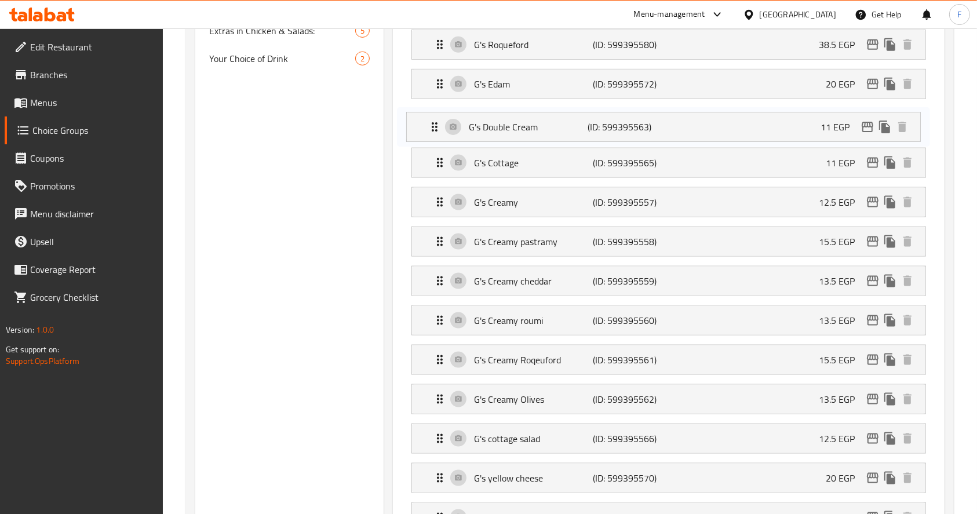
scroll to position [699, 0]
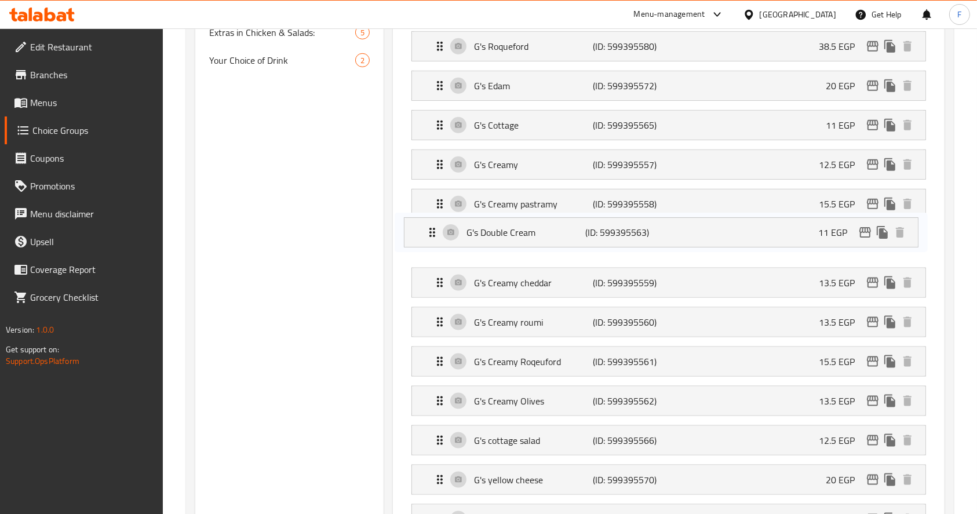
drag, startPoint x: 518, startPoint y: 112, endPoint x: 511, endPoint y: 228, distance: 116.7
click at [511, 228] on nav "G's smoked turkey (ID: 599395578) 40 EGP Name (En) G's smoked turkey Name (En) …" at bounding box center [668, 123] width 533 height 1078
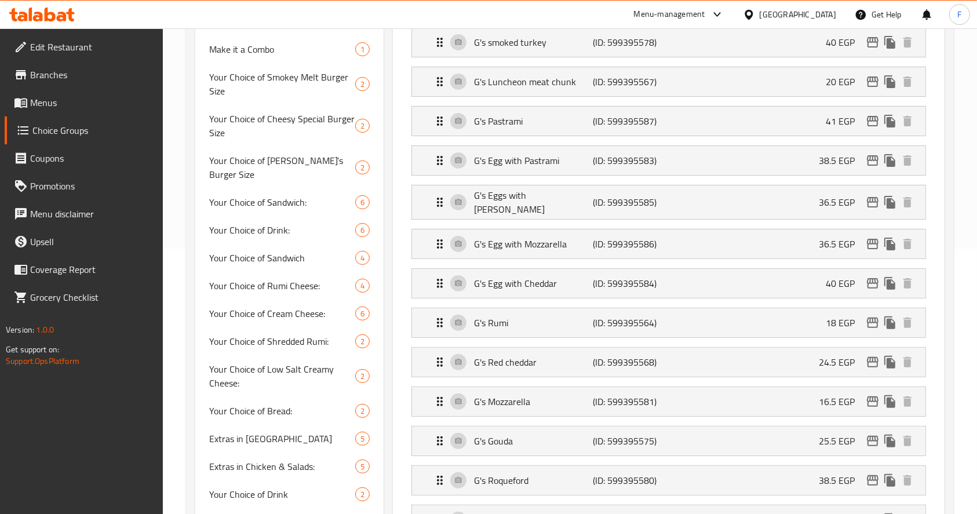
scroll to position [0, 0]
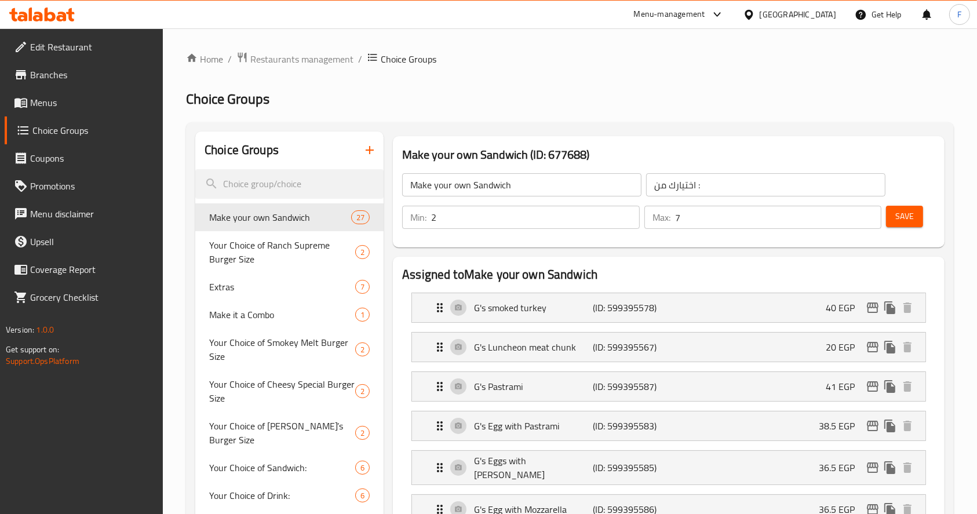
click at [913, 209] on span "Save" at bounding box center [904, 216] width 19 height 14
click at [58, 109] on span "Menus" at bounding box center [92, 103] width 124 height 14
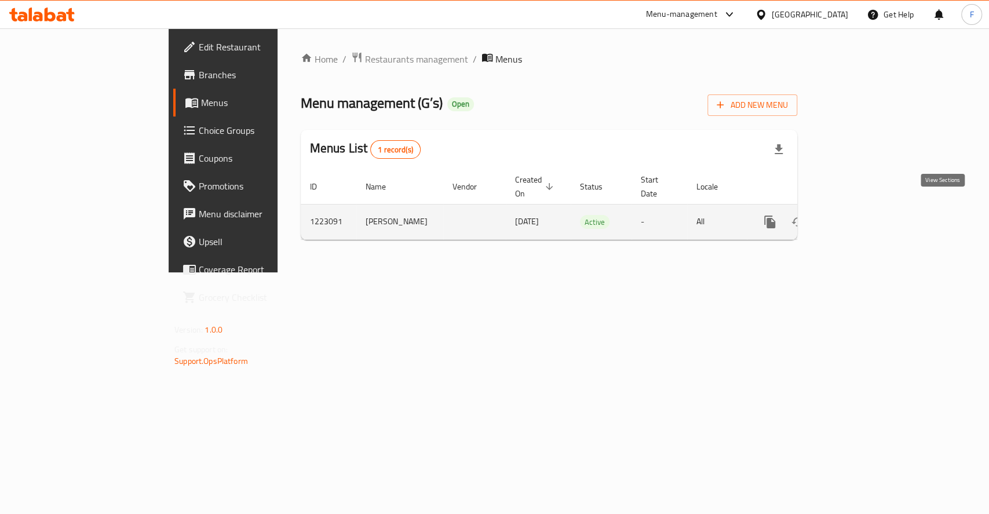
click at [861, 215] on icon "enhanced table" at bounding box center [854, 222] width 14 height 14
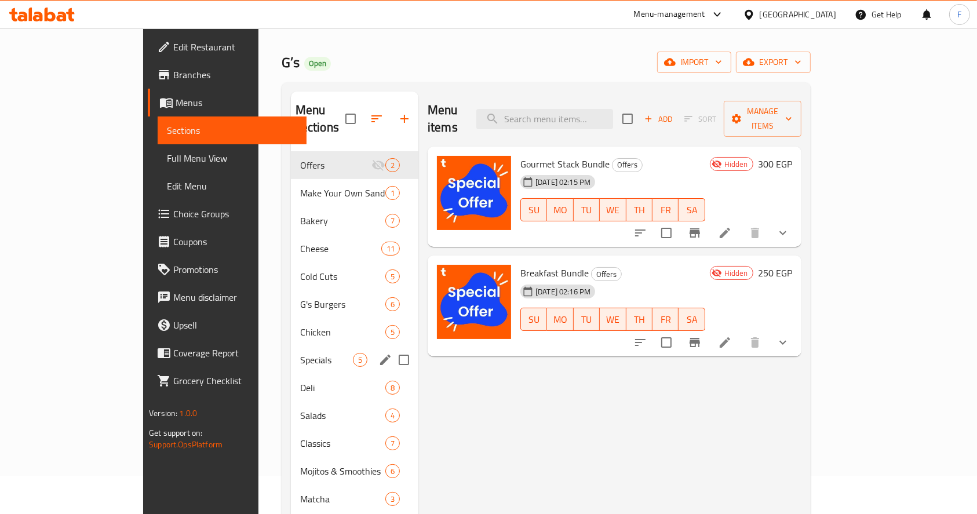
scroll to position [46, 0]
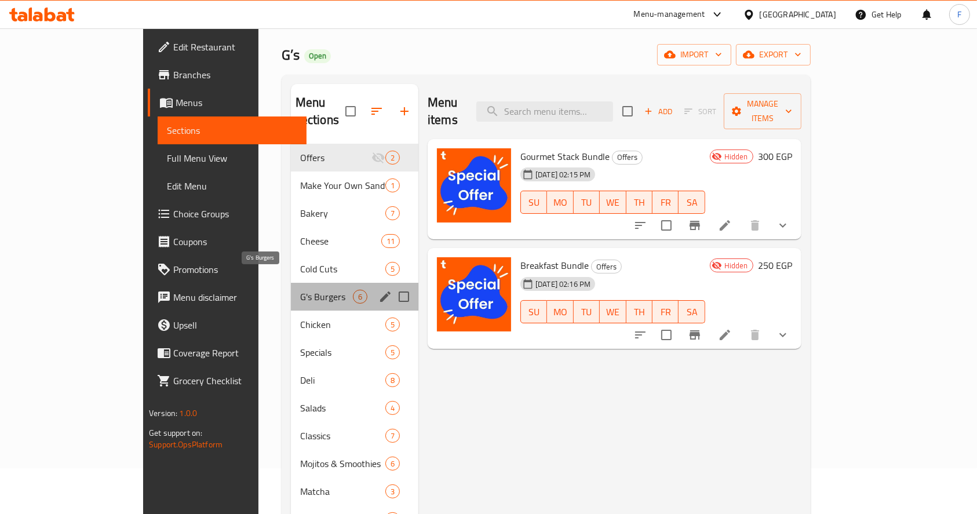
click at [300, 290] on span "G's Burgers" at bounding box center [326, 297] width 53 height 14
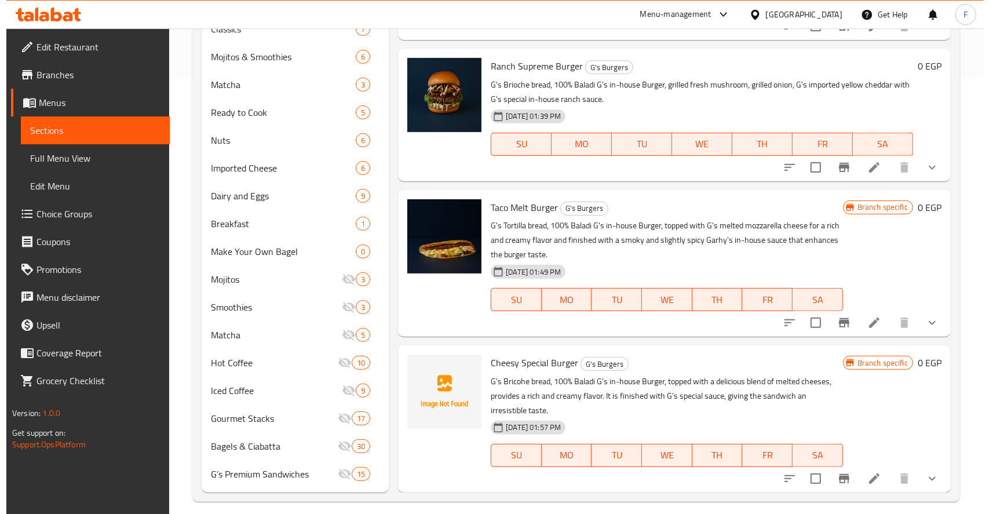
scroll to position [446, 0]
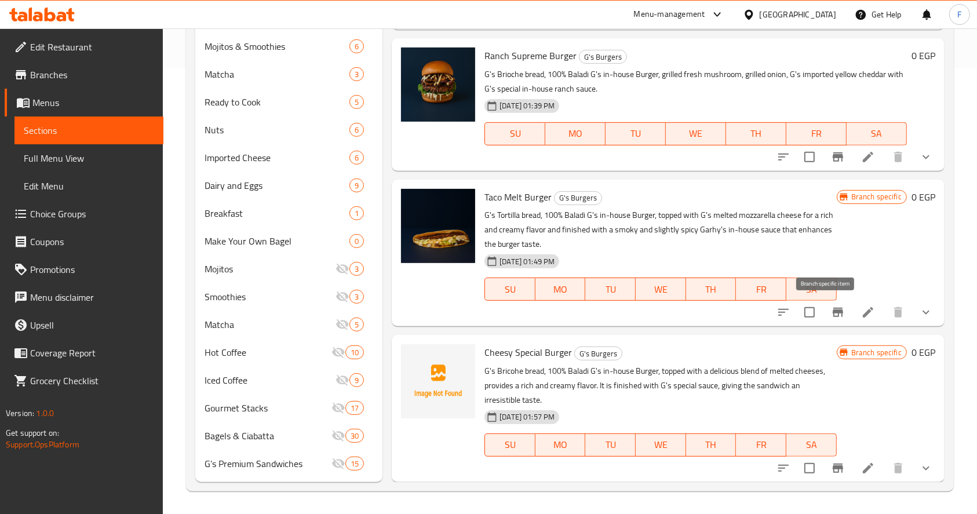
click at [833, 312] on icon "Branch-specific-item" at bounding box center [838, 312] width 10 height 9
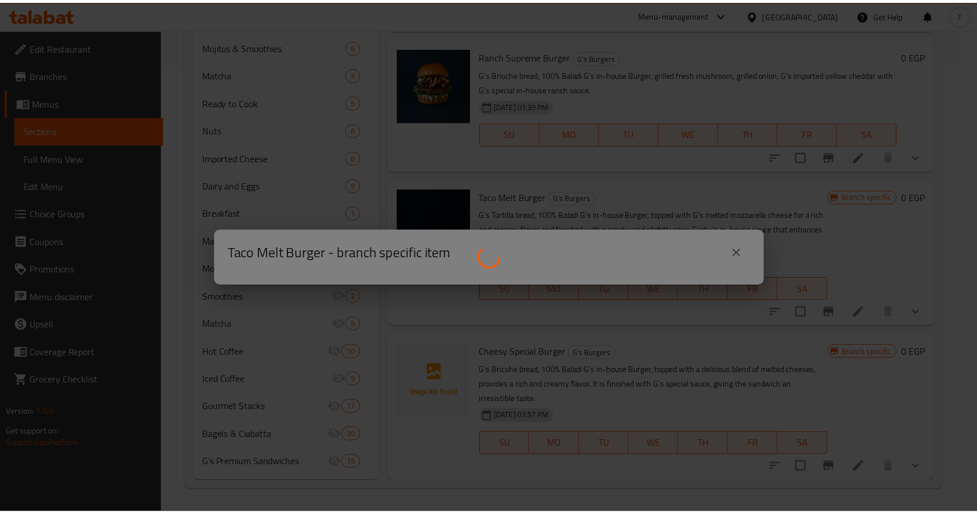
scroll to position [121, 0]
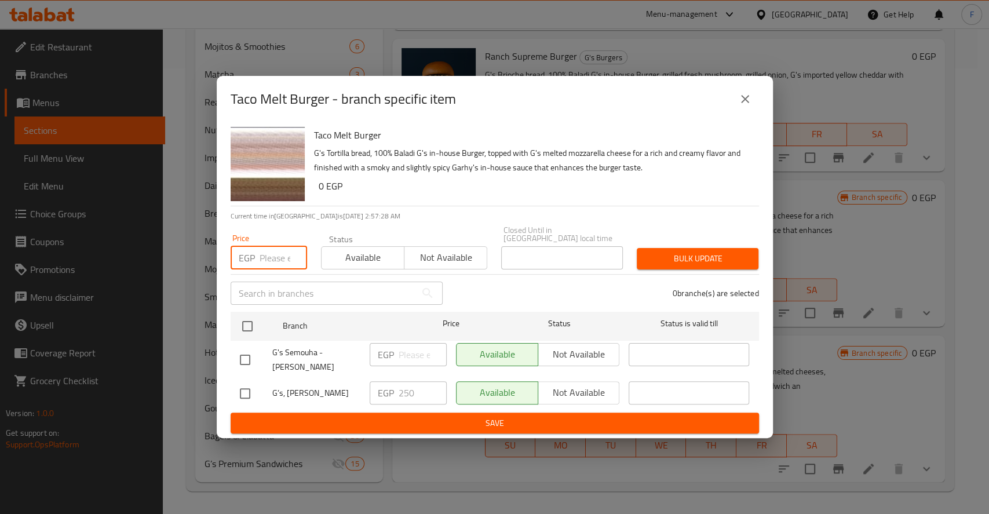
click at [275, 255] on input "number" at bounding box center [284, 257] width 48 height 23
type input "250"
click at [243, 355] on input "checkbox" at bounding box center [245, 360] width 24 height 24
checkbox input "true"
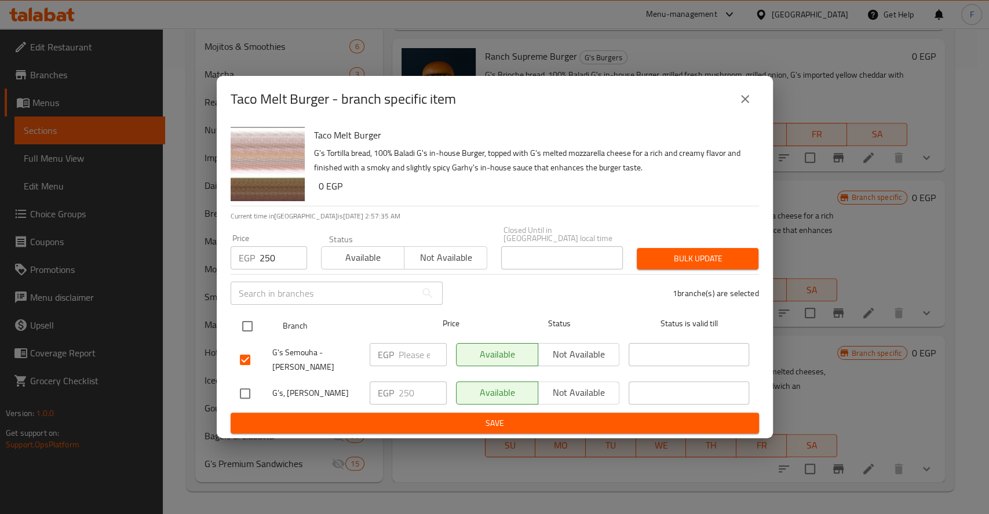
click at [242, 319] on input "checkbox" at bounding box center [247, 326] width 24 height 24
checkbox input "true"
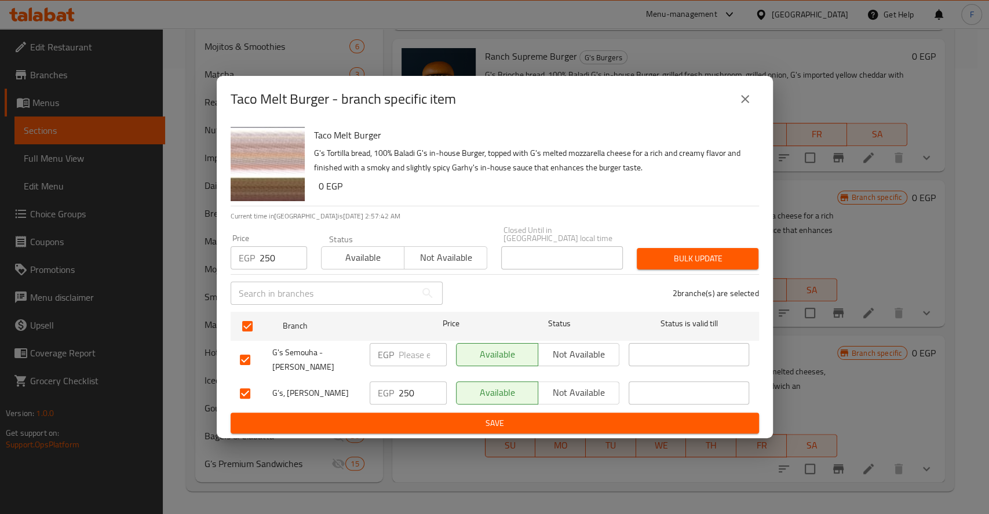
click at [680, 257] on span "Bulk update" at bounding box center [697, 259] width 103 height 14
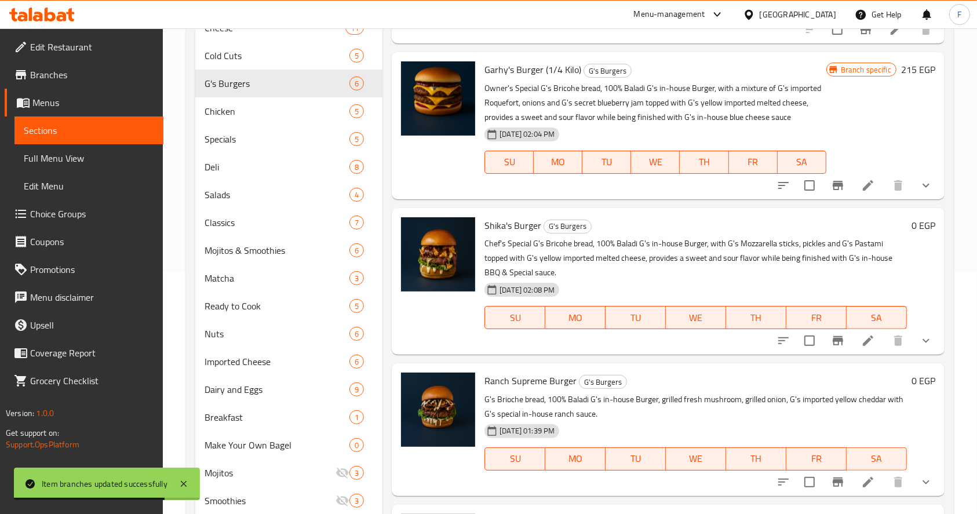
scroll to position [236, 0]
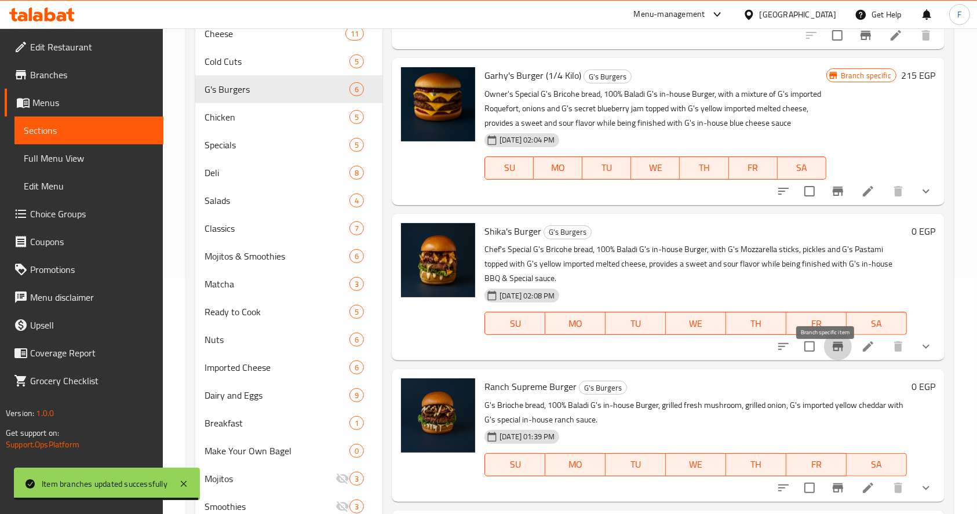
click at [833, 351] on icon "Branch-specific-item" at bounding box center [838, 346] width 10 height 9
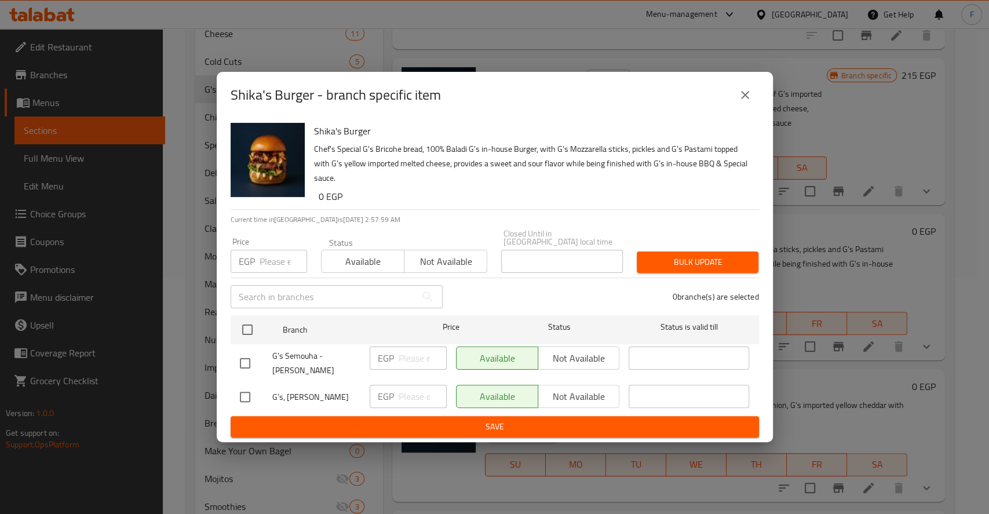
click at [739, 101] on icon "close" at bounding box center [745, 95] width 14 height 14
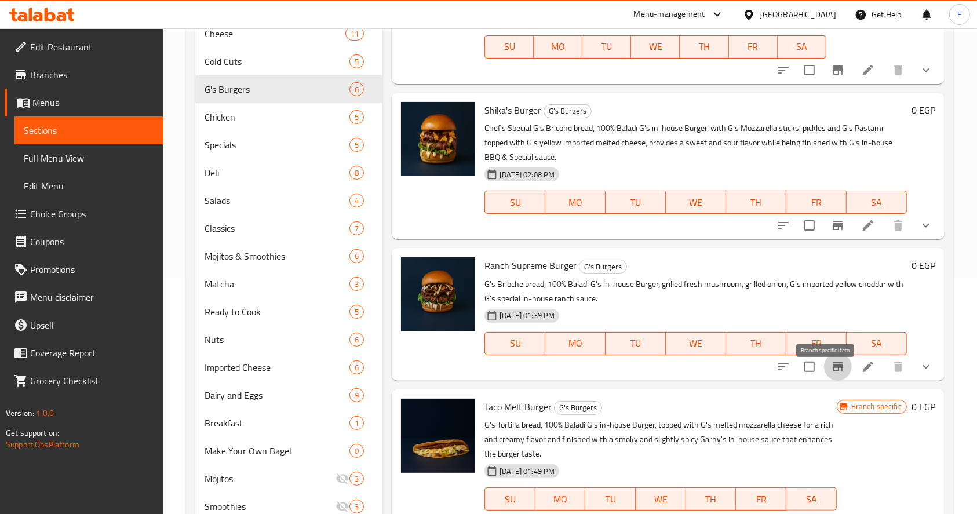
click at [833, 371] on icon "Branch-specific-item" at bounding box center [838, 366] width 10 height 9
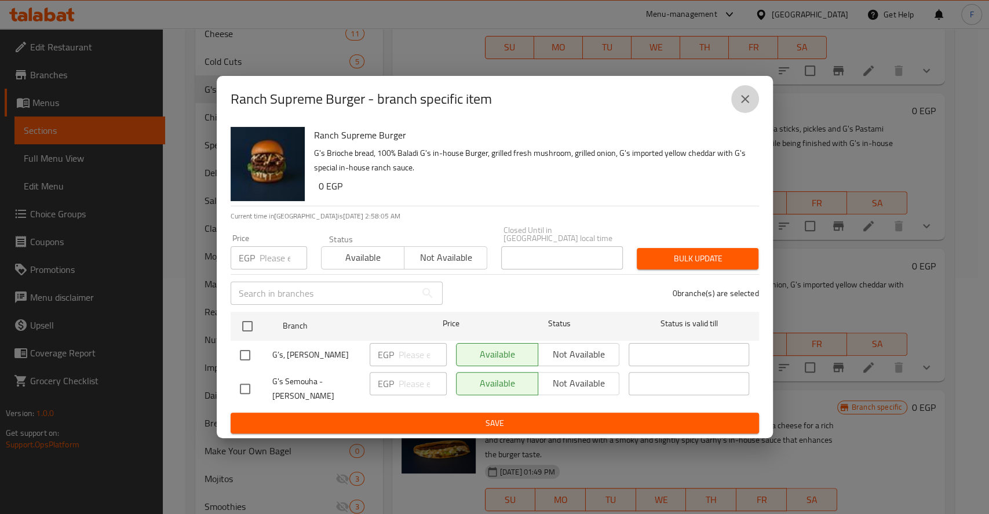
click at [737, 101] on button "close" at bounding box center [745, 99] width 28 height 28
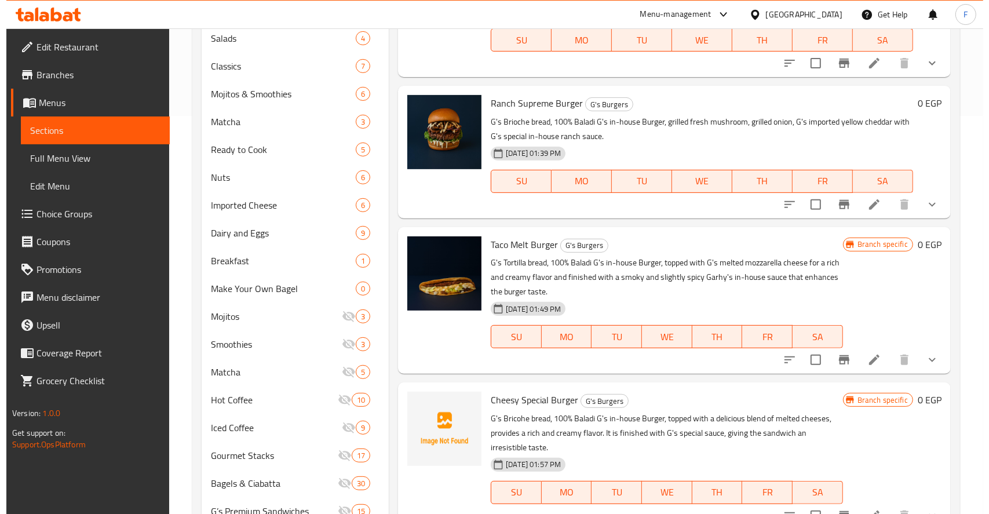
scroll to position [446, 0]
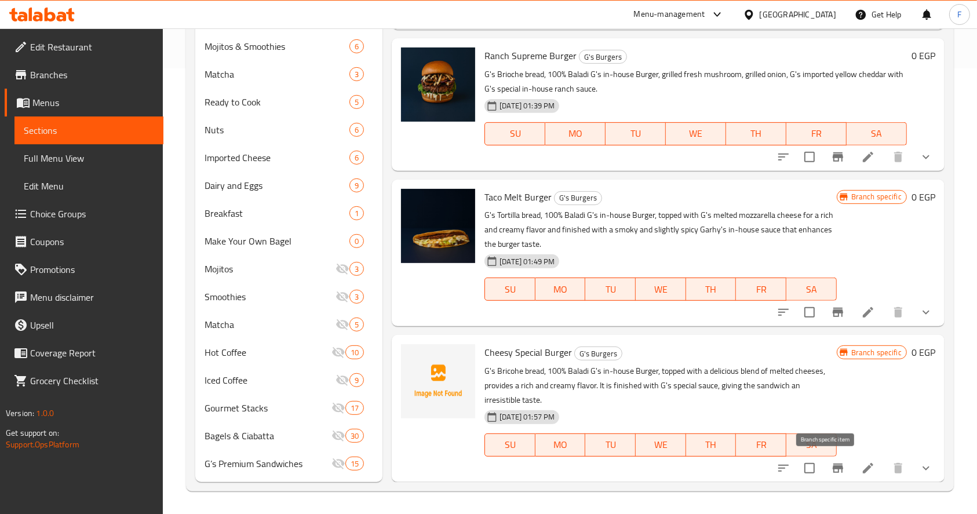
click at [833, 467] on icon "Branch-specific-item" at bounding box center [838, 468] width 10 height 9
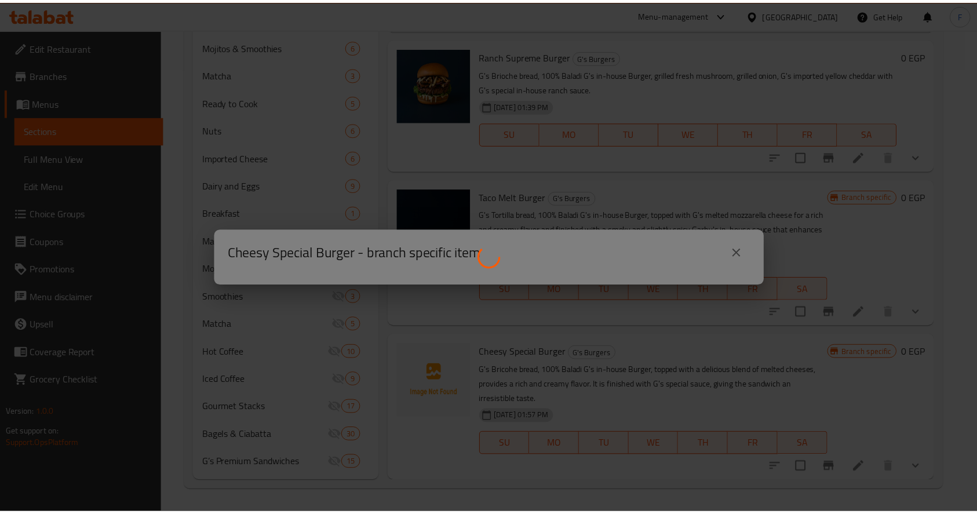
scroll to position [121, 0]
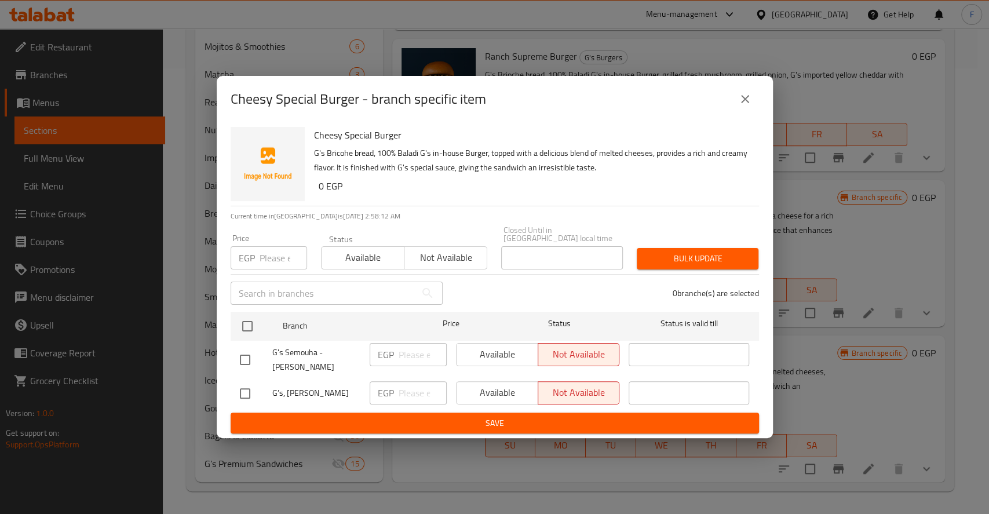
click at [746, 105] on icon "close" at bounding box center [745, 99] width 14 height 14
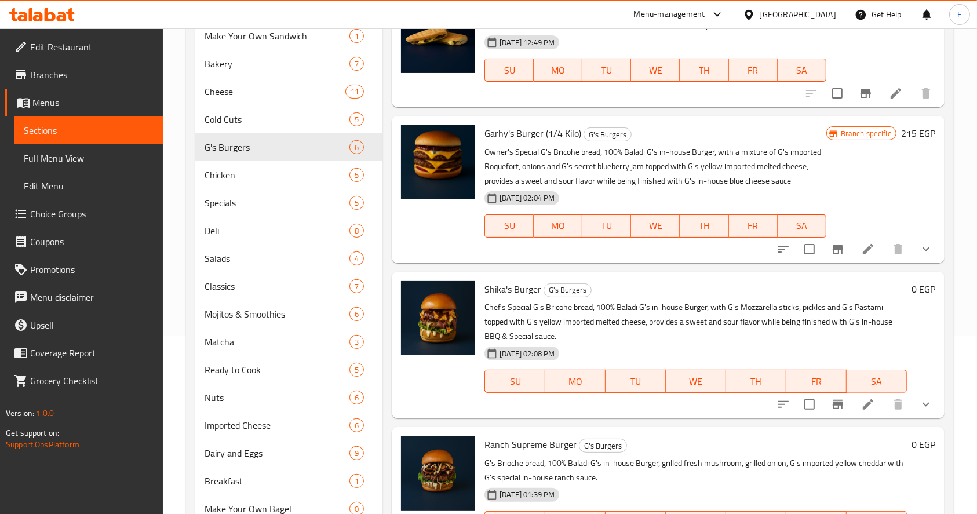
scroll to position [176, 0]
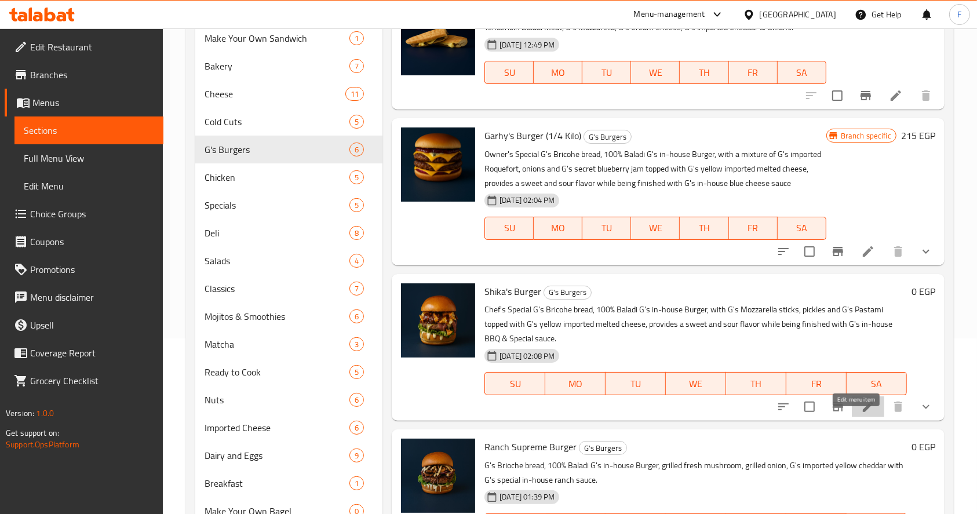
click at [861, 414] on icon at bounding box center [868, 407] width 14 height 14
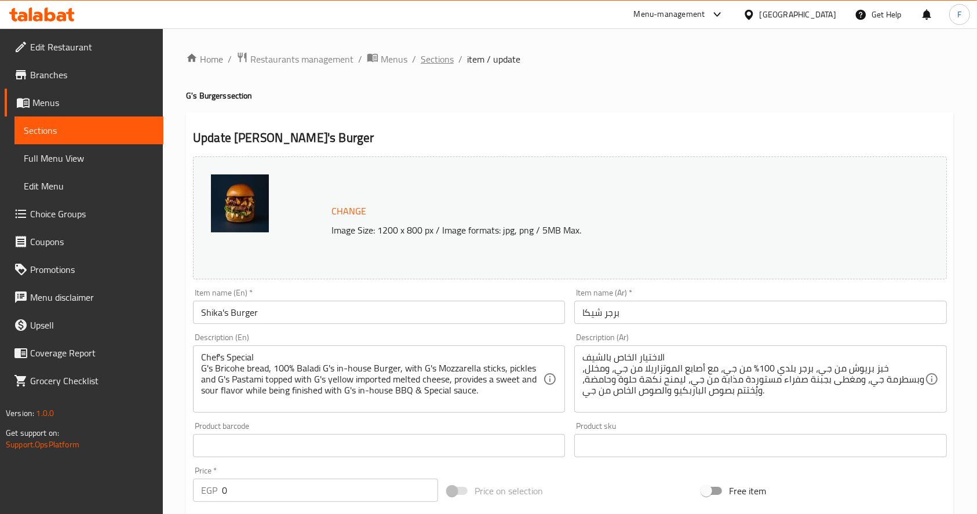
click at [440, 65] on span "Sections" at bounding box center [437, 59] width 33 height 14
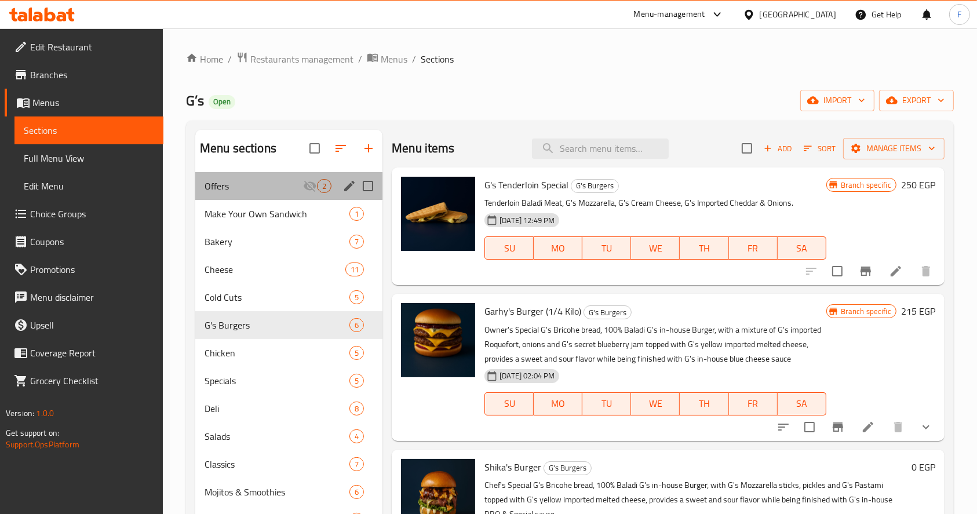
click at [253, 196] on div "Offers 2" at bounding box center [288, 186] width 187 height 28
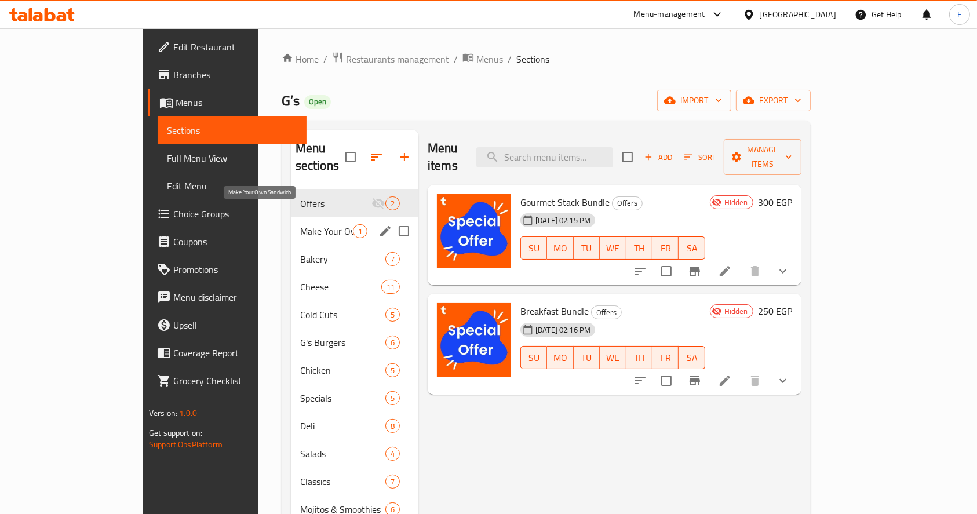
click at [300, 224] on span "Make Your Own Sandwich" at bounding box center [326, 231] width 53 height 14
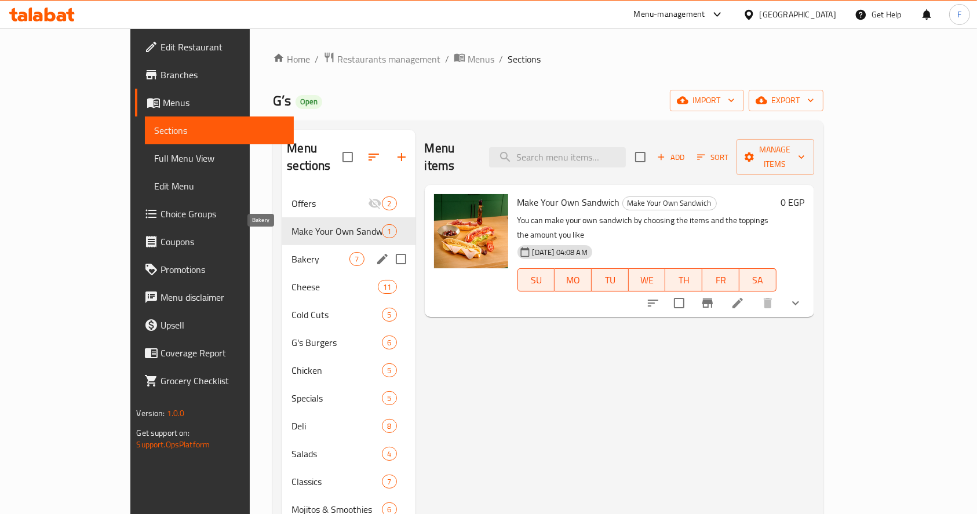
click at [292, 252] on span "Bakery" at bounding box center [321, 259] width 58 height 14
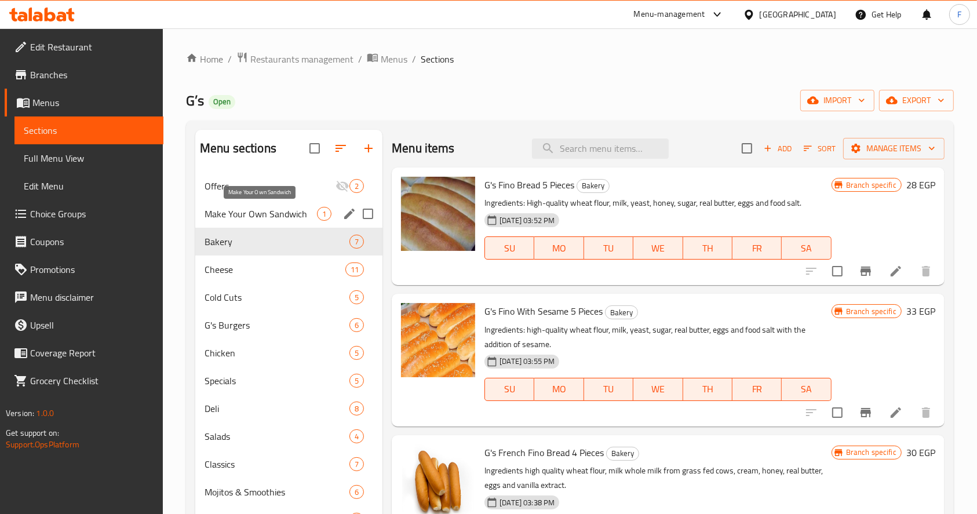
click at [264, 214] on span "Make Your Own Sandwich" at bounding box center [261, 214] width 112 height 14
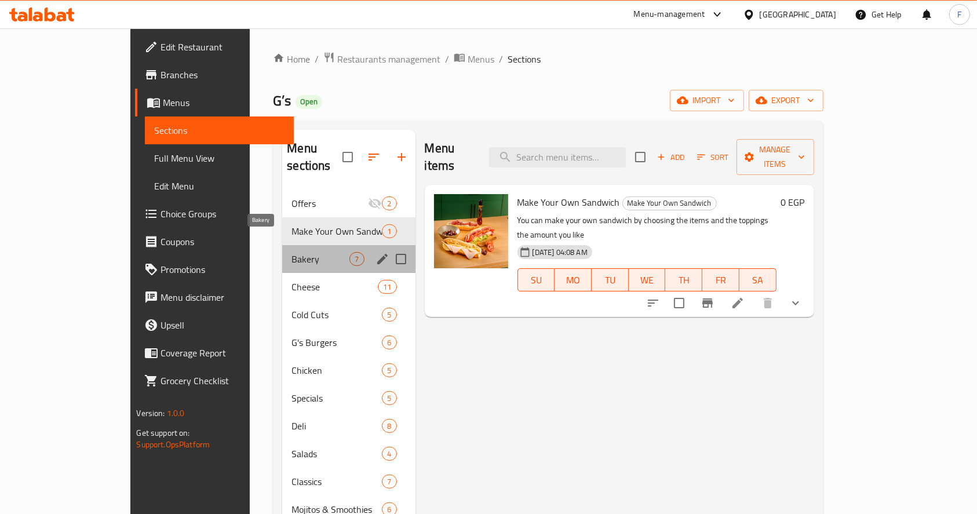
click at [292, 252] on span "Bakery" at bounding box center [321, 259] width 58 height 14
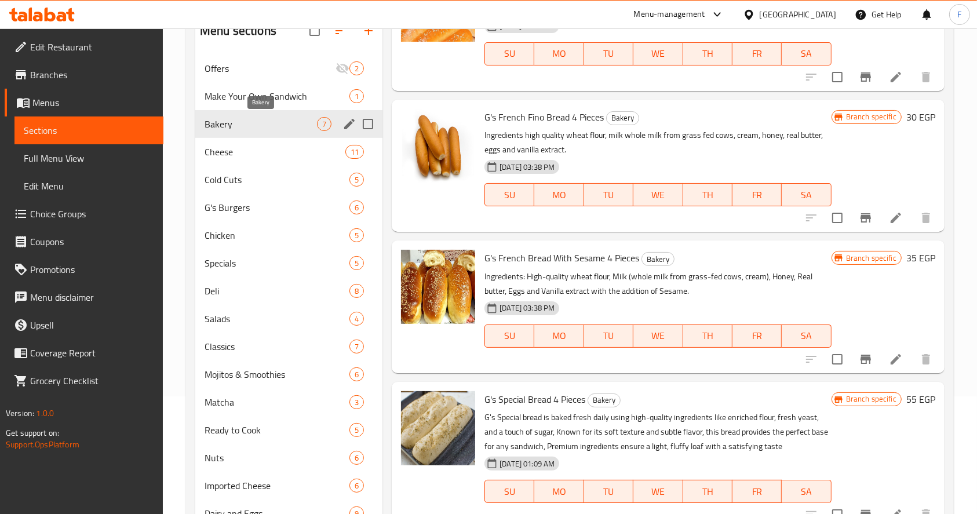
scroll to position [115, 0]
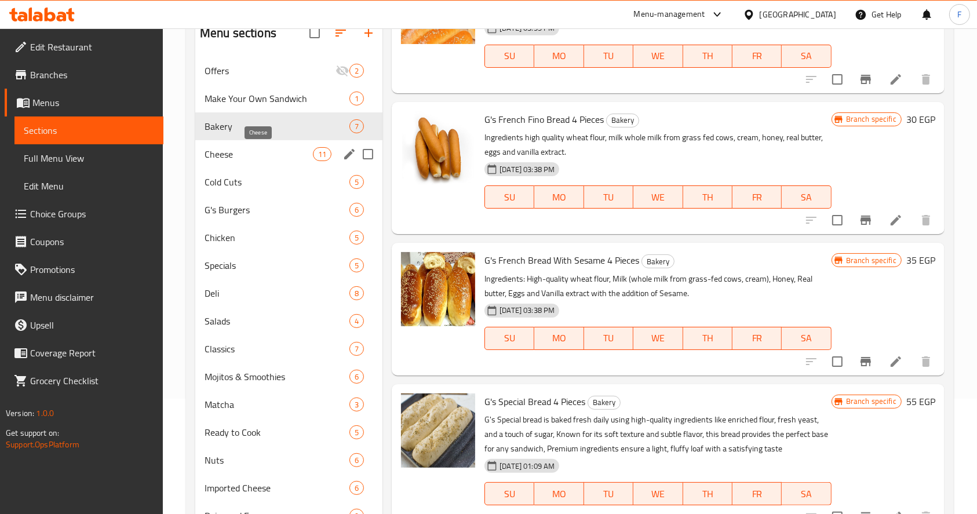
click at [257, 150] on span "Cheese" at bounding box center [259, 154] width 108 height 14
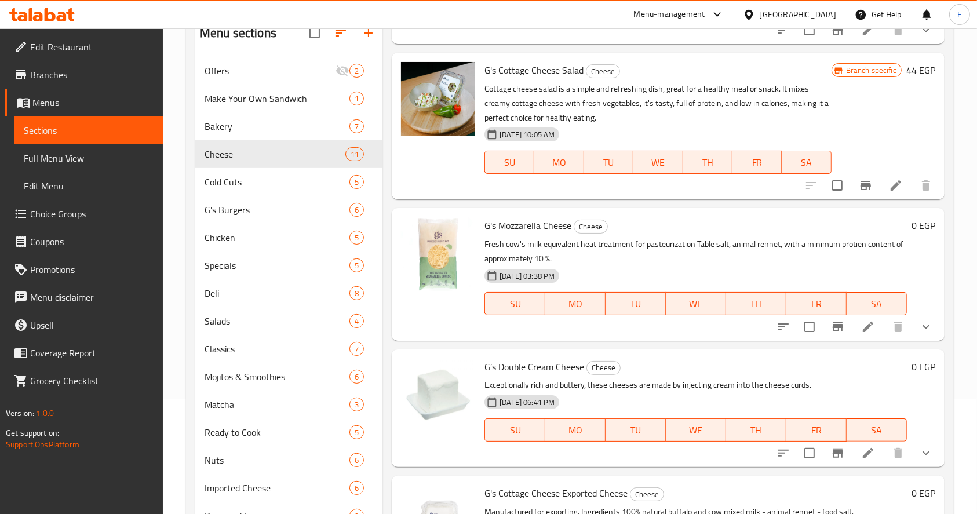
scroll to position [471, 0]
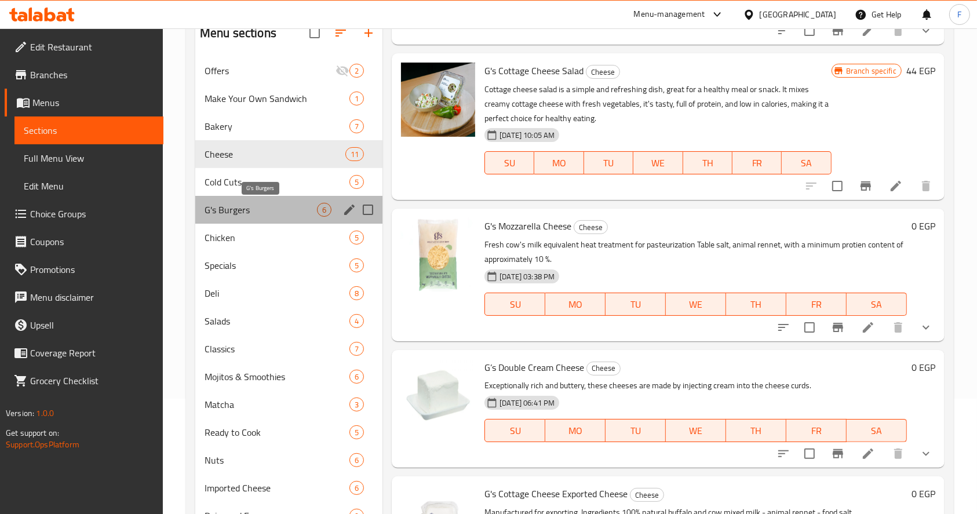
click at [292, 204] on span "G's Burgers" at bounding box center [261, 210] width 112 height 14
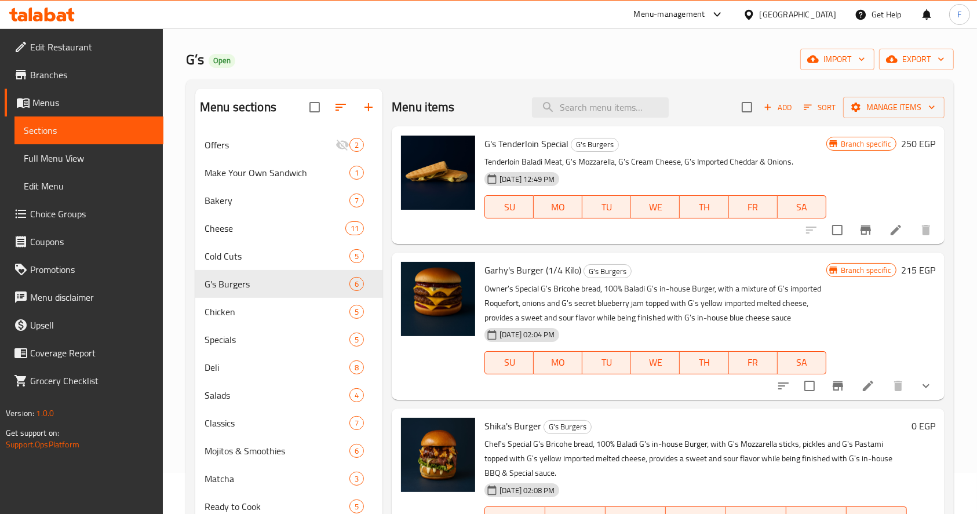
scroll to position [41, 0]
click at [861, 229] on icon "Branch-specific-item" at bounding box center [866, 231] width 14 height 14
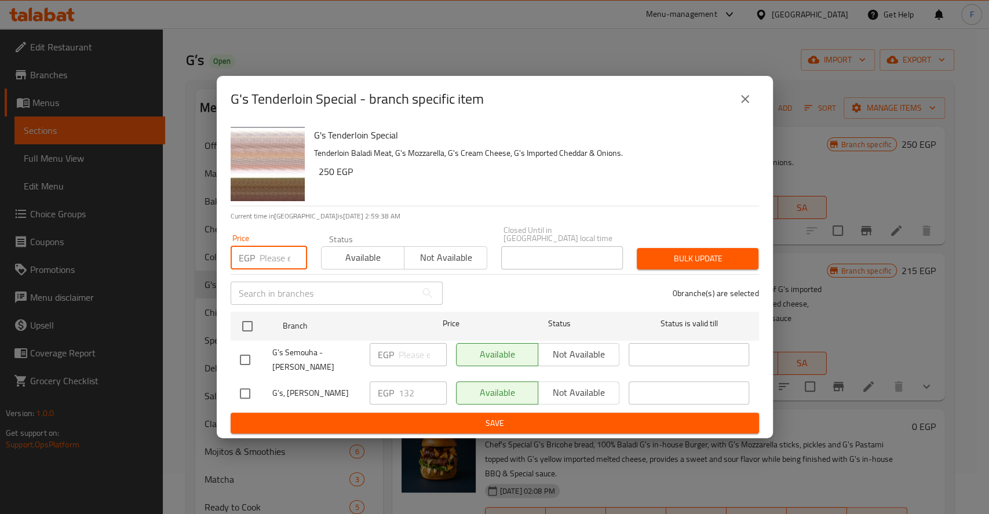
click at [278, 258] on input "number" at bounding box center [284, 257] width 48 height 23
type input "250"
click at [684, 253] on span "Bulk update" at bounding box center [697, 259] width 103 height 14
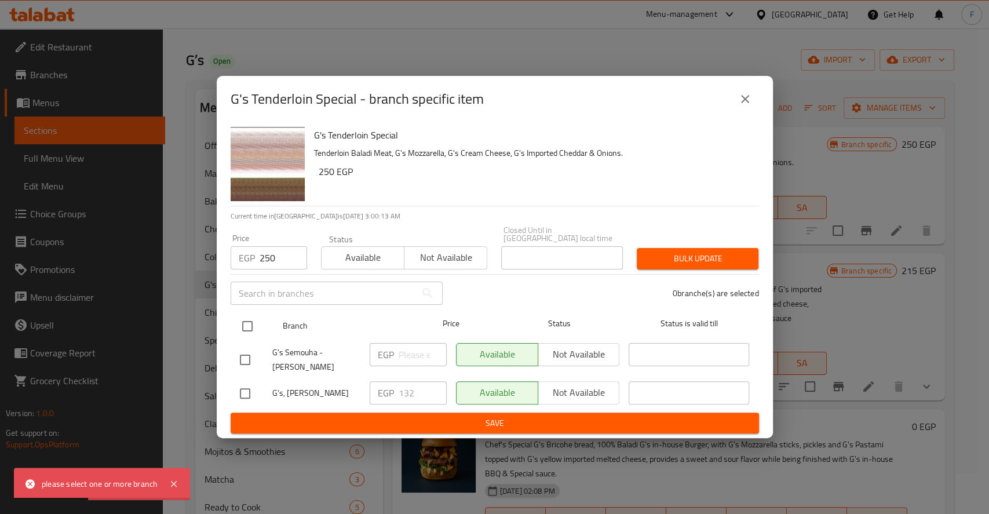
click at [253, 315] on input "checkbox" at bounding box center [247, 326] width 24 height 24
checkbox input "true"
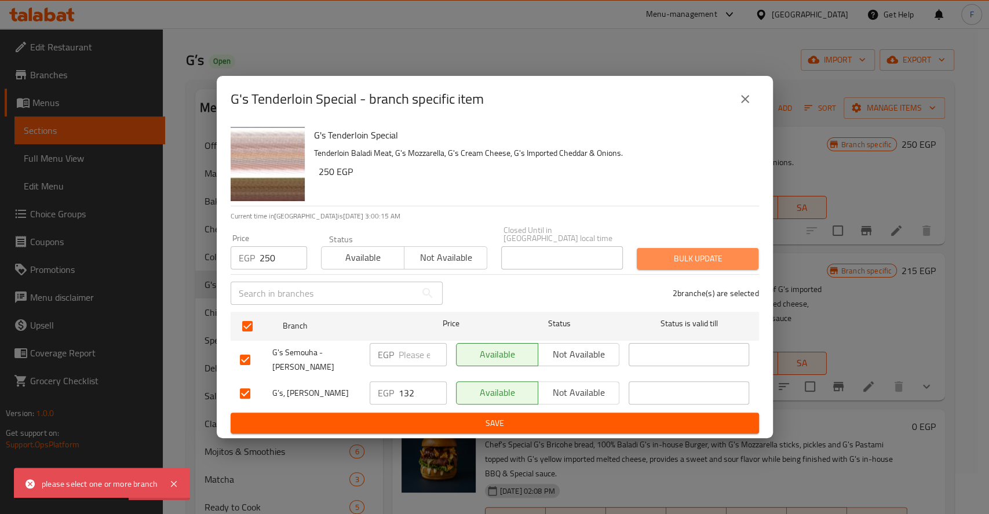
click at [679, 252] on span "Bulk update" at bounding box center [697, 259] width 103 height 14
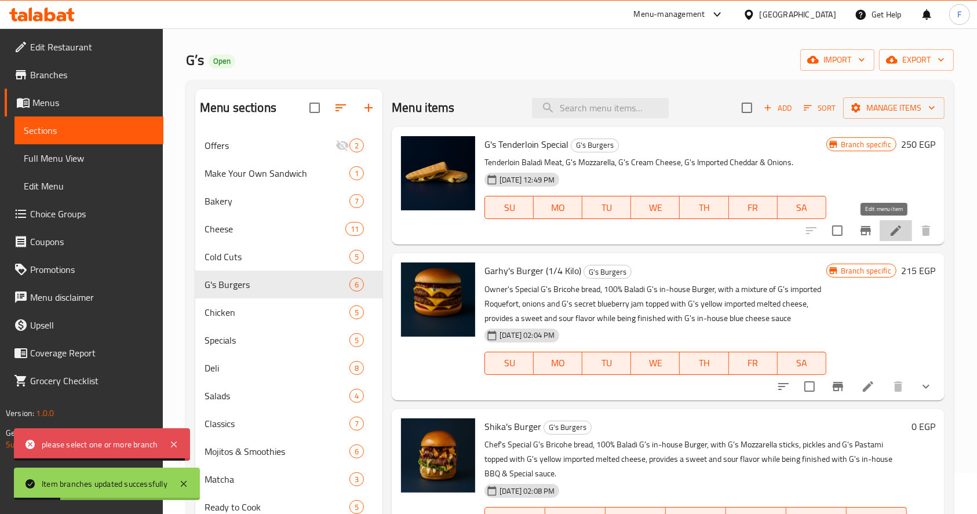
click at [891, 233] on icon at bounding box center [896, 230] width 10 height 10
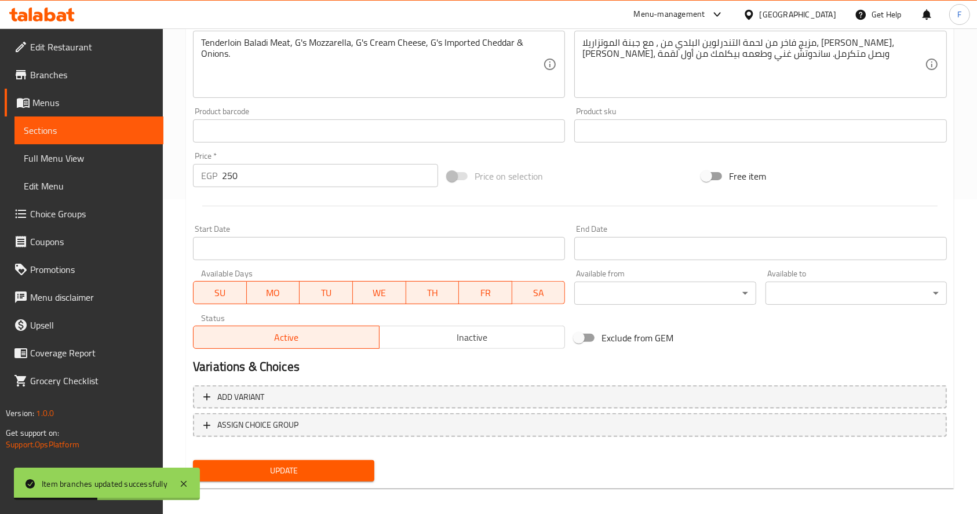
scroll to position [321, 0]
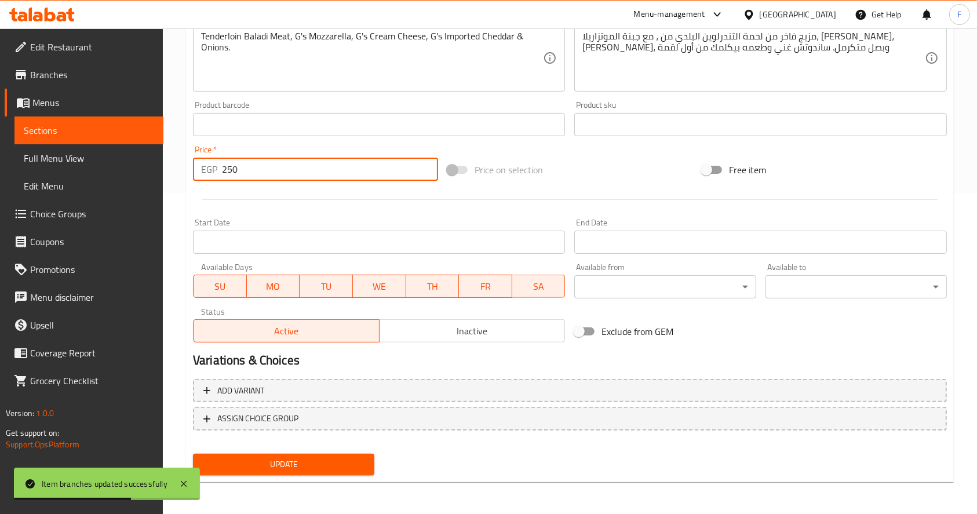
click at [340, 172] on input "250" at bounding box center [330, 169] width 216 height 23
type input "2"
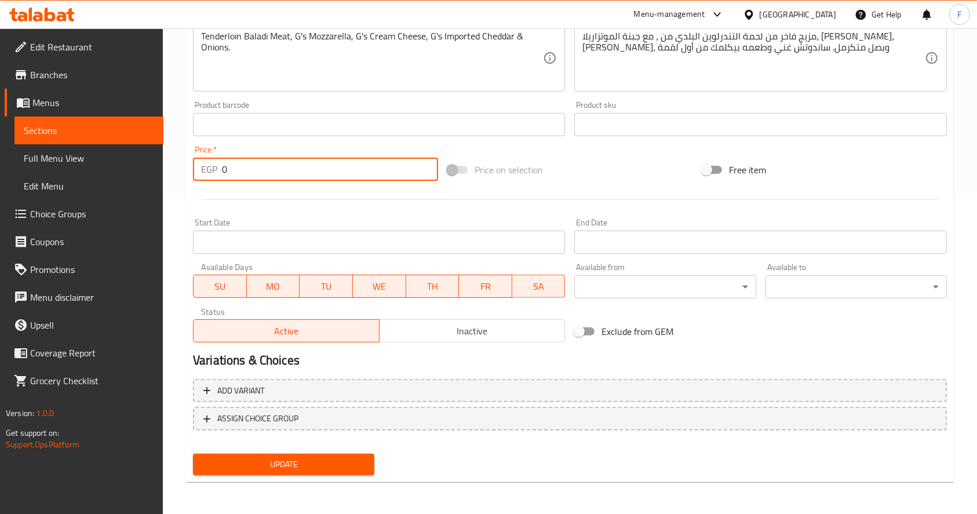
type input "0"
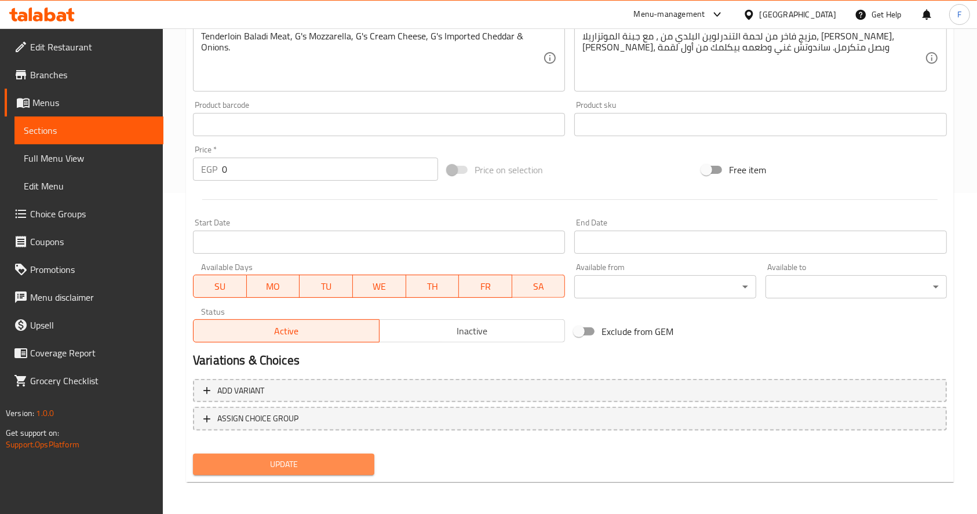
click at [313, 461] on span "Update" at bounding box center [283, 464] width 163 height 14
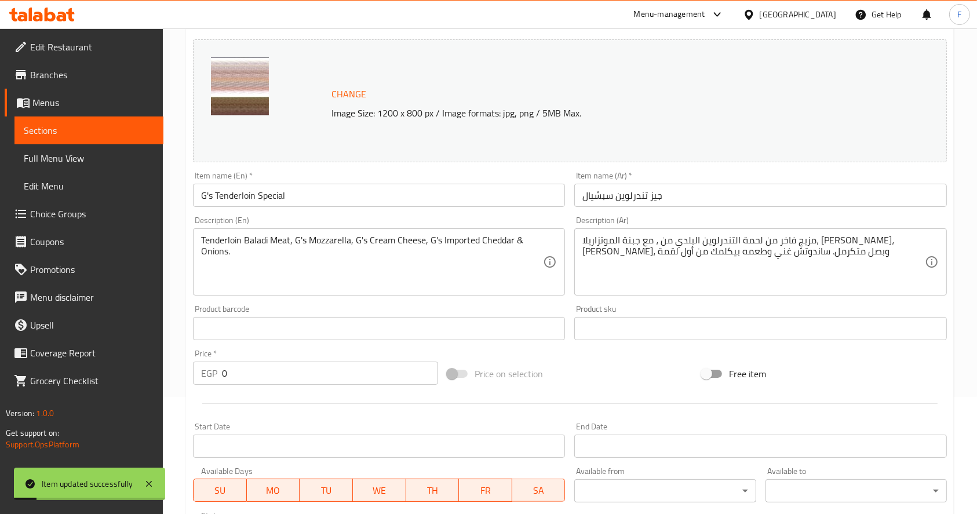
scroll to position [0, 0]
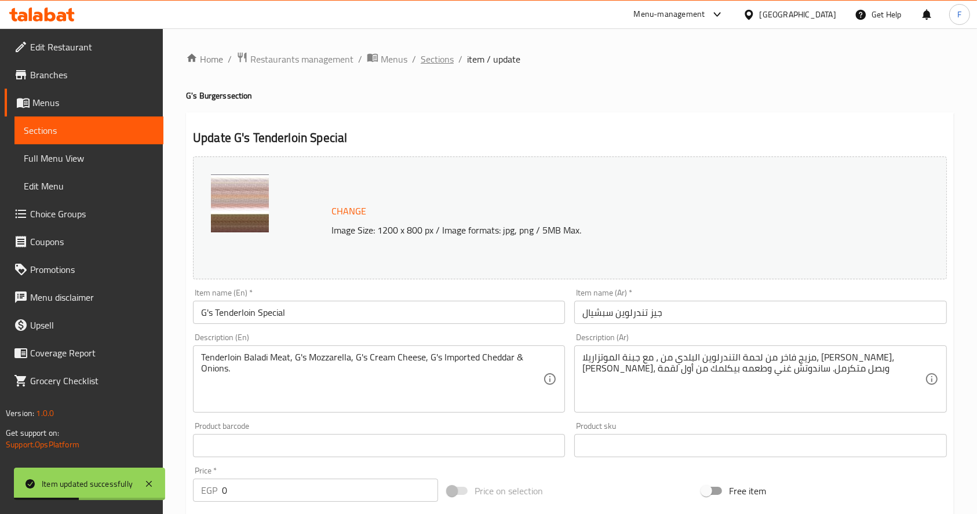
click at [440, 63] on span "Sections" at bounding box center [437, 59] width 33 height 14
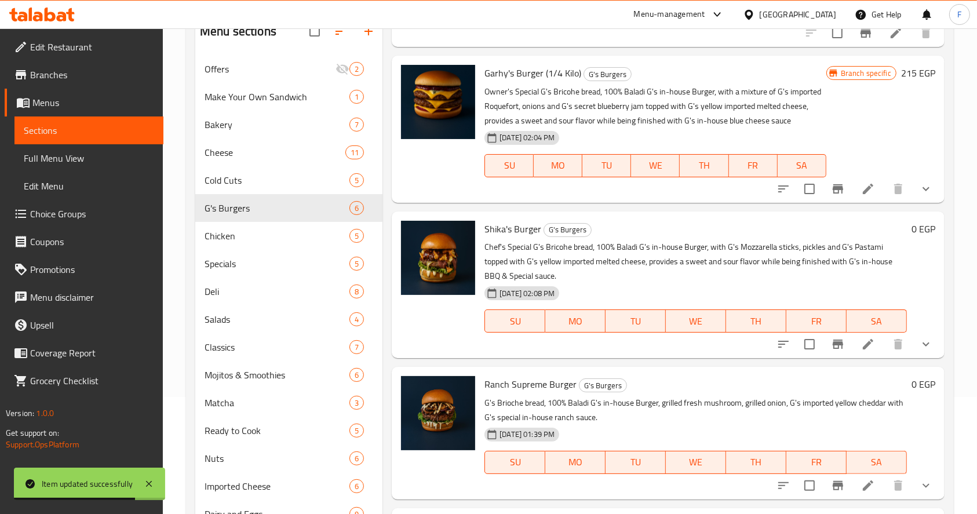
scroll to position [119, 0]
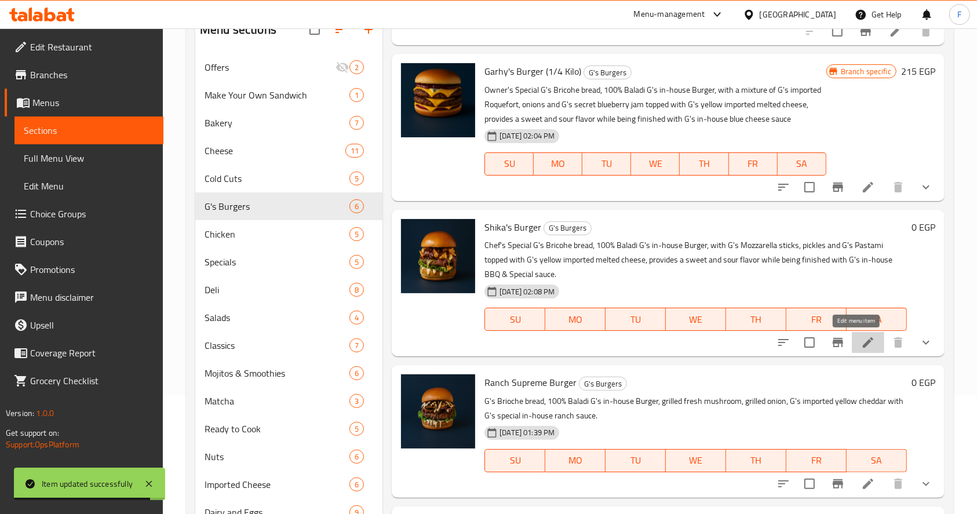
click at [862, 345] on icon at bounding box center [868, 343] width 14 height 14
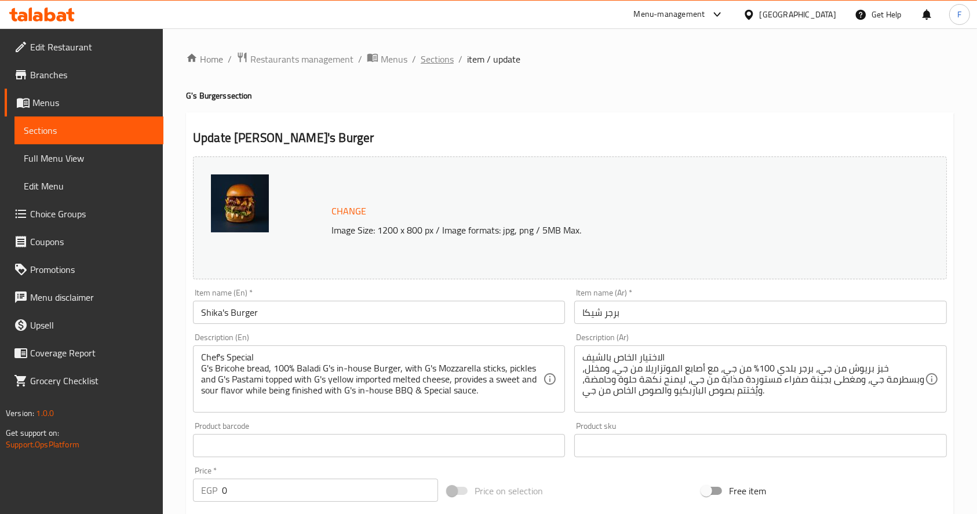
click at [438, 60] on span "Sections" at bounding box center [437, 59] width 33 height 14
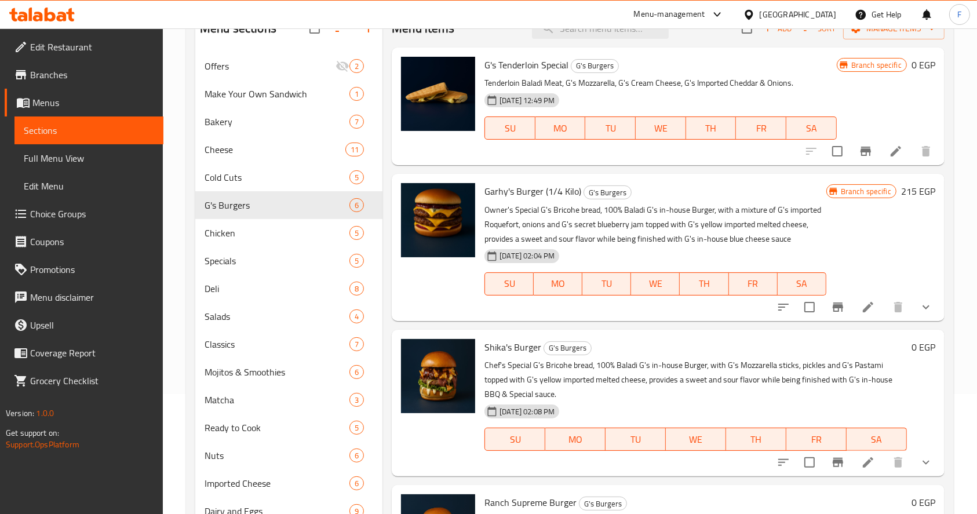
scroll to position [115, 0]
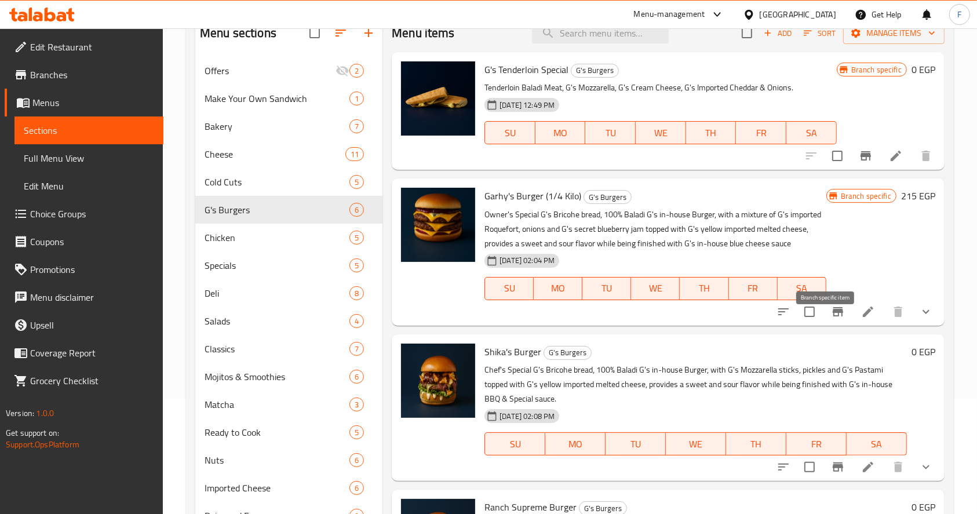
click at [826, 326] on button "Branch-specific-item" at bounding box center [838, 312] width 28 height 28
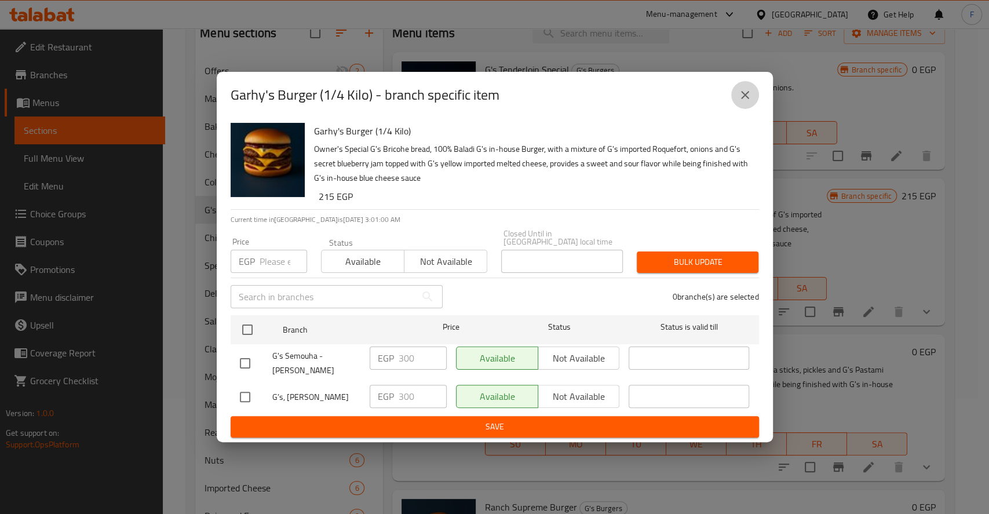
click at [742, 94] on icon "close" at bounding box center [745, 95] width 14 height 14
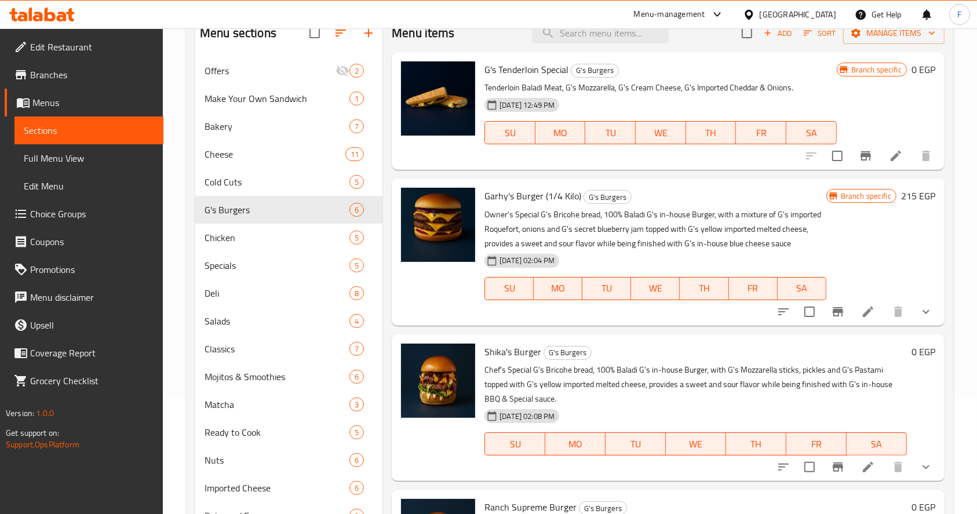
click at [863, 317] on icon at bounding box center [868, 312] width 10 height 10
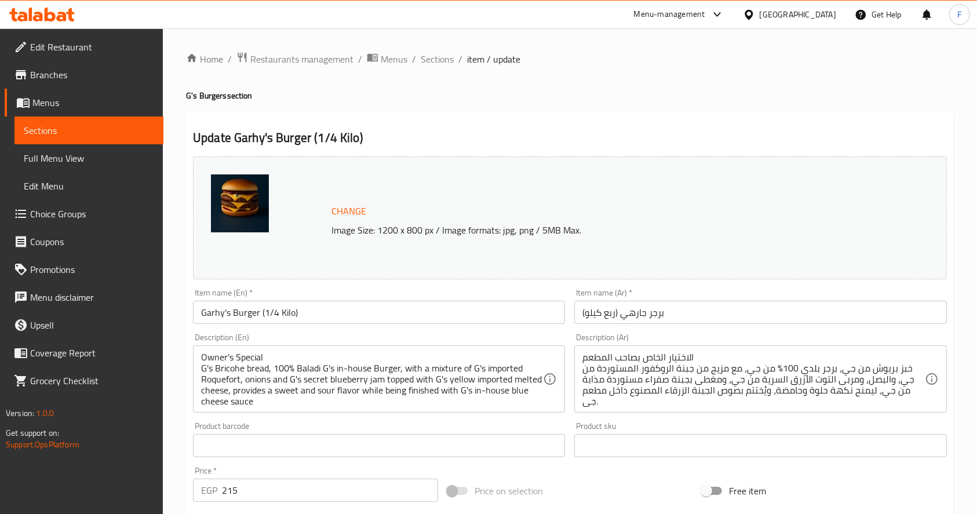
scroll to position [140, 0]
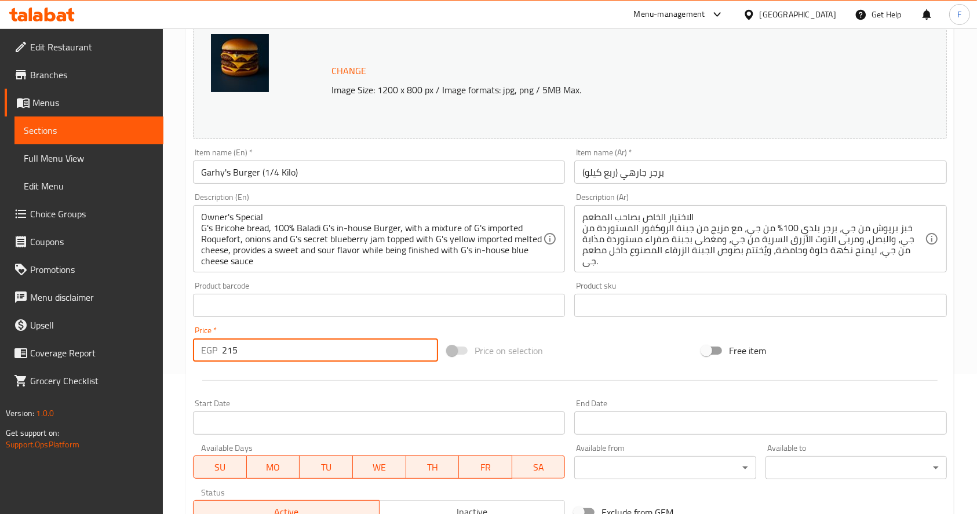
click at [366, 355] on input "215" at bounding box center [330, 349] width 216 height 23
type input "2"
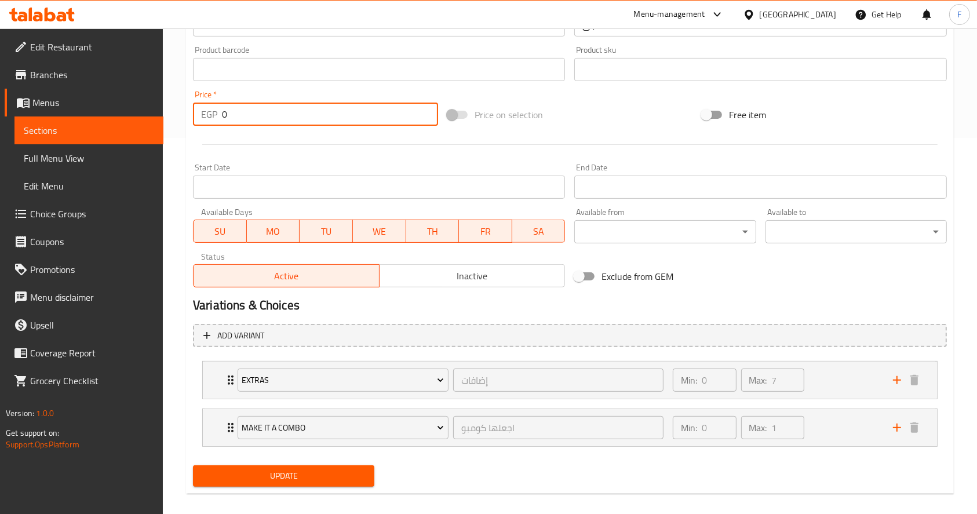
scroll to position [377, 0]
type input "0"
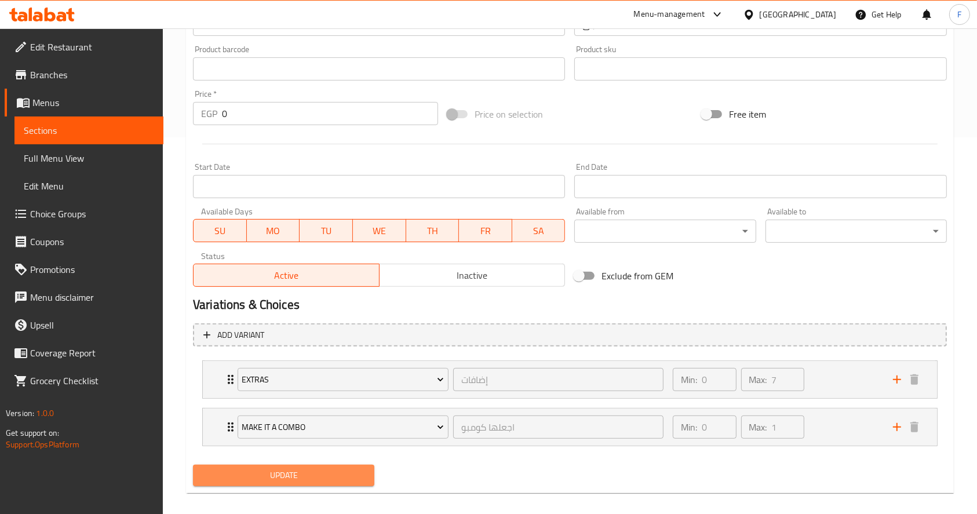
click at [304, 471] on span "Update" at bounding box center [283, 475] width 163 height 14
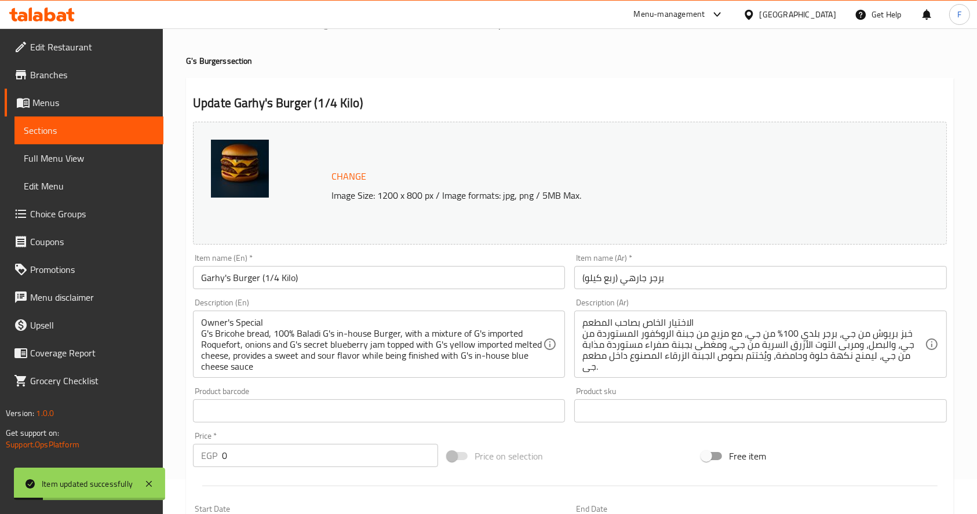
scroll to position [25, 0]
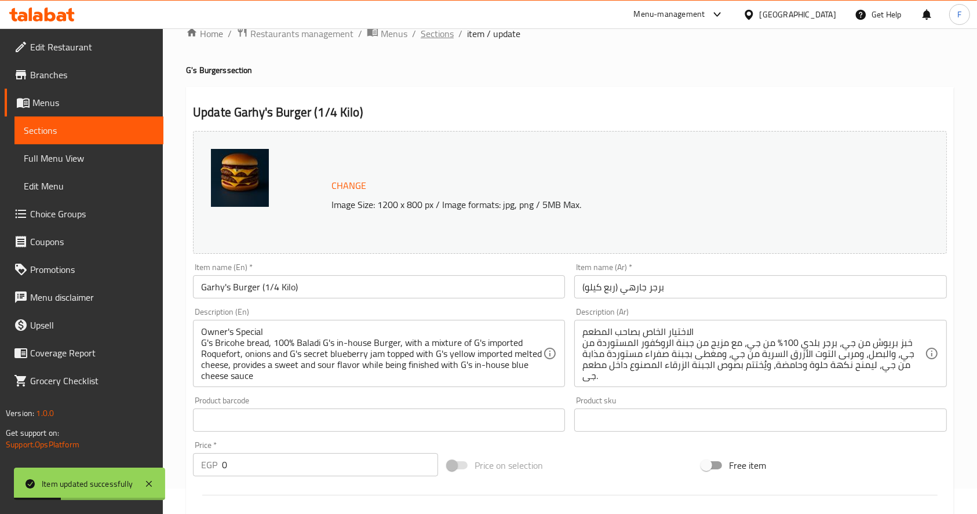
click at [436, 30] on span "Sections" at bounding box center [437, 34] width 33 height 14
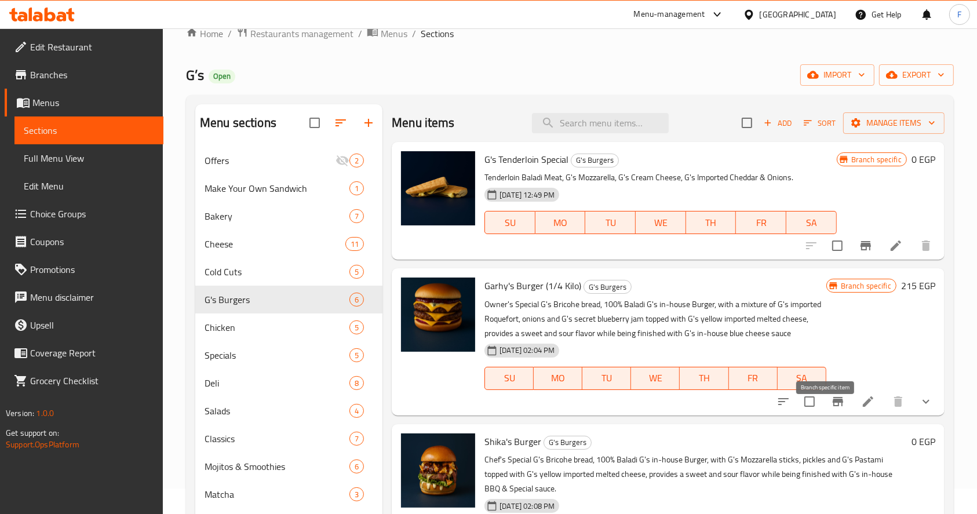
click at [831, 409] on icon "Branch-specific-item" at bounding box center [838, 402] width 14 height 14
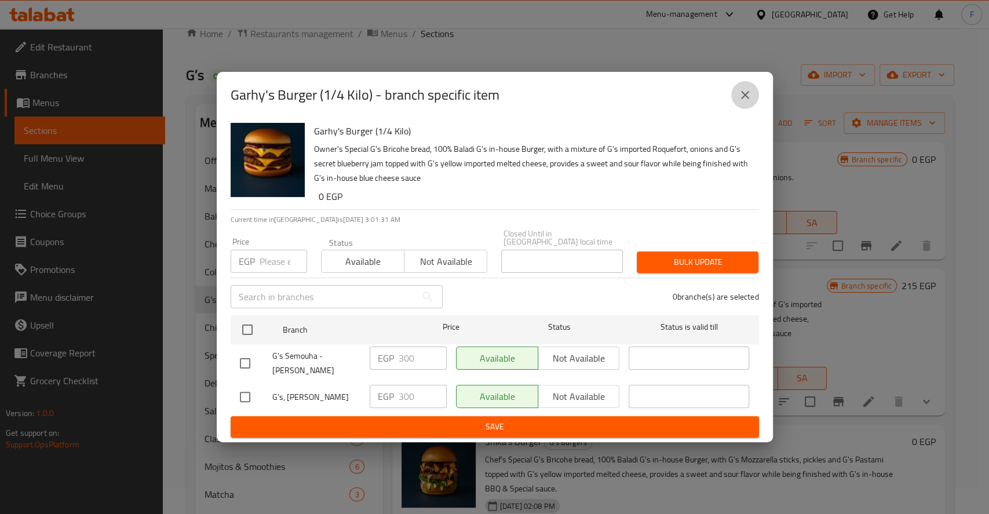
click at [746, 97] on icon "close" at bounding box center [745, 95] width 8 height 8
